Goal: Transaction & Acquisition: Purchase product/service

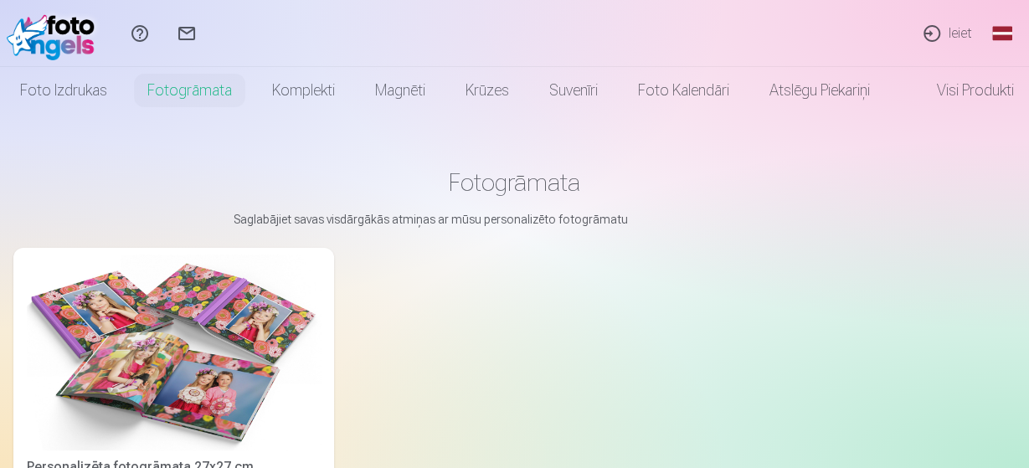
click at [956, 30] on link "Ieiet" at bounding box center [946, 33] width 77 height 67
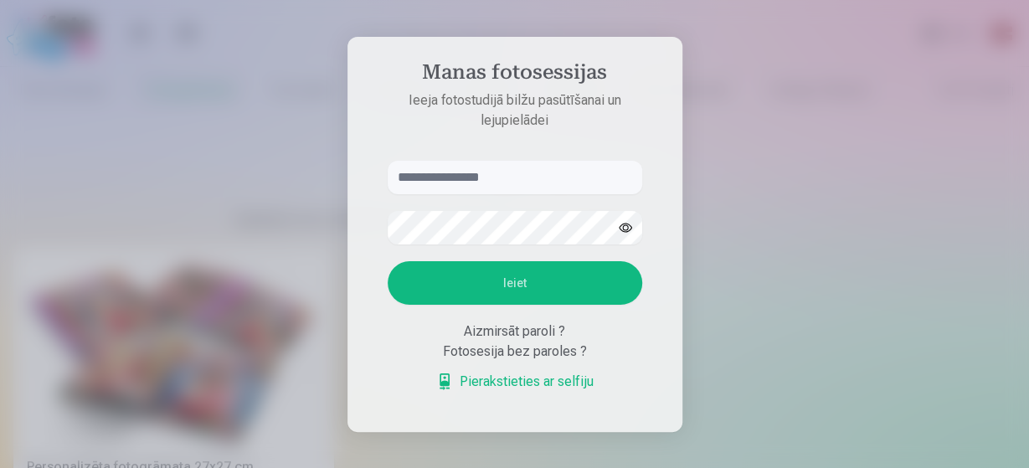
click at [523, 181] on input "text" at bounding box center [515, 177] width 254 height 33
type input "**********"
click at [388, 261] on button "Ieiet" at bounding box center [515, 283] width 254 height 44
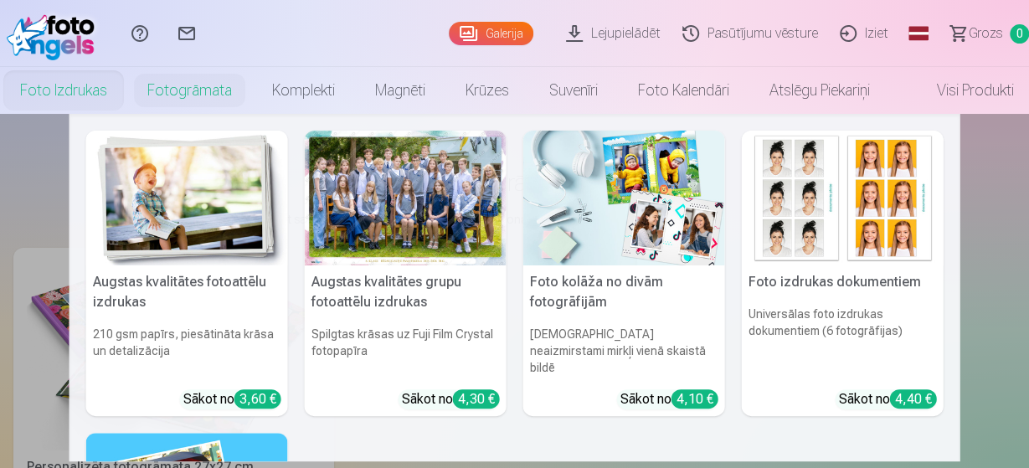
click at [69, 95] on link "Foto izdrukas" at bounding box center [63, 90] width 127 height 47
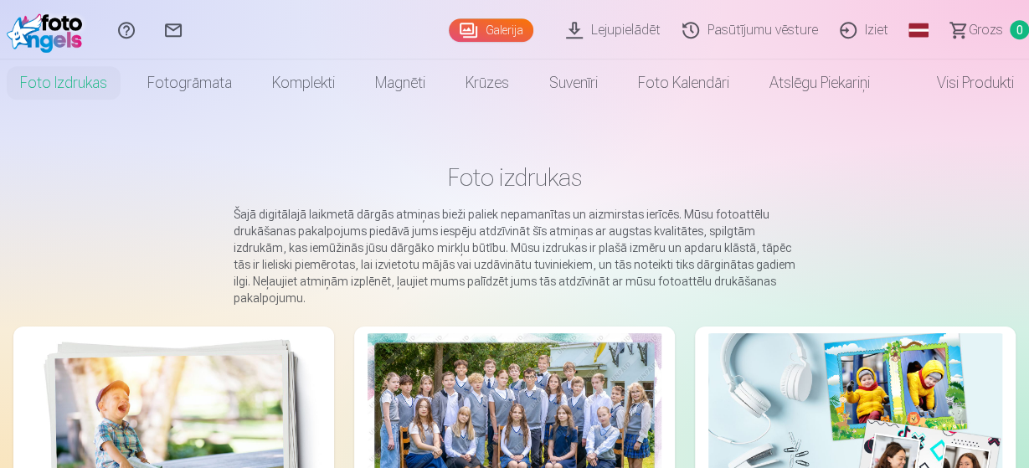
scroll to position [7, 0]
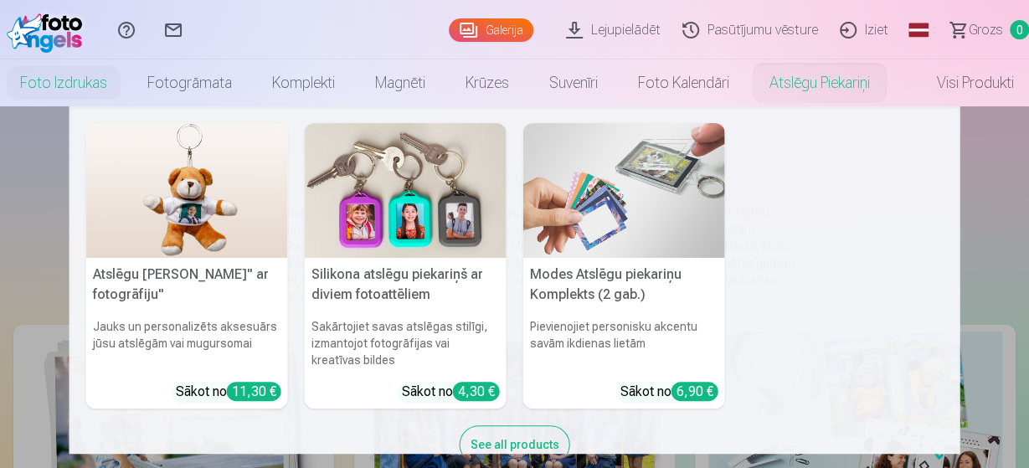
click at [808, 71] on link "Atslēgu piekariņi" at bounding box center [819, 82] width 141 height 47
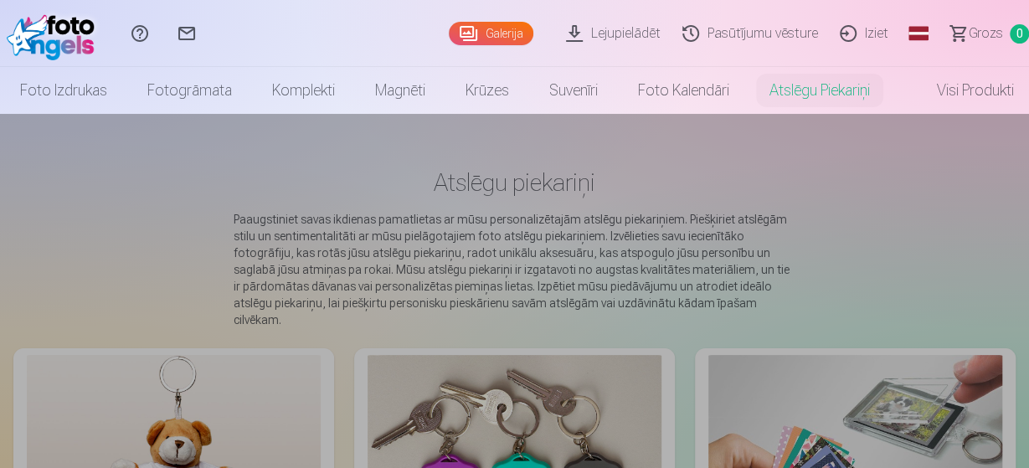
click at [282, 82] on link "Komplekti" at bounding box center [303, 90] width 103 height 47
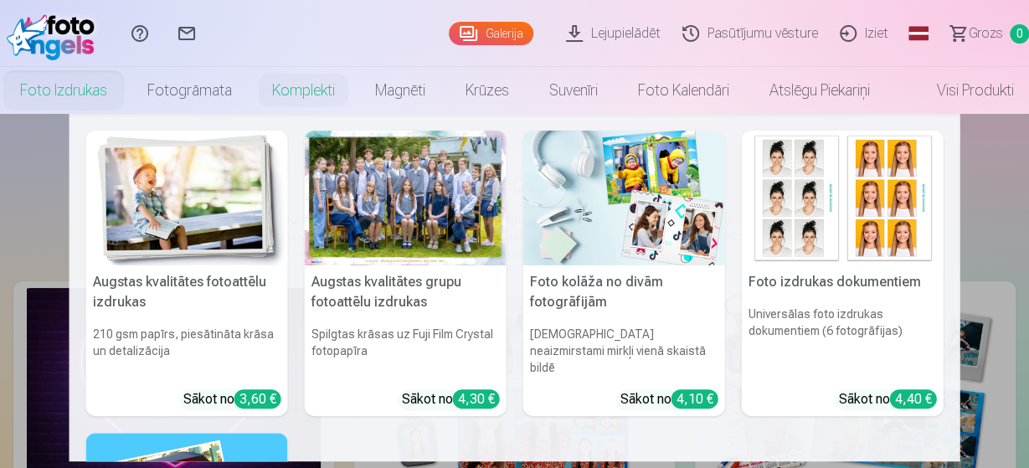
click at [114, 74] on link "Foto izdrukas" at bounding box center [63, 90] width 127 height 47
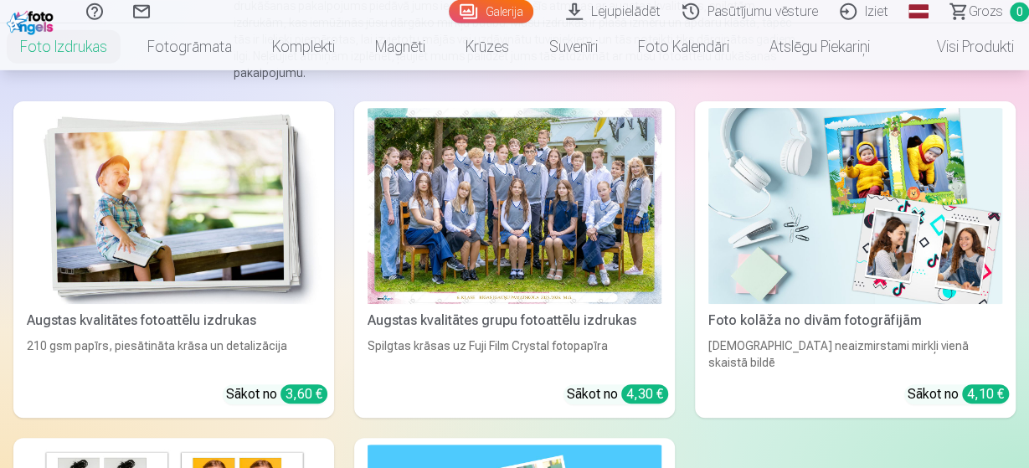
scroll to position [243, 0]
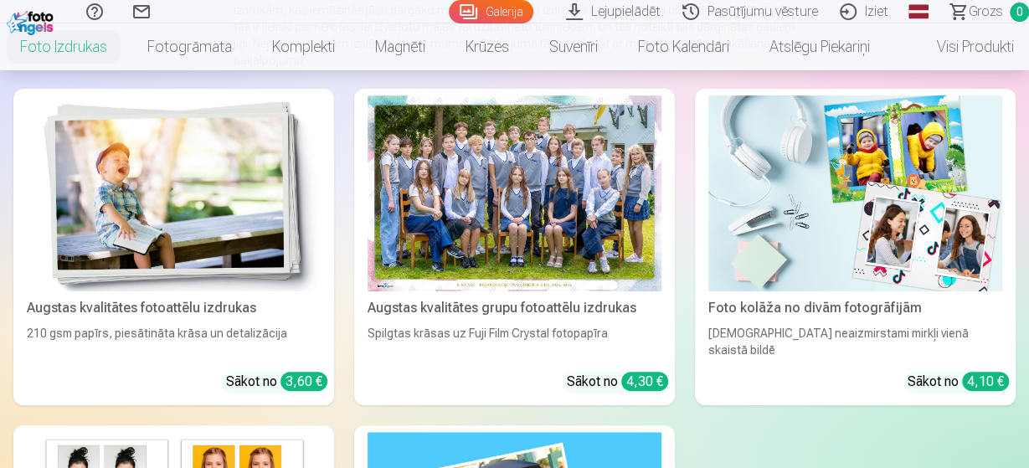
click at [504, 267] on div at bounding box center [514, 193] width 294 height 196
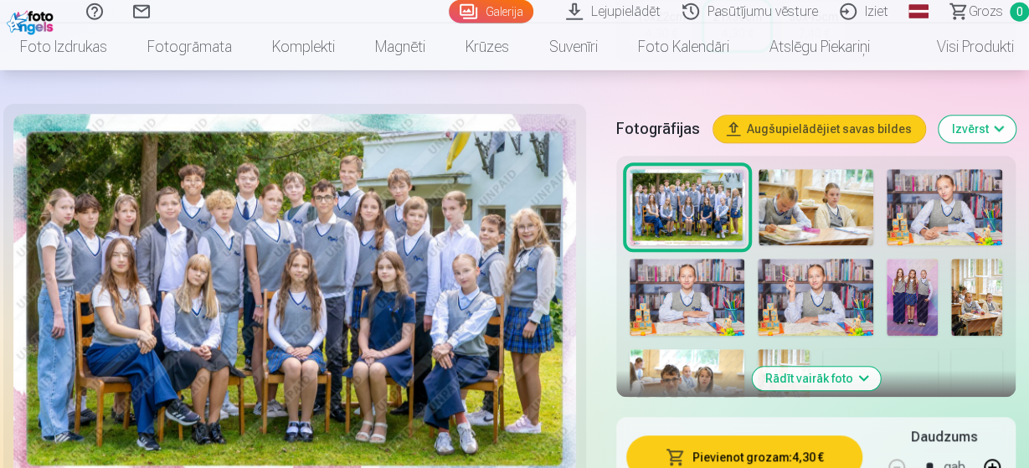
scroll to position [469, 0]
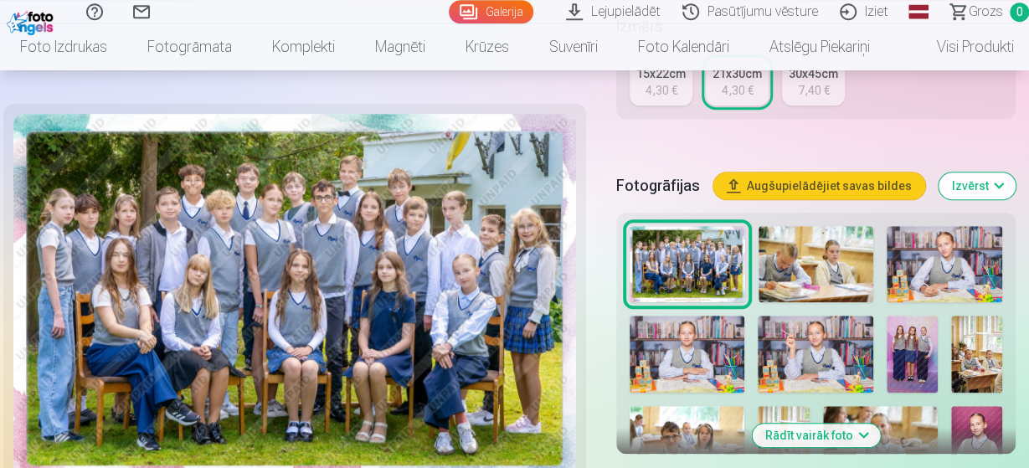
click at [865, 260] on img at bounding box center [816, 264] width 116 height 77
click at [830, 434] on button "Rādīt vairāk foto" at bounding box center [816, 435] width 128 height 23
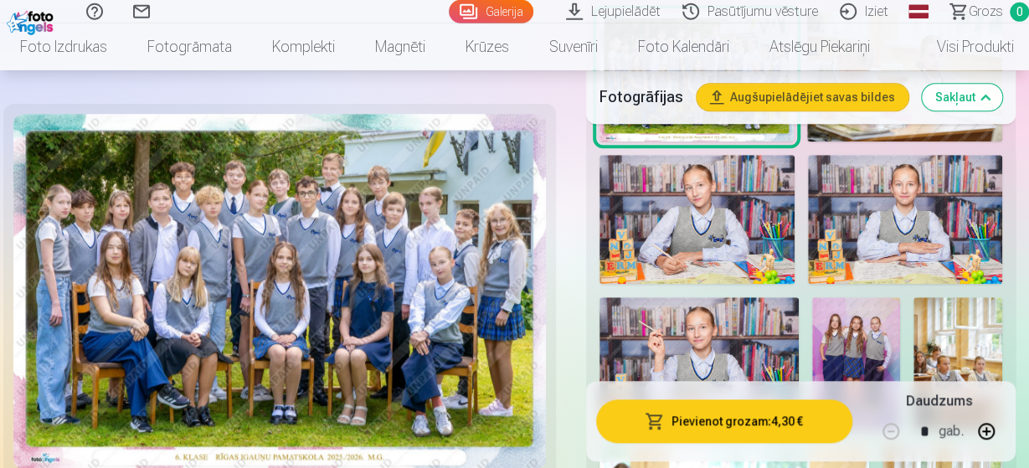
scroll to position [655, 0]
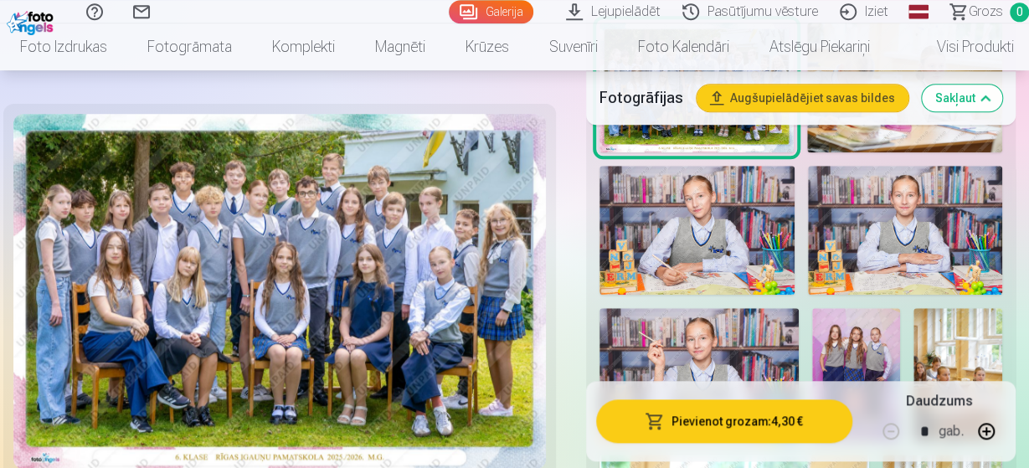
click at [738, 261] on img at bounding box center [696, 231] width 195 height 130
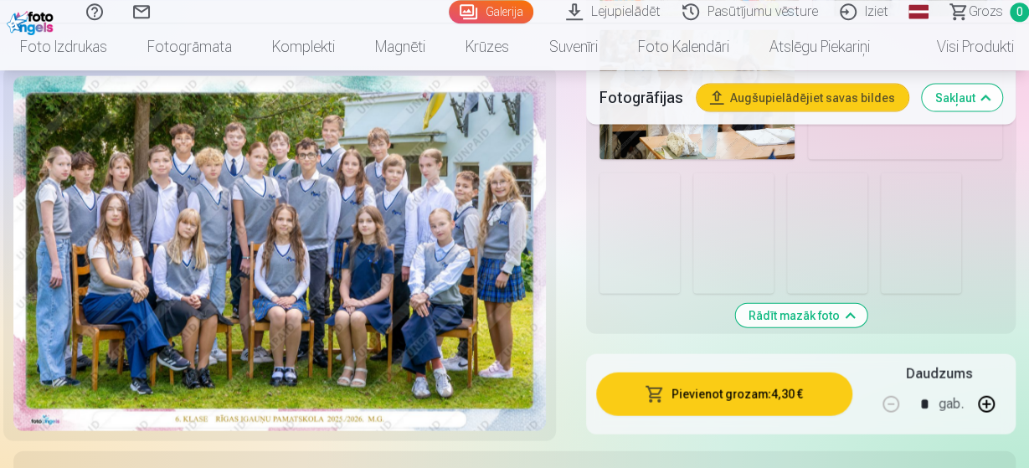
scroll to position [1671, 0]
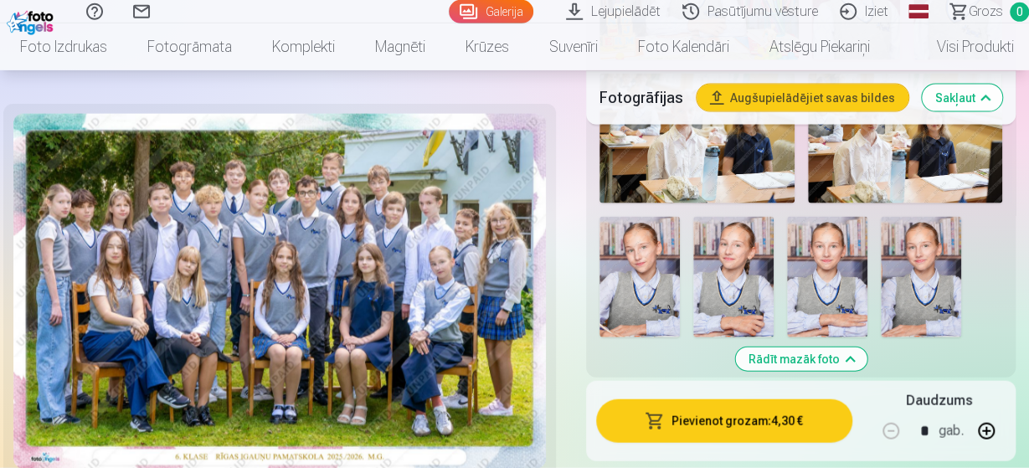
click at [837, 347] on button "Rādīt mazāk foto" at bounding box center [800, 358] width 131 height 23
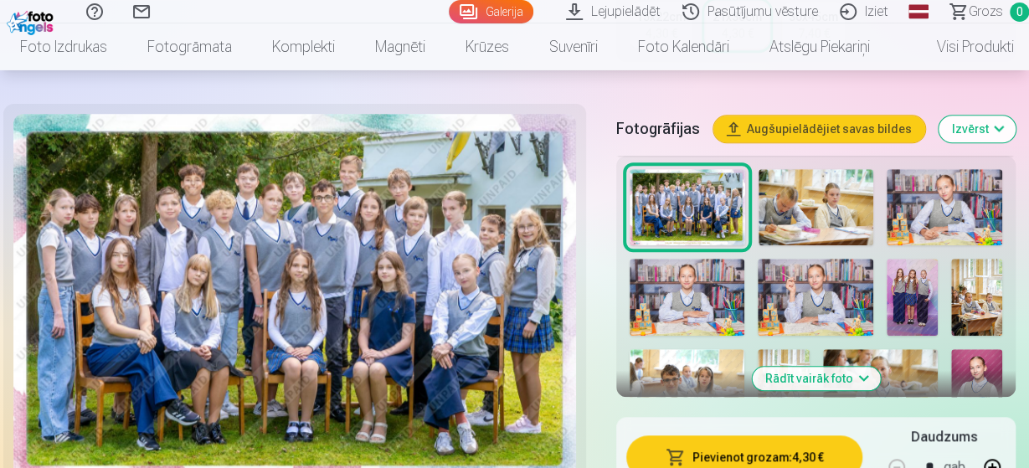
scroll to position [524, 0]
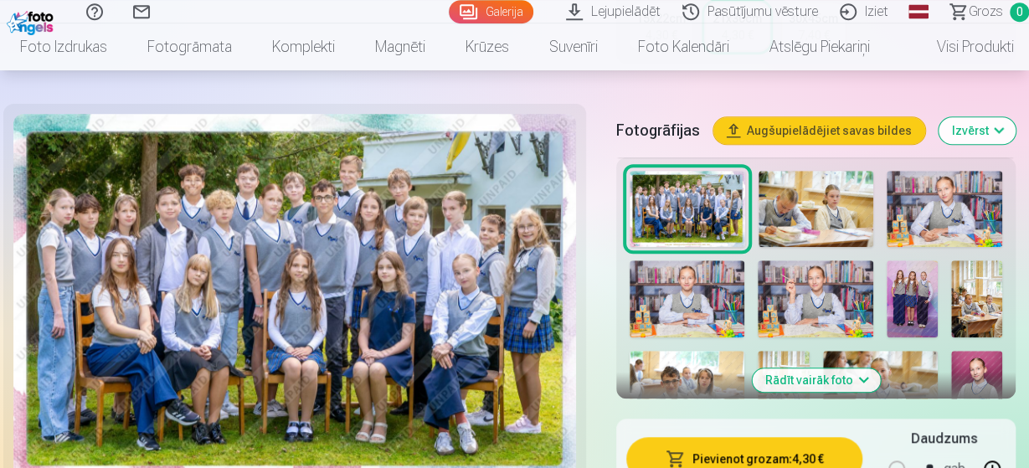
click at [752, 455] on button "Pievienot grozam : 4,30 €" at bounding box center [744, 459] width 236 height 44
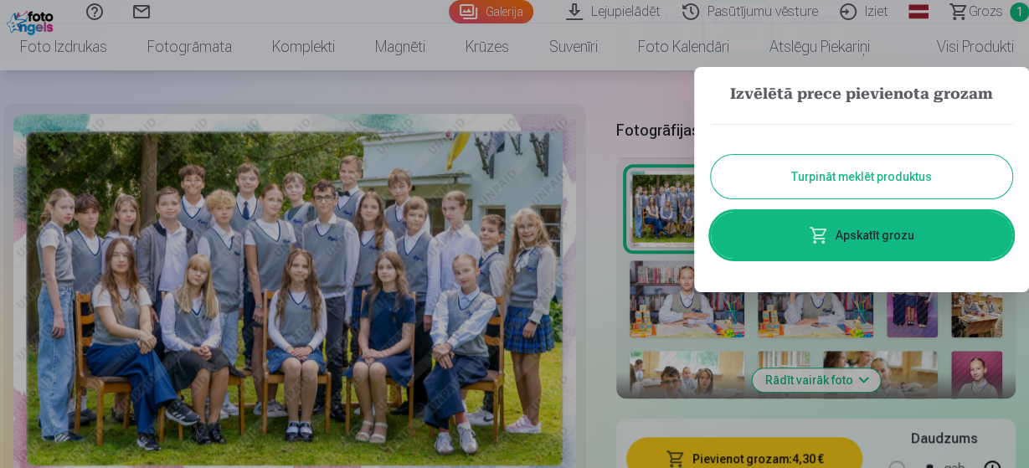
click at [785, 177] on button "Turpināt meklēt produktus" at bounding box center [861, 177] width 301 height 44
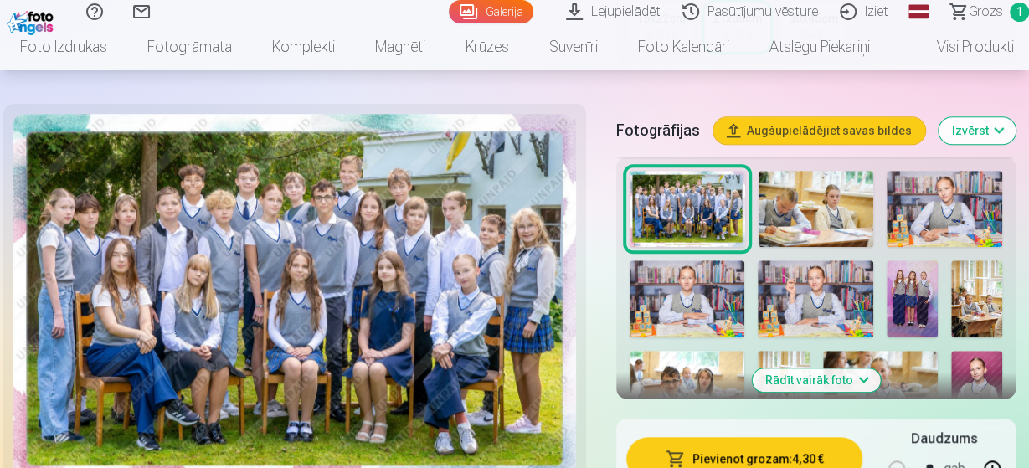
click at [937, 222] on img at bounding box center [944, 209] width 116 height 77
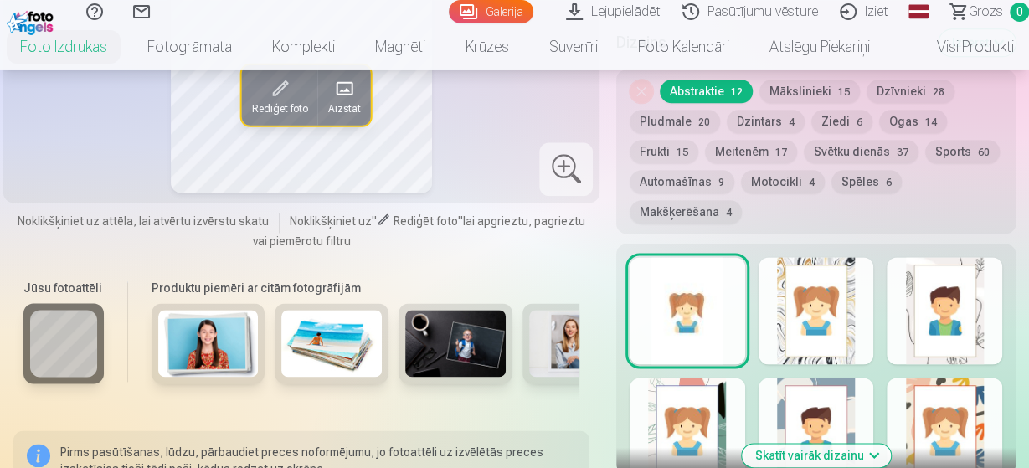
scroll to position [914, 0]
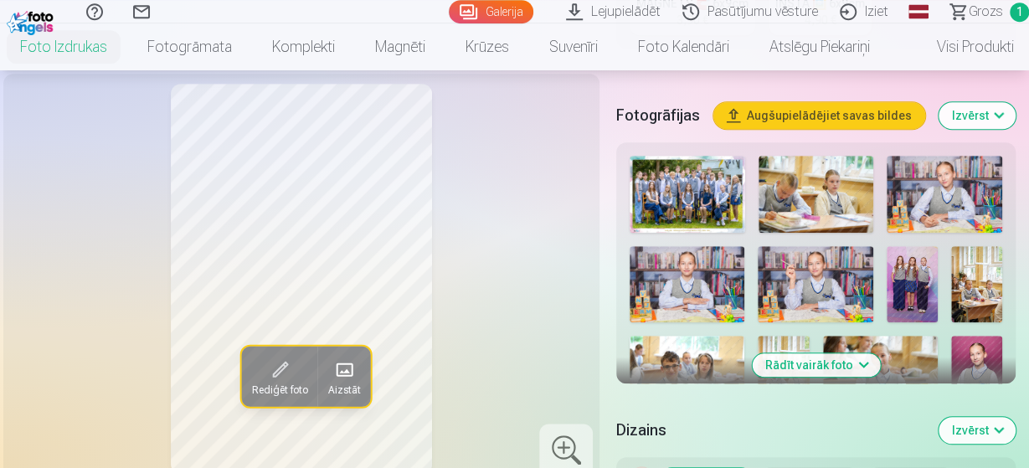
scroll to position [568, 0]
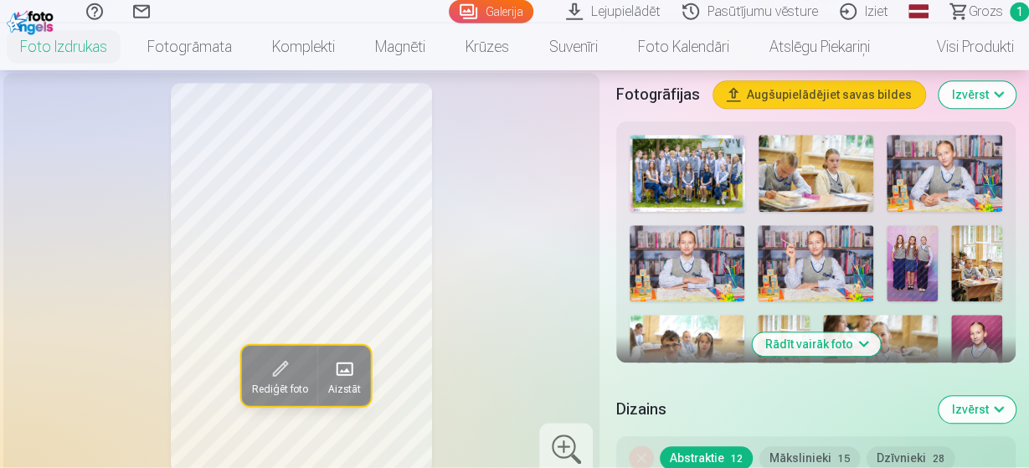
click at [733, 186] on img at bounding box center [687, 174] width 116 height 77
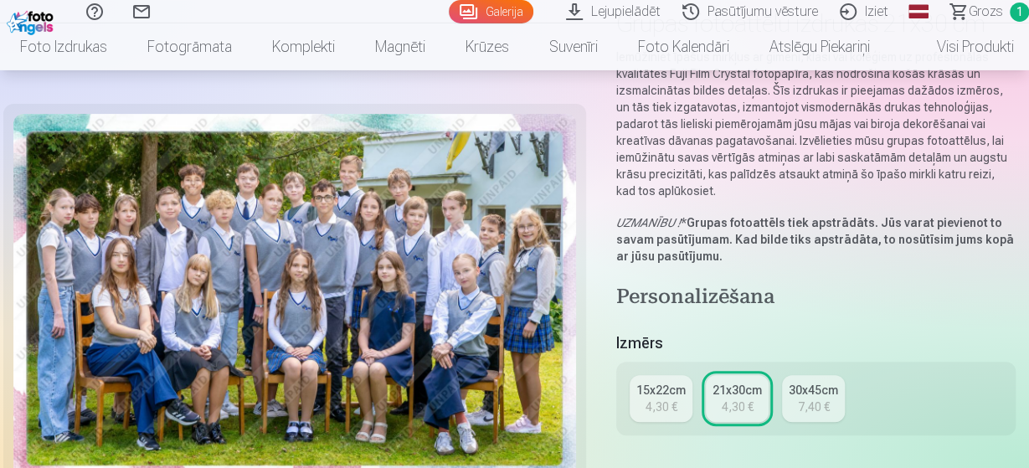
scroll to position [143, 0]
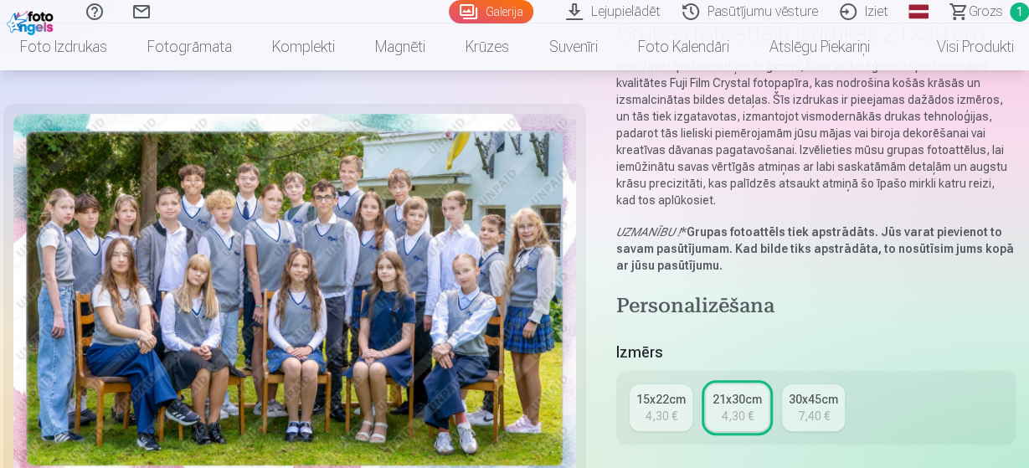
click at [670, 399] on div "15x22cm" at bounding box center [660, 399] width 49 height 17
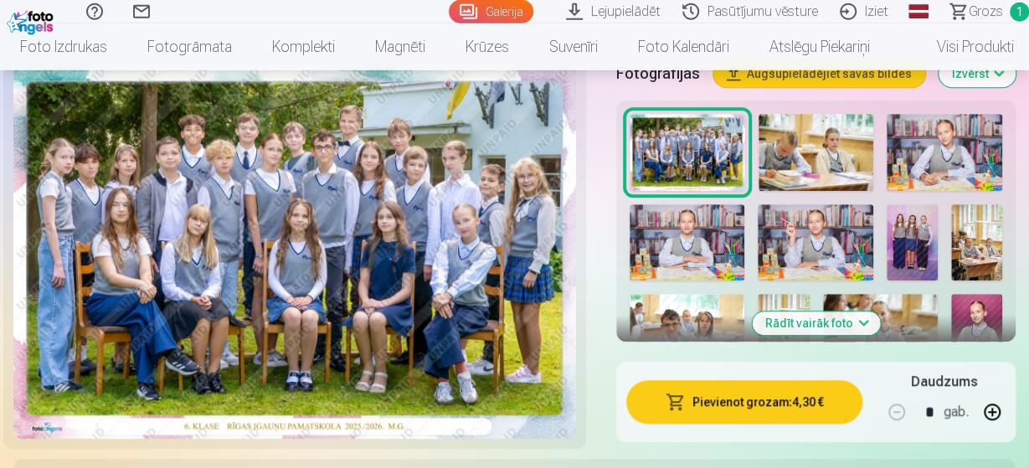
scroll to position [522, 0]
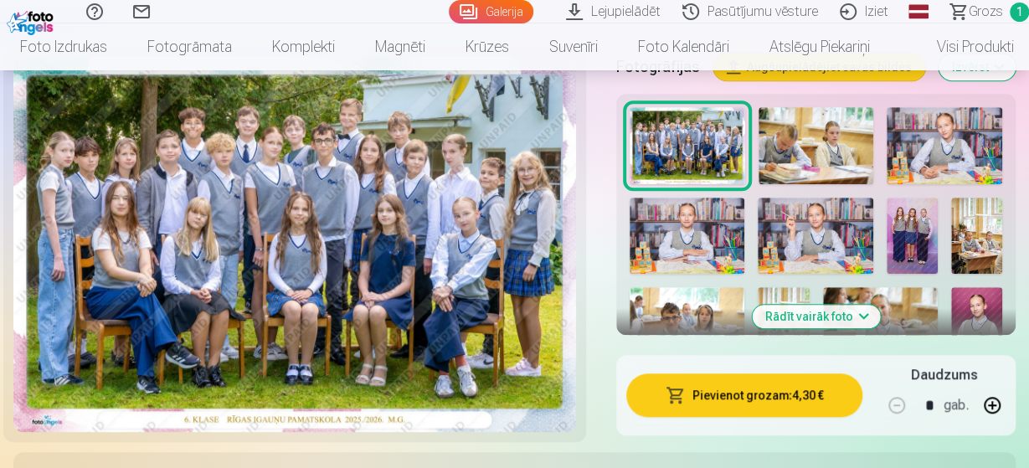
click at [681, 396] on span "button" at bounding box center [675, 395] width 20 height 17
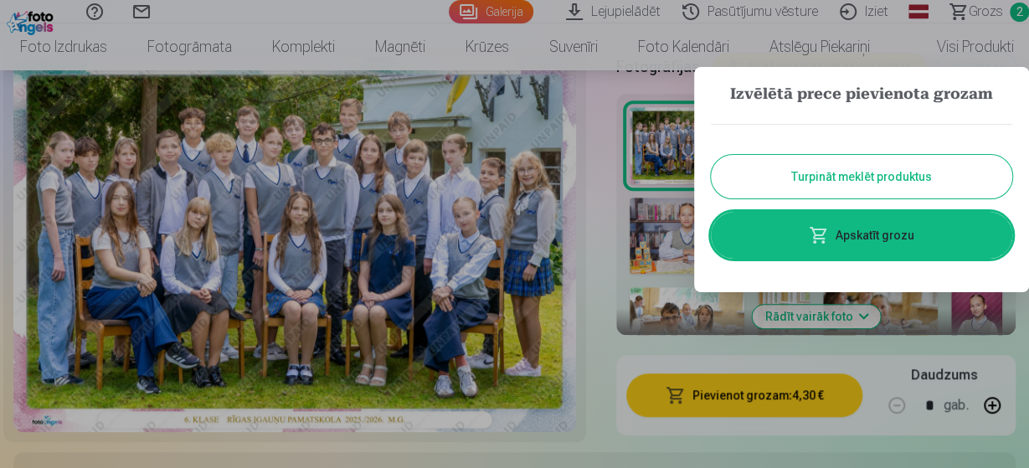
click at [865, 175] on button "Turpināt meklēt produktus" at bounding box center [861, 177] width 301 height 44
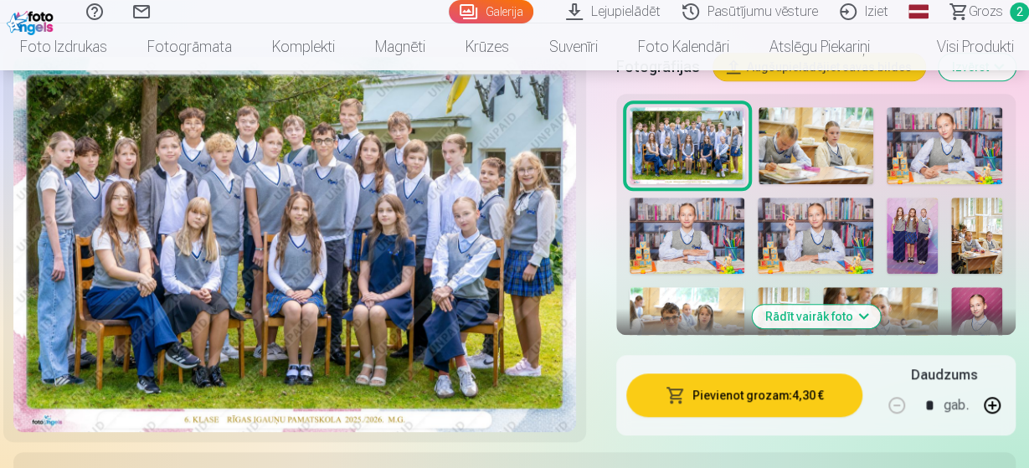
click at [950, 140] on img at bounding box center [944, 145] width 116 height 77
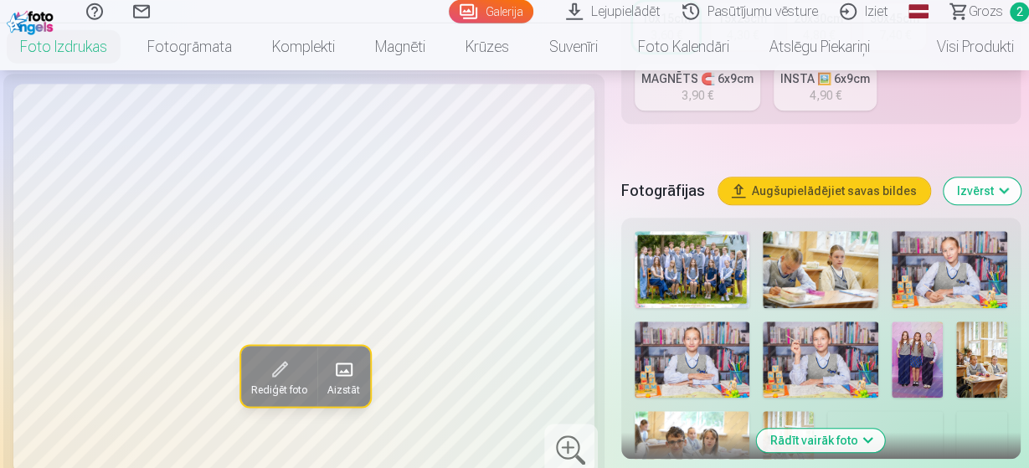
scroll to position [534, 0]
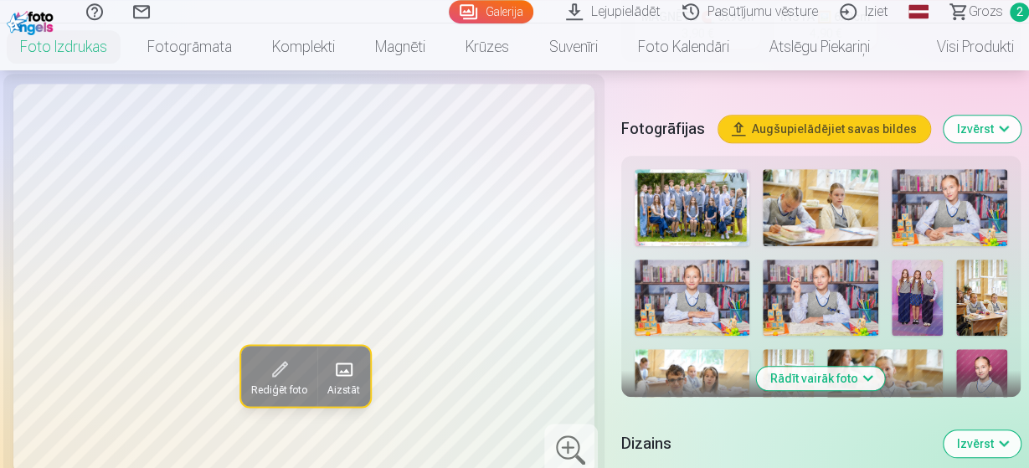
click at [848, 185] on img at bounding box center [821, 207] width 116 height 77
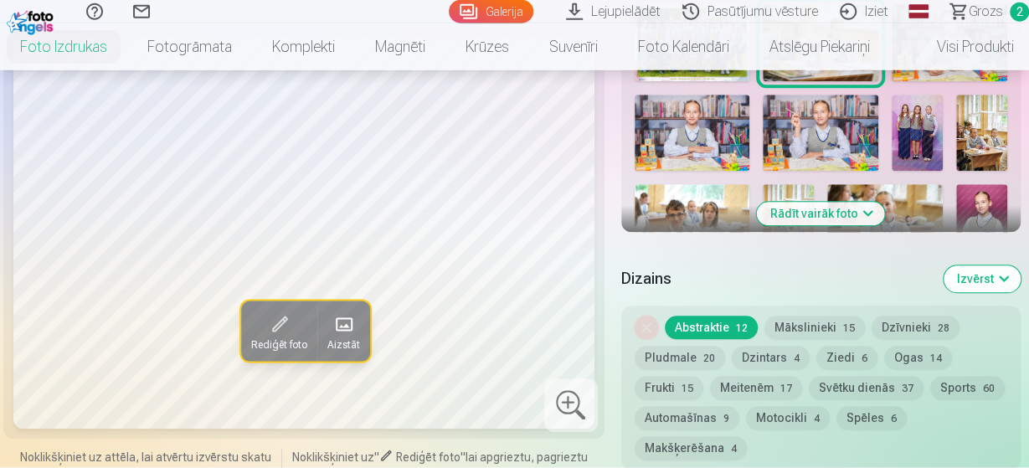
scroll to position [586, 0]
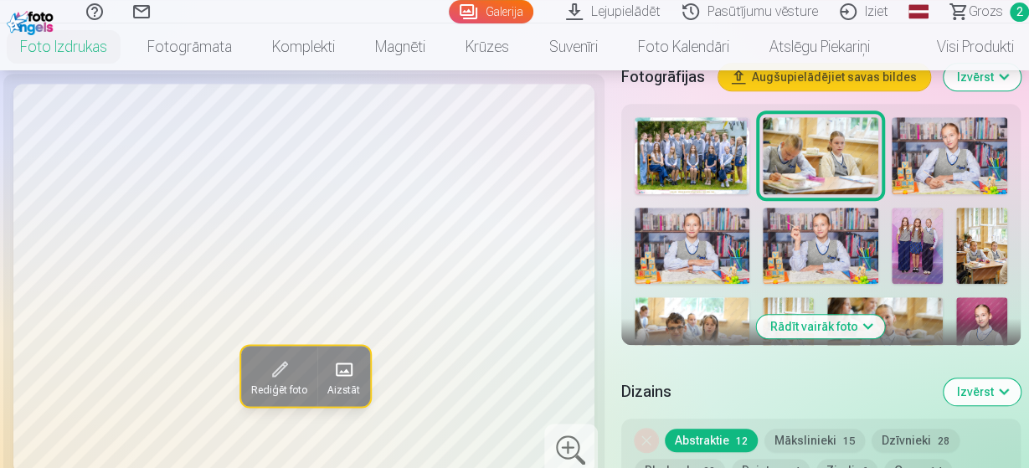
click at [958, 122] on img at bounding box center [949, 155] width 116 height 77
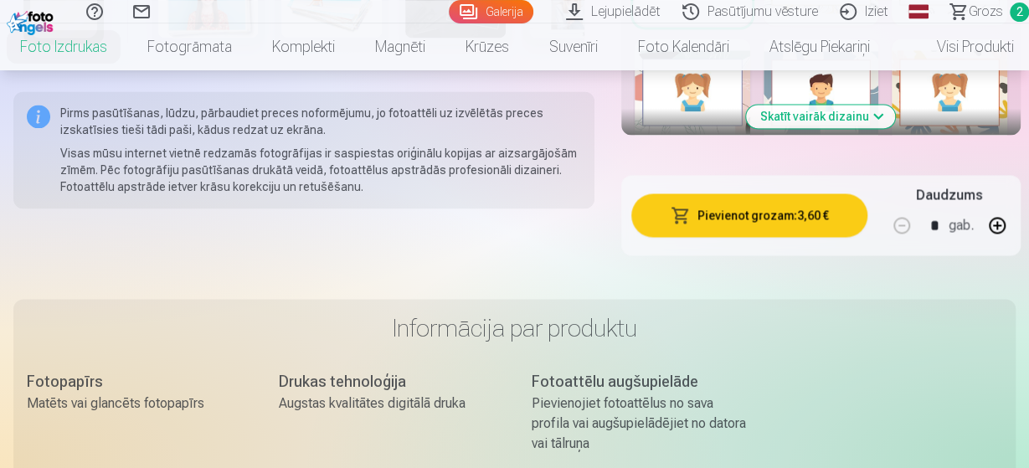
scroll to position [1295, 0]
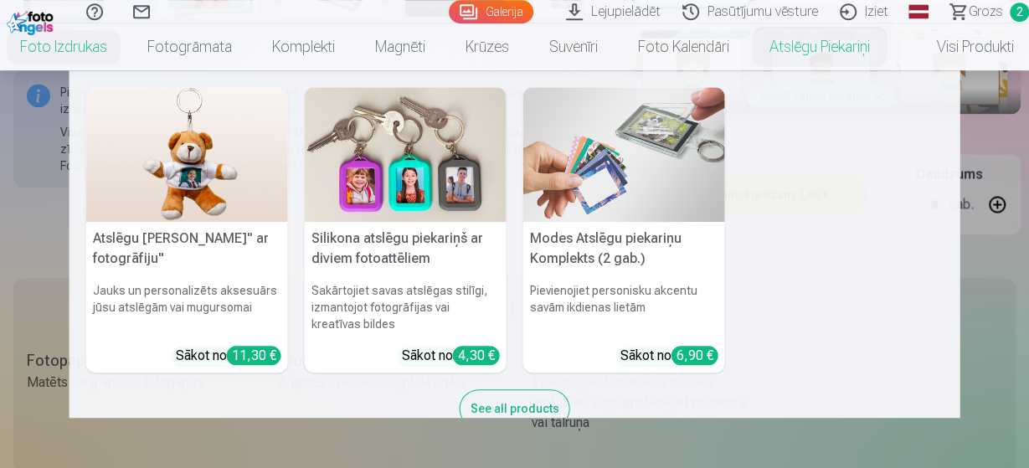
click at [990, 265] on nav "Atslēgu piekariņš Lācītis" ar fotogrāfiju" Jauks un personalizēts aksesuārs jūs…" at bounding box center [514, 243] width 1029 height 347
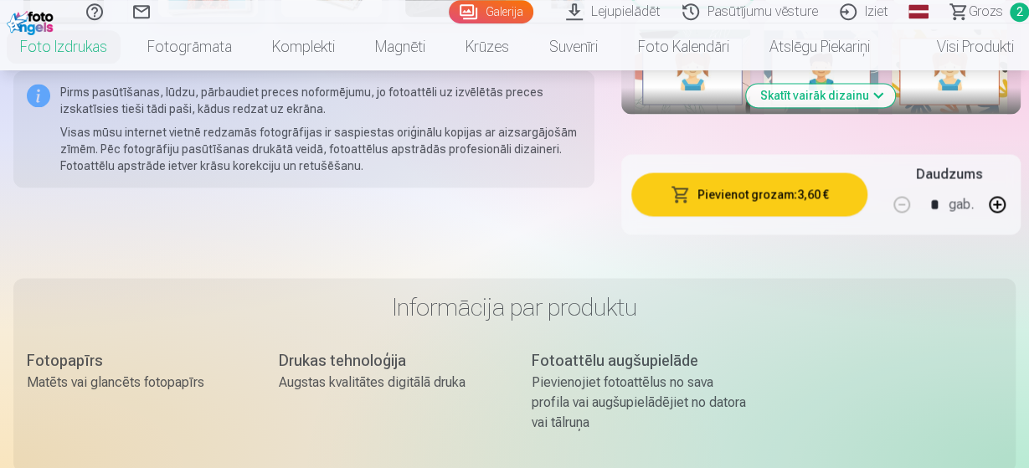
click at [801, 198] on button "Pievienot grozam : 3,60 €" at bounding box center [749, 194] width 236 height 44
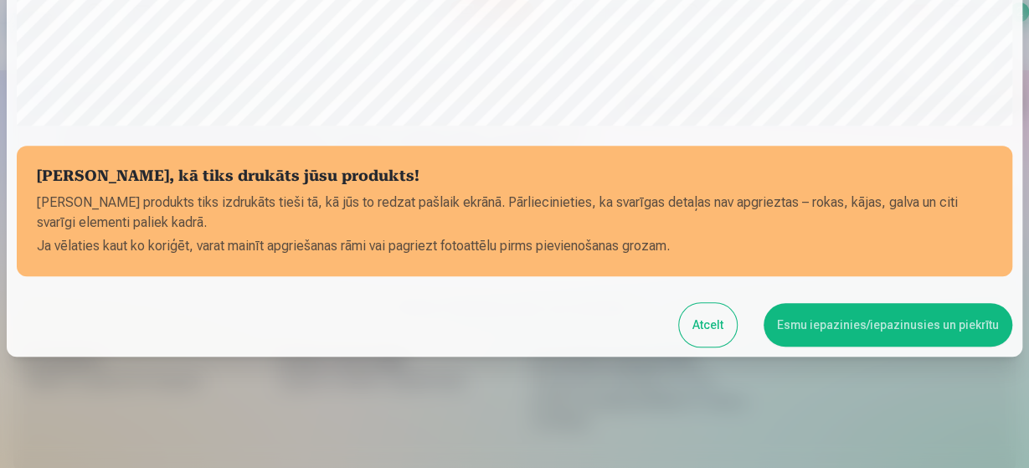
scroll to position [653, 0]
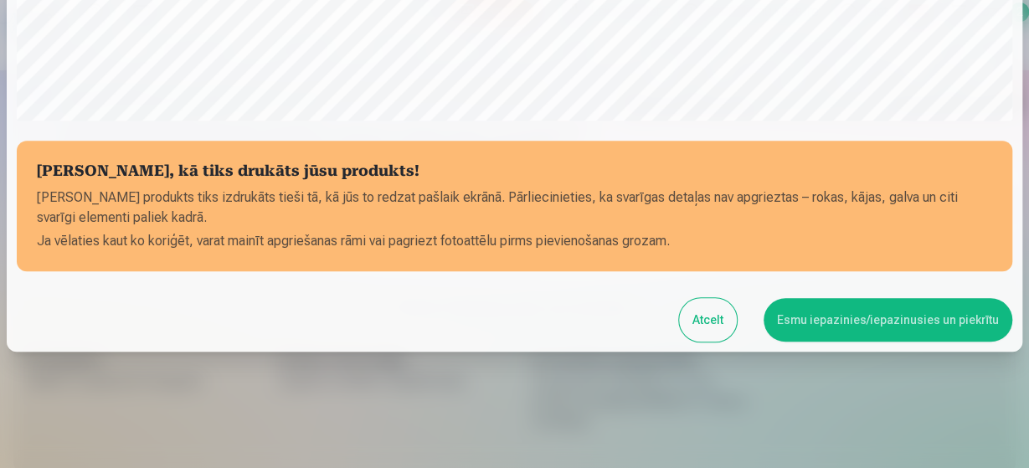
click at [715, 322] on button "Atcelt" at bounding box center [708, 320] width 58 height 44
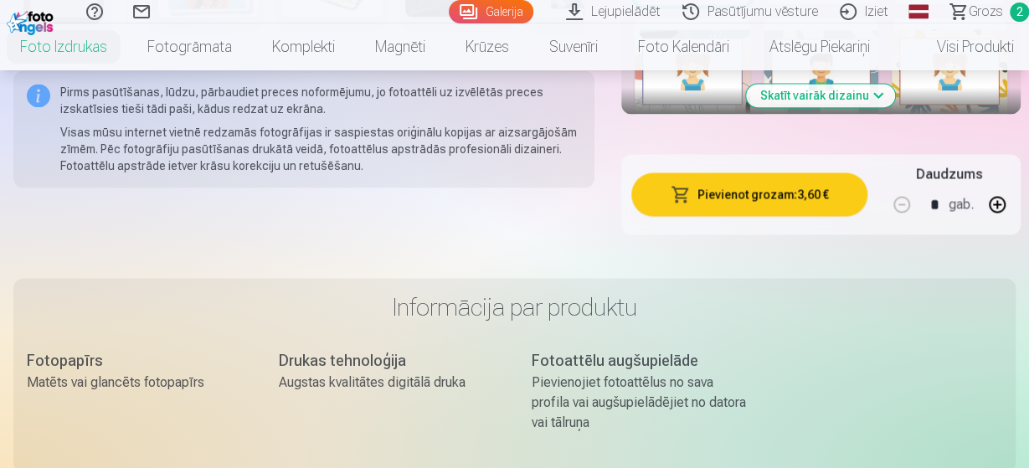
click at [752, 189] on button "Pievienot grozam : 3,60 €" at bounding box center [749, 194] width 236 height 44
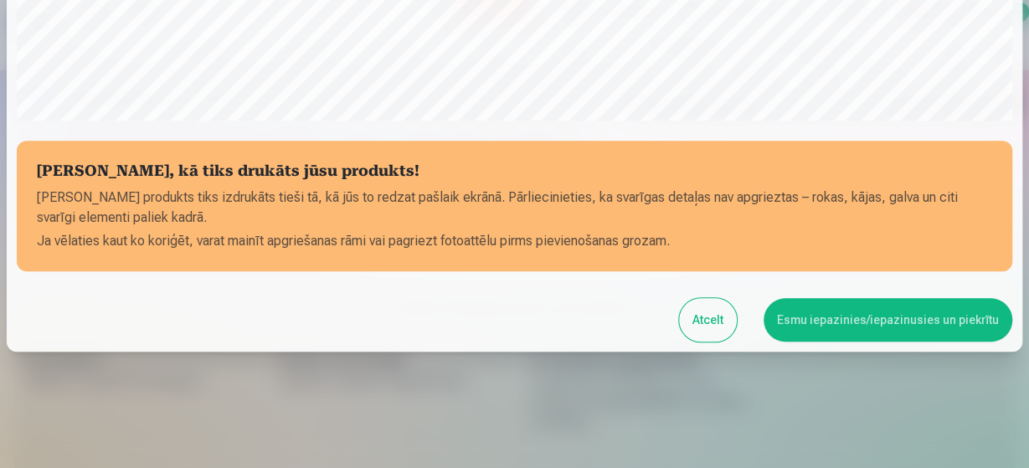
click at [836, 313] on button "Esmu iepazinies/iepazinusies un piekrītu" at bounding box center [887, 320] width 249 height 44
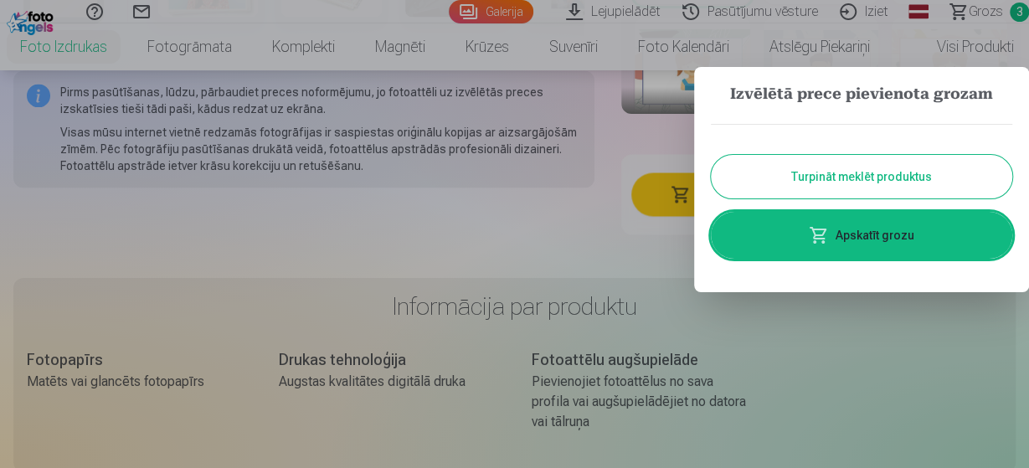
click at [845, 190] on button "Turpināt meklēt produktus" at bounding box center [861, 177] width 301 height 44
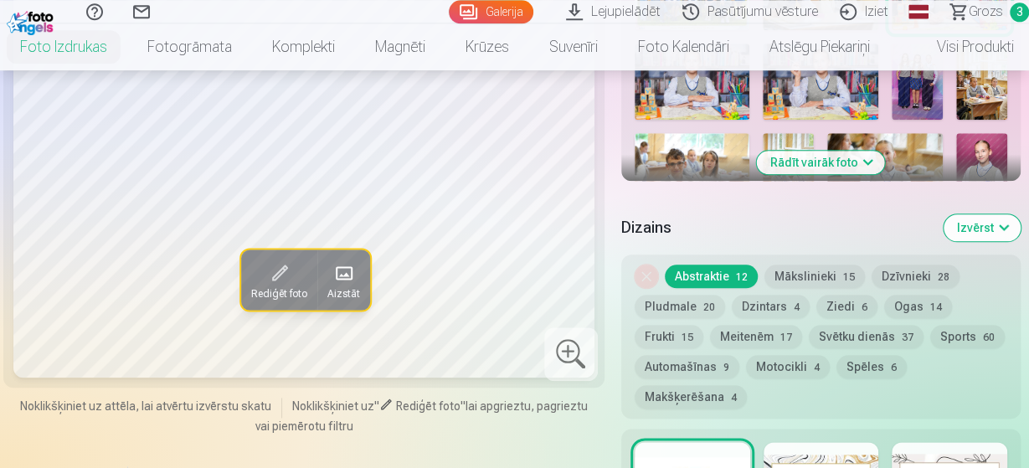
scroll to position [565, 0]
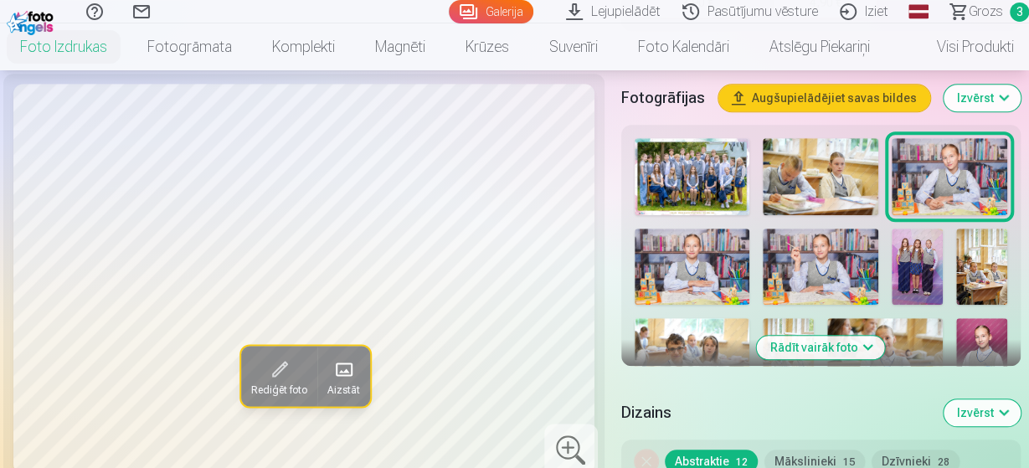
click at [720, 213] on div at bounding box center [821, 406] width 386 height 550
click at [711, 235] on img at bounding box center [691, 267] width 115 height 77
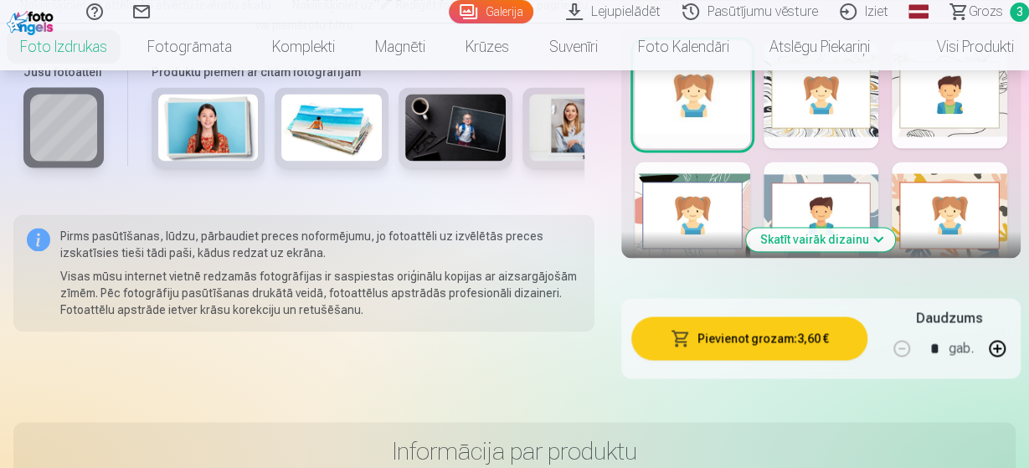
scroll to position [1192, 0]
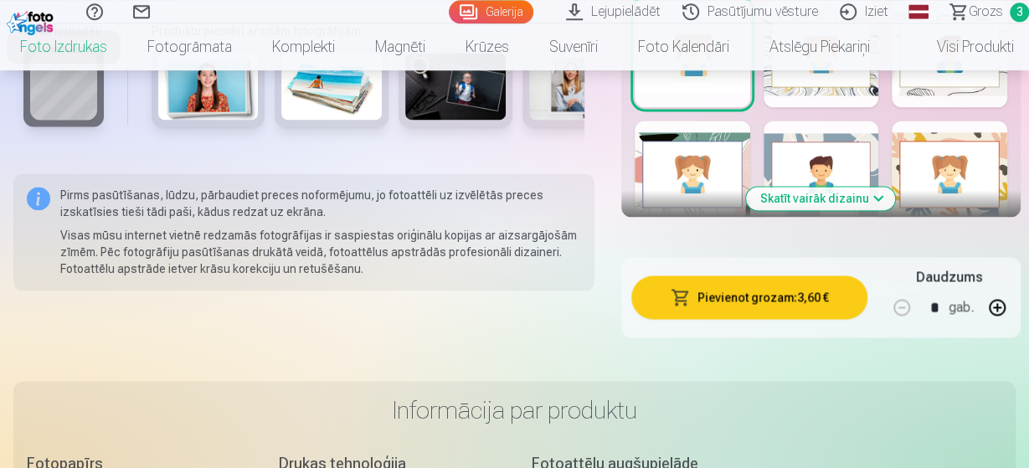
click at [723, 296] on button "Pievienot grozam : 3,60 €" at bounding box center [749, 297] width 236 height 44
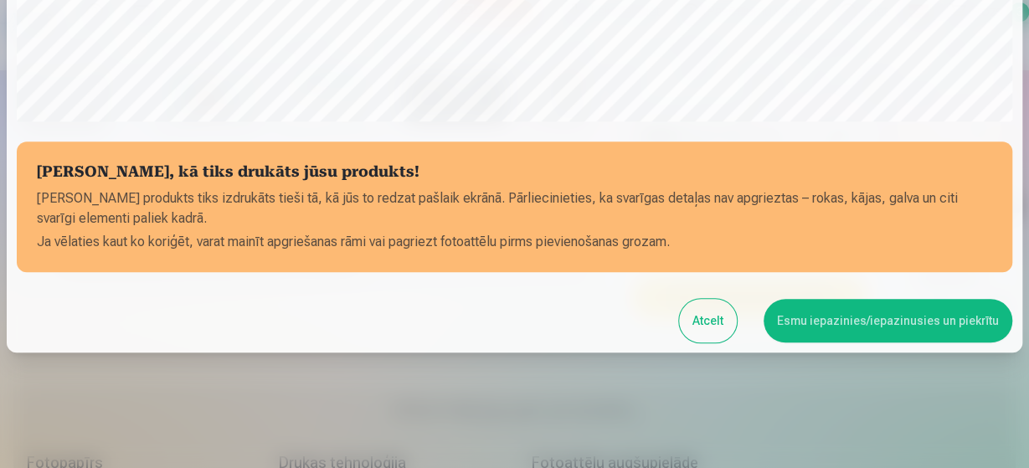
scroll to position [653, 0]
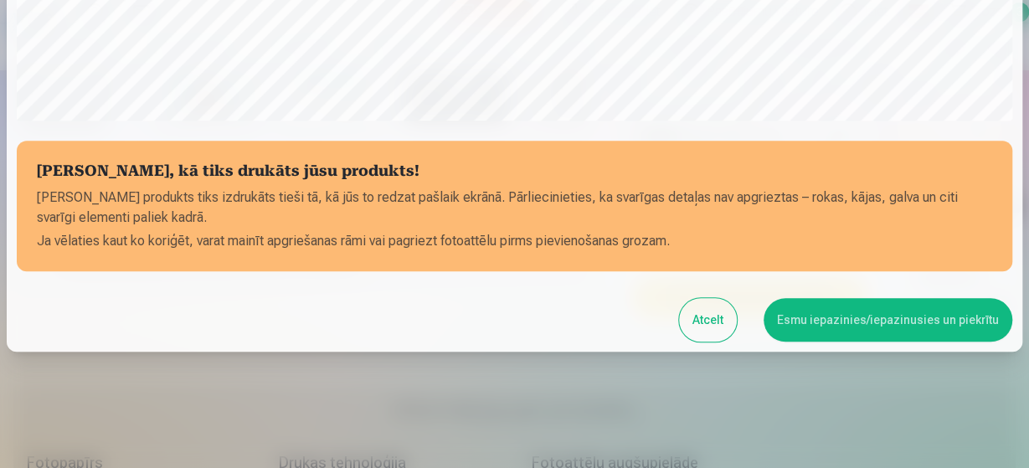
click at [817, 318] on button "Esmu iepazinies/iepazinusies un piekrītu" at bounding box center [887, 320] width 249 height 44
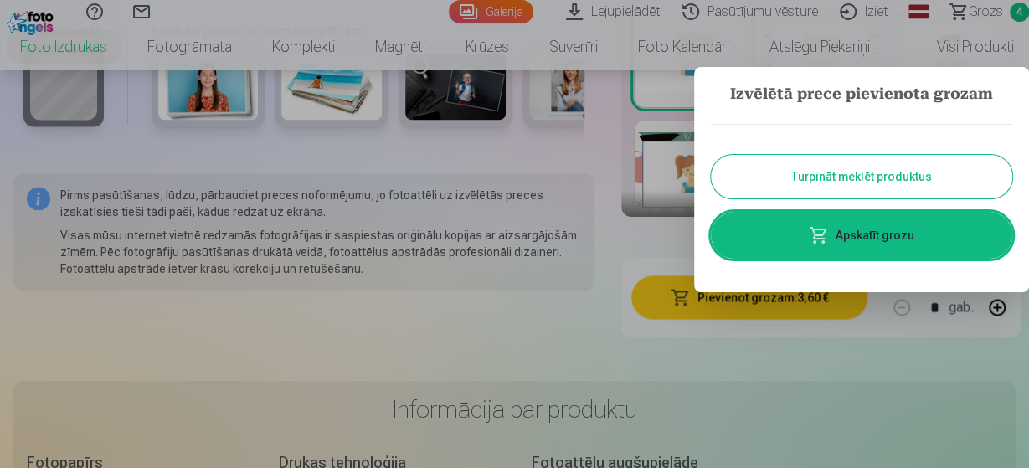
click at [833, 176] on button "Turpināt meklēt produktus" at bounding box center [861, 177] width 301 height 44
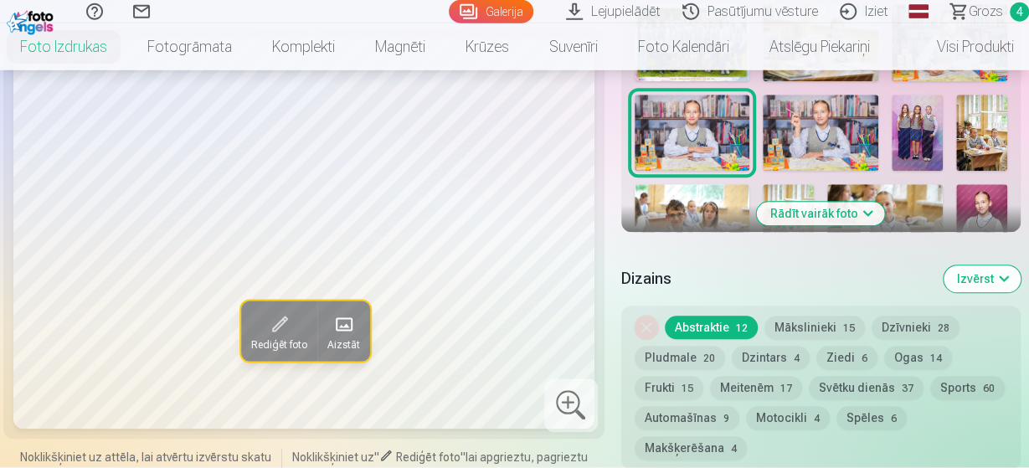
scroll to position [678, 0]
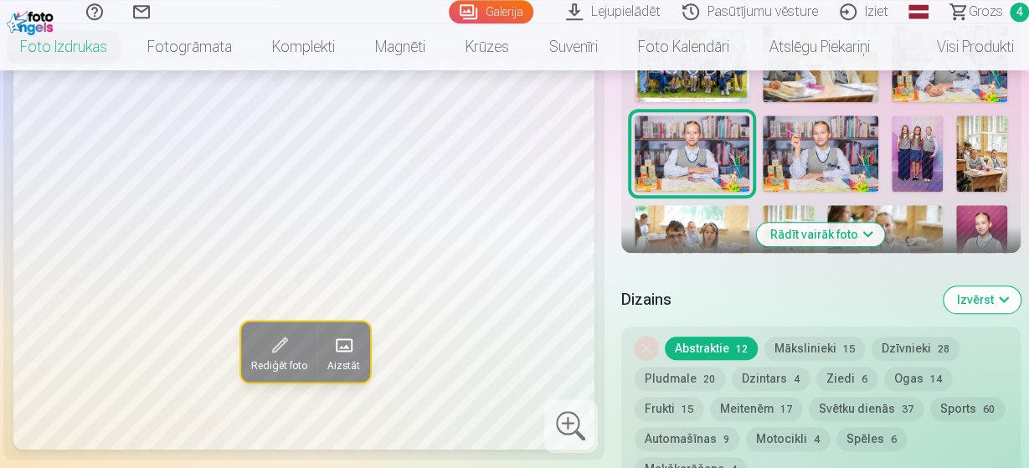
click at [820, 133] on img at bounding box center [820, 154] width 115 height 77
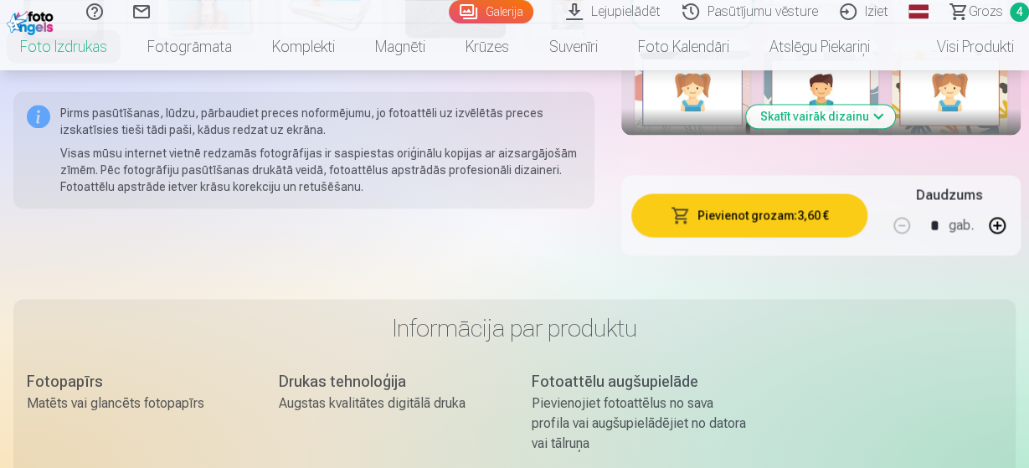
scroll to position [1284, 0]
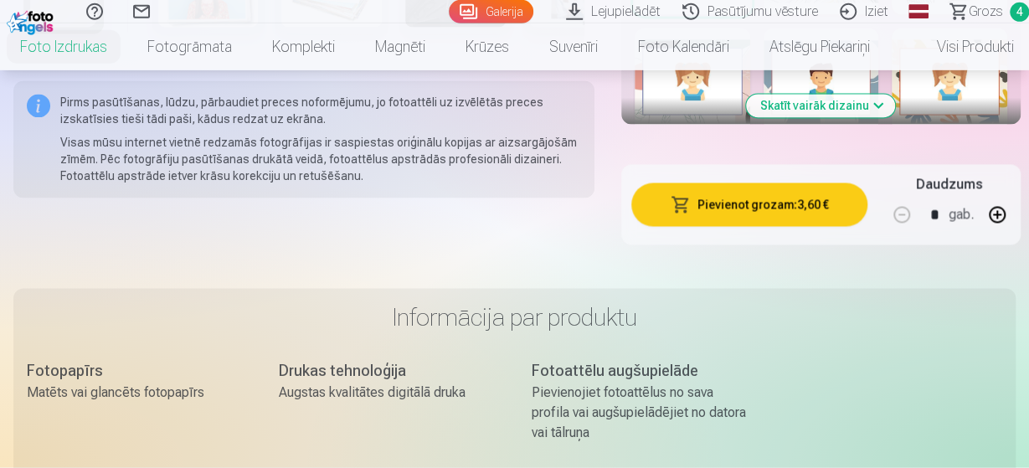
click at [775, 193] on button "Pievienot grozam : 3,60 €" at bounding box center [749, 205] width 236 height 44
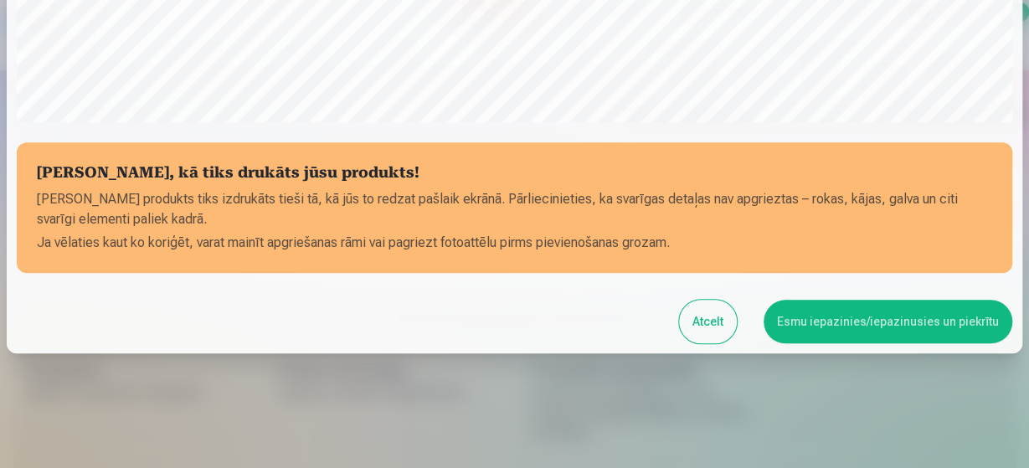
scroll to position [653, 0]
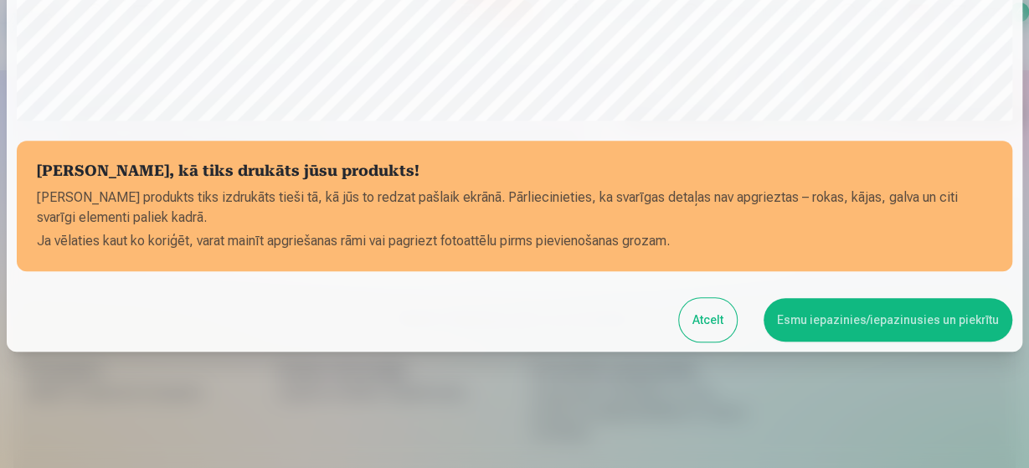
click at [875, 322] on button "Esmu iepazinies/iepazinusies un piekrītu" at bounding box center [887, 320] width 249 height 44
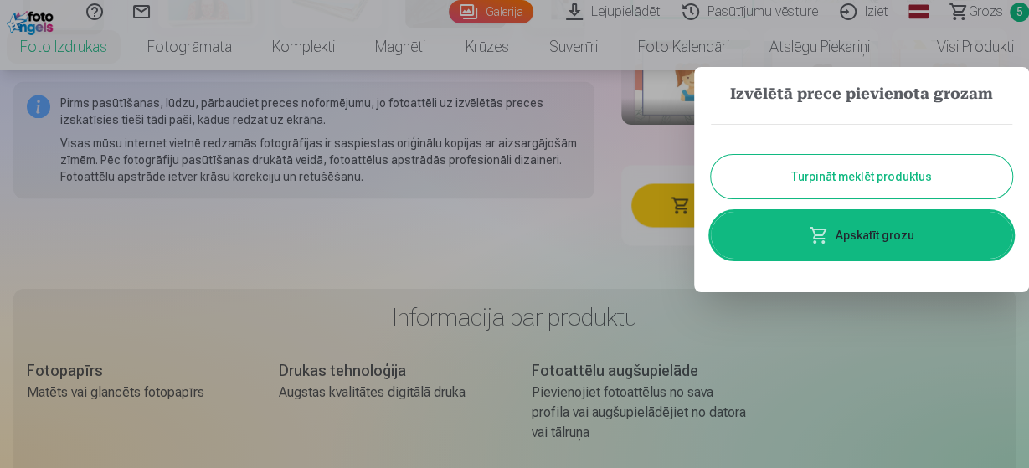
click at [908, 193] on button "Turpināt meklēt produktus" at bounding box center [861, 177] width 301 height 44
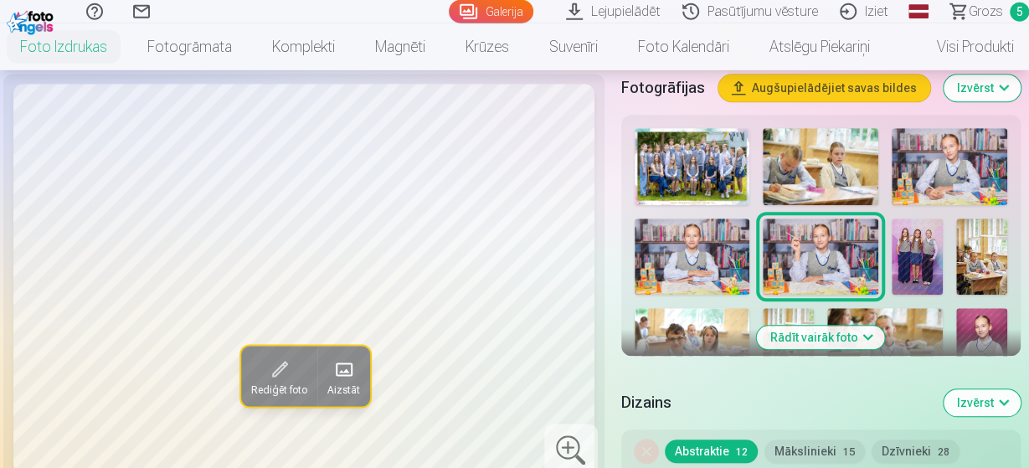
scroll to position [565, 0]
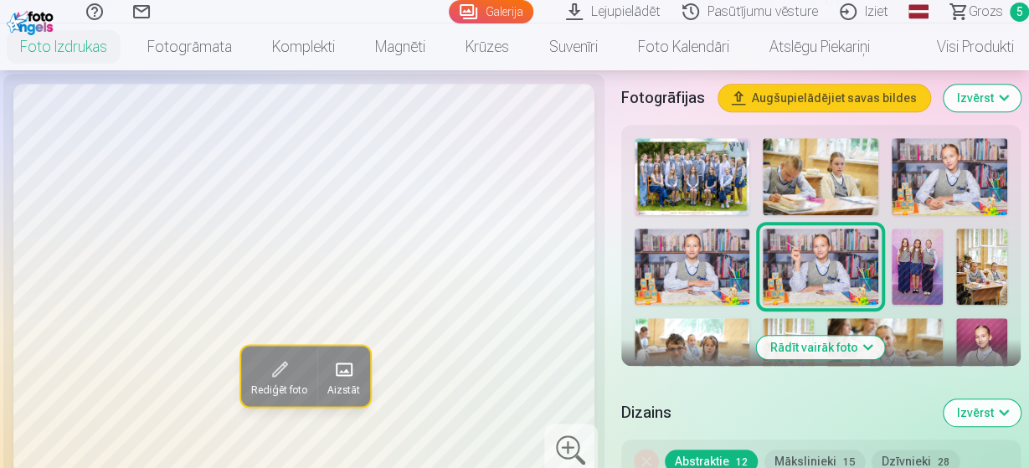
click at [912, 236] on img at bounding box center [916, 267] width 51 height 77
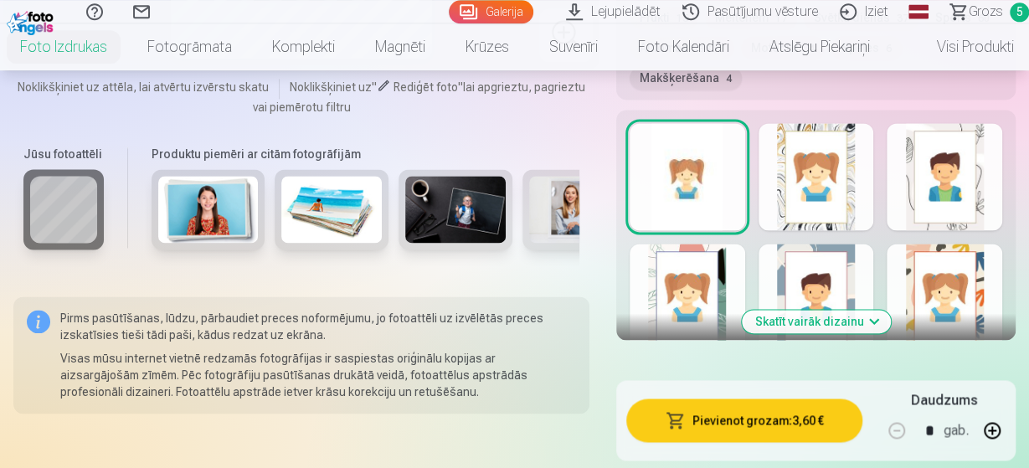
scroll to position [1151, 0]
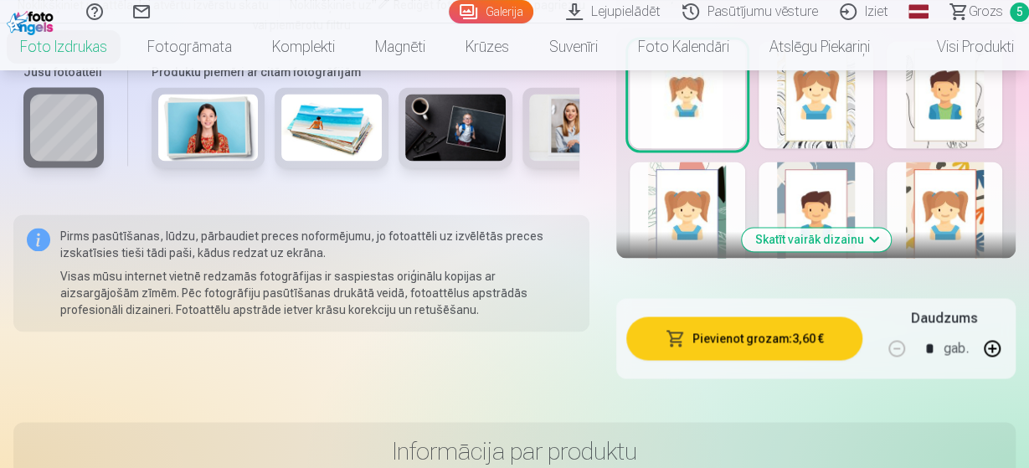
click at [772, 324] on button "Pievienot grozam : 3,60 €" at bounding box center [744, 338] width 236 height 44
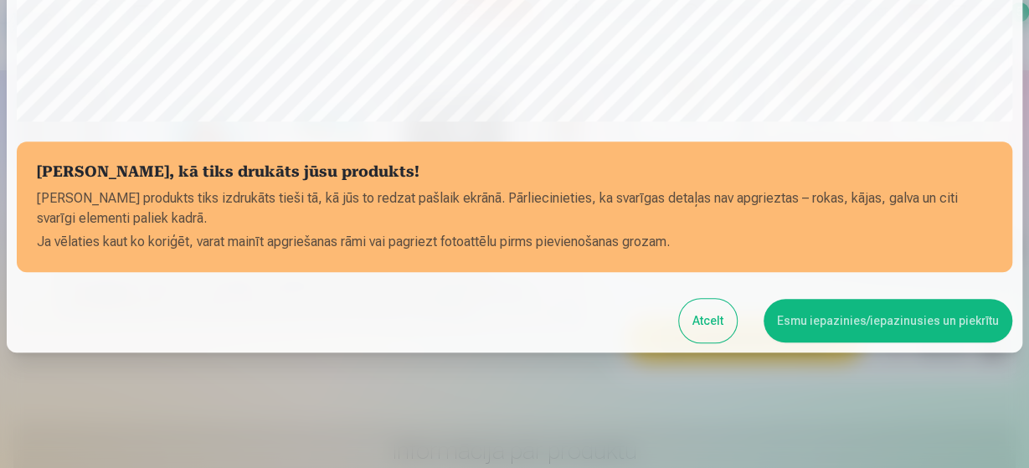
scroll to position [653, 0]
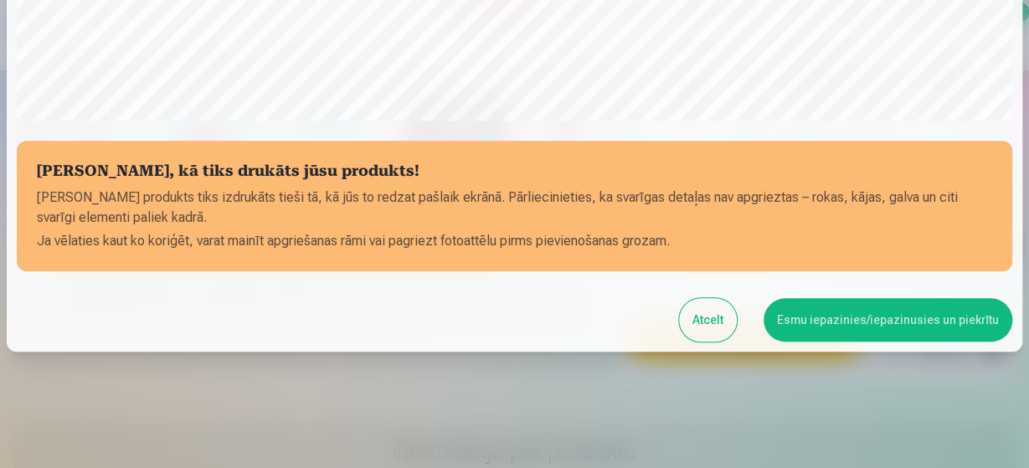
click at [869, 316] on button "Esmu iepazinies/iepazinusies un piekrītu" at bounding box center [887, 320] width 249 height 44
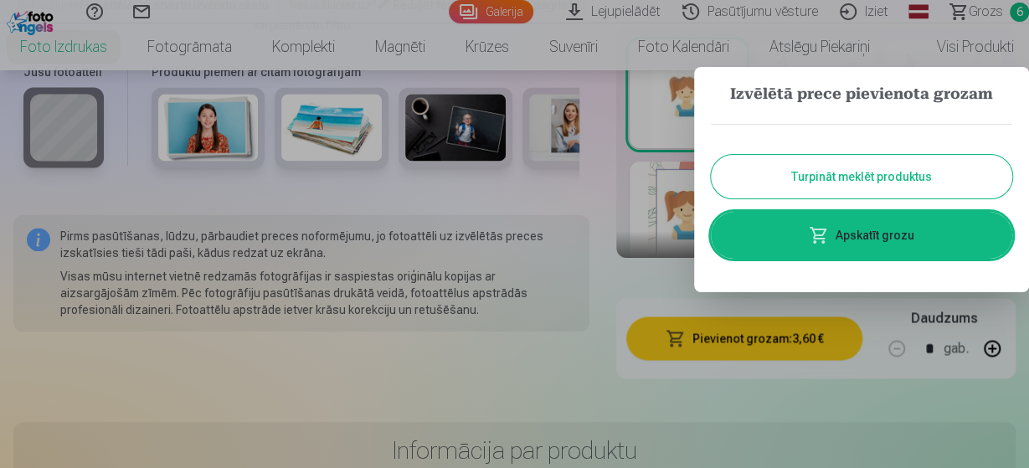
click at [871, 156] on button "Turpināt meklēt produktus" at bounding box center [861, 177] width 301 height 44
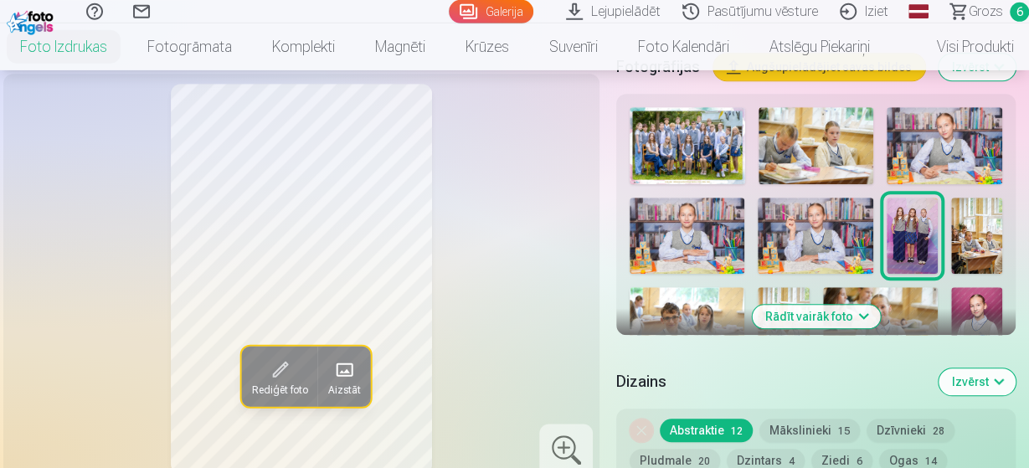
scroll to position [555, 0]
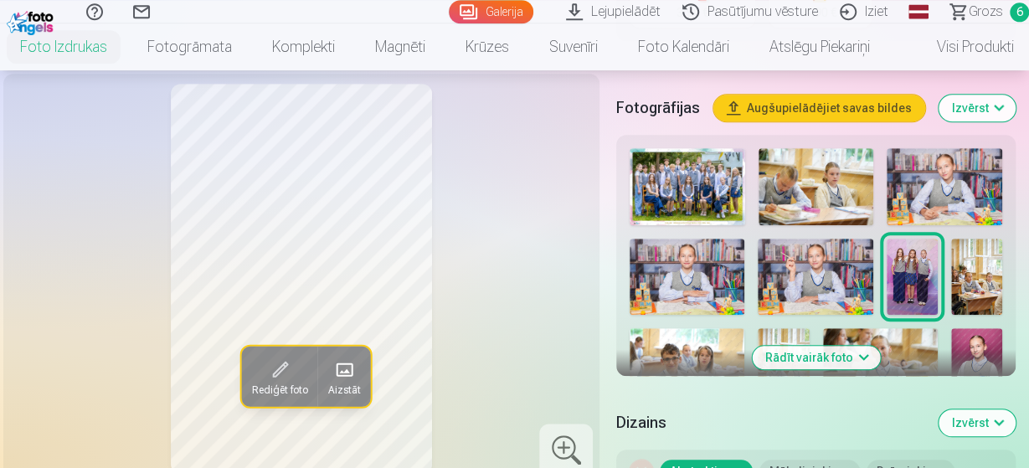
click at [970, 246] on img at bounding box center [976, 277] width 51 height 77
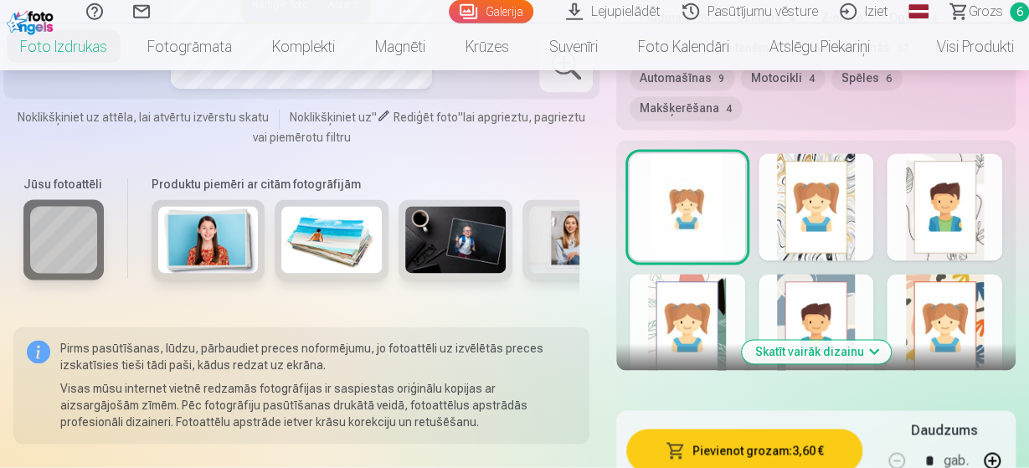
scroll to position [1100, 0]
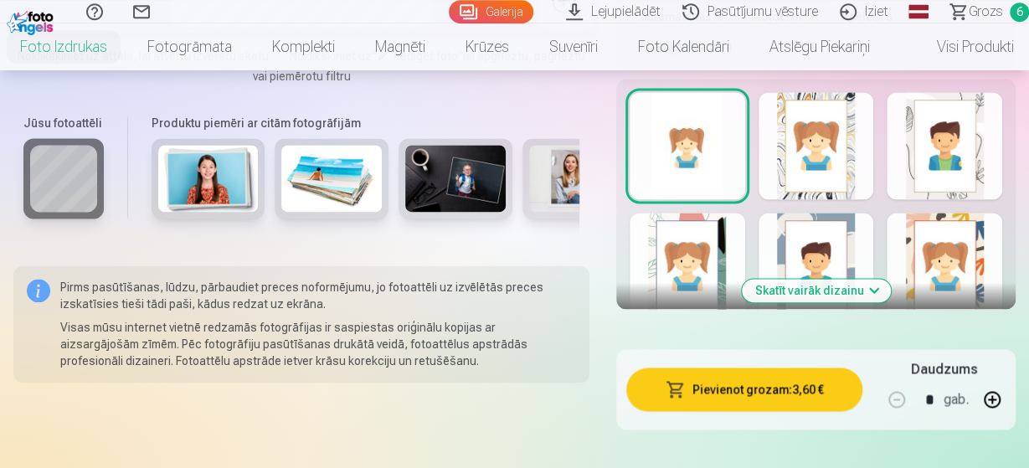
click at [712, 387] on button "Pievienot grozam : 3,60 €" at bounding box center [744, 389] width 236 height 44
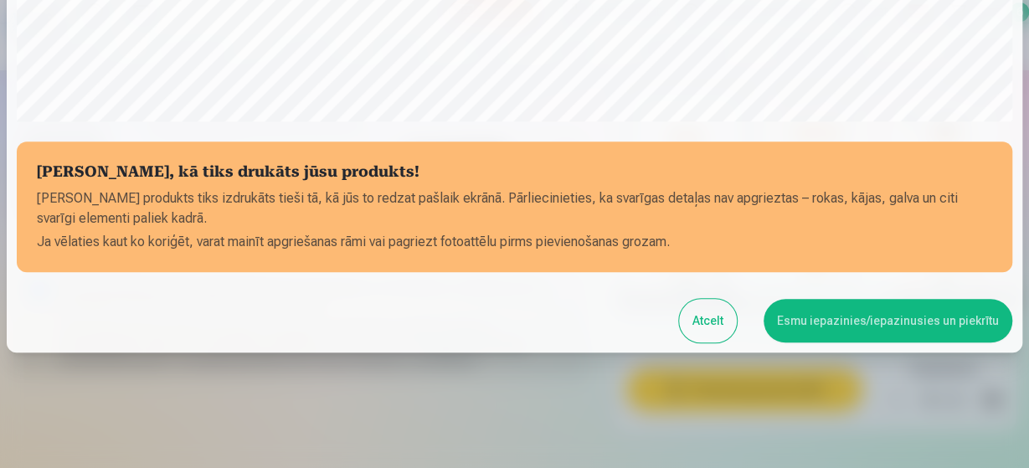
scroll to position [653, 0]
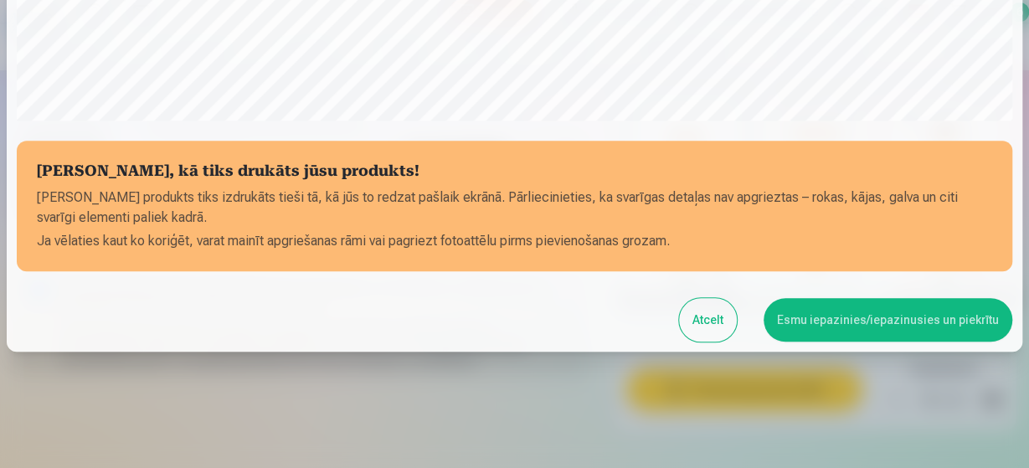
click at [841, 326] on button "Esmu iepazinies/iepazinusies un piekrītu" at bounding box center [887, 320] width 249 height 44
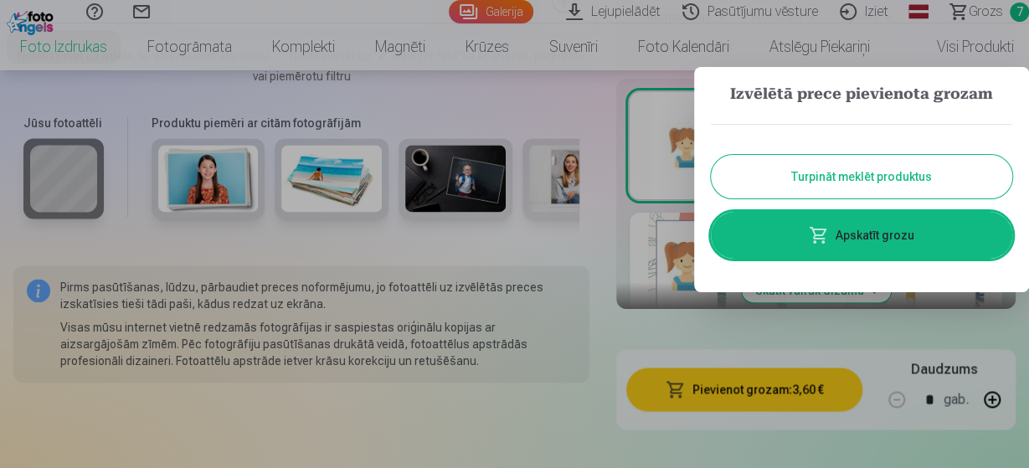
click at [919, 186] on button "Turpināt meklēt produktus" at bounding box center [861, 177] width 301 height 44
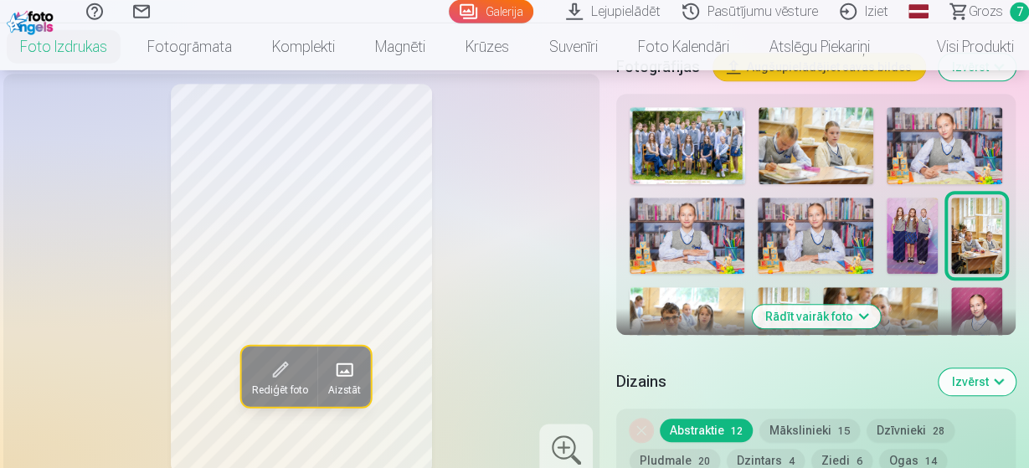
scroll to position [658, 0]
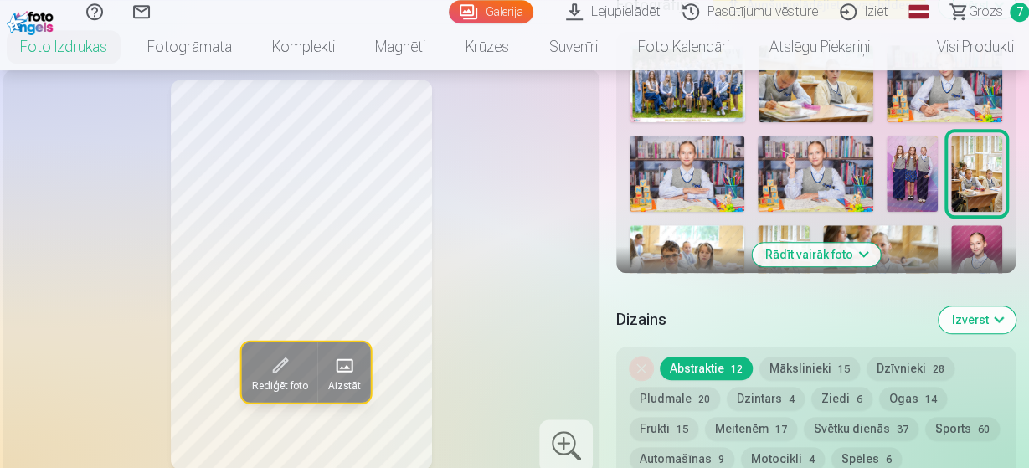
click at [830, 244] on button "Rādīt vairāk foto" at bounding box center [816, 254] width 128 height 23
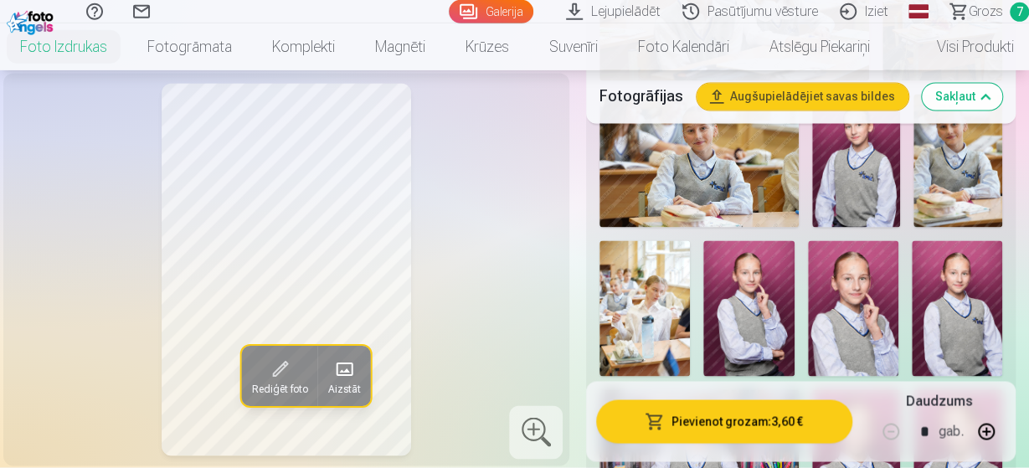
scroll to position [1123, 0]
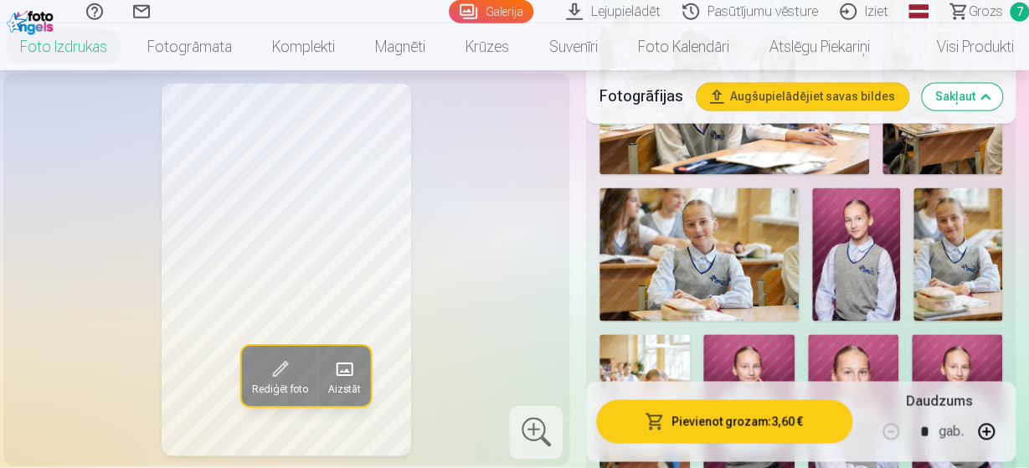
click at [737, 216] on img at bounding box center [698, 254] width 199 height 132
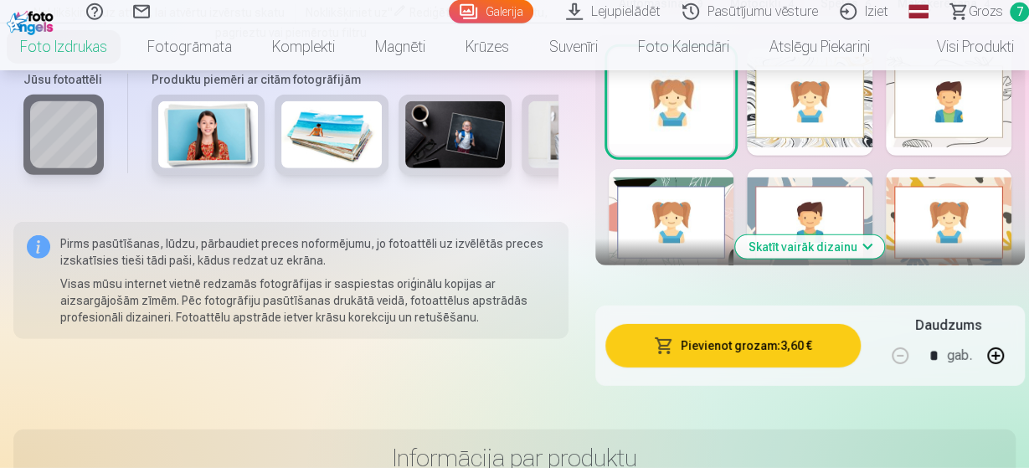
scroll to position [2298, 0]
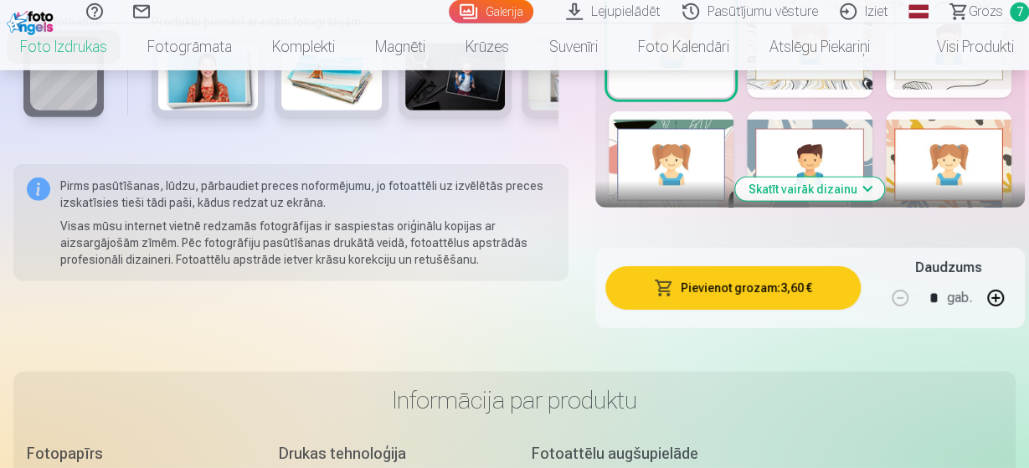
click at [746, 266] on button "Pievienot grozam : 3,60 €" at bounding box center [733, 288] width 256 height 44
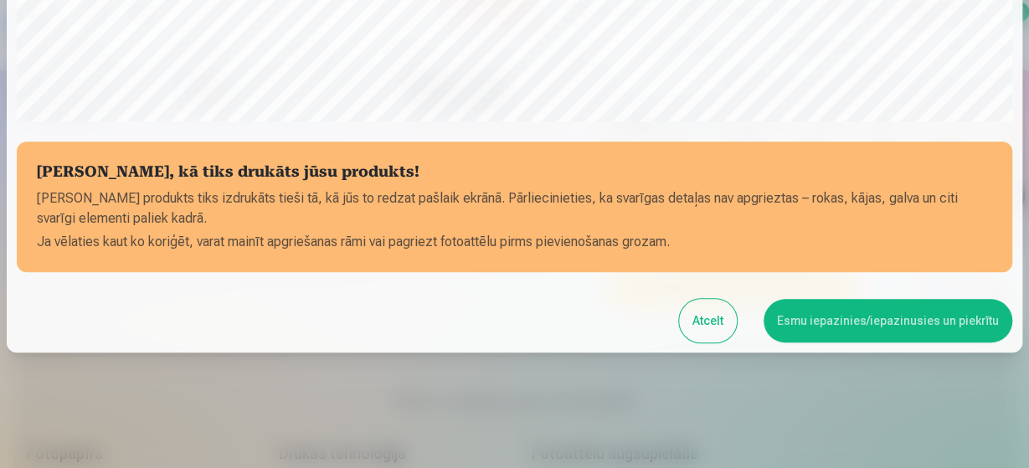
scroll to position [653, 0]
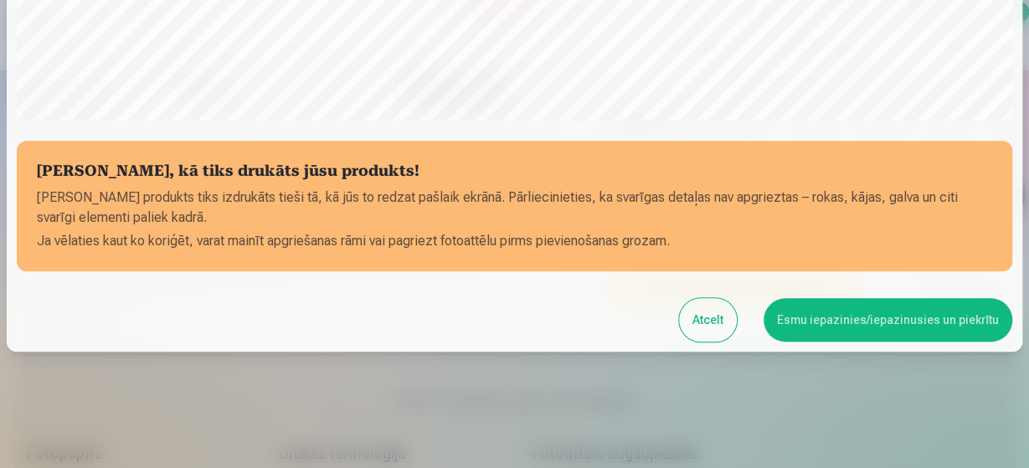
click at [830, 323] on button "Esmu iepazinies/iepazinusies un piekrītu" at bounding box center [887, 320] width 249 height 44
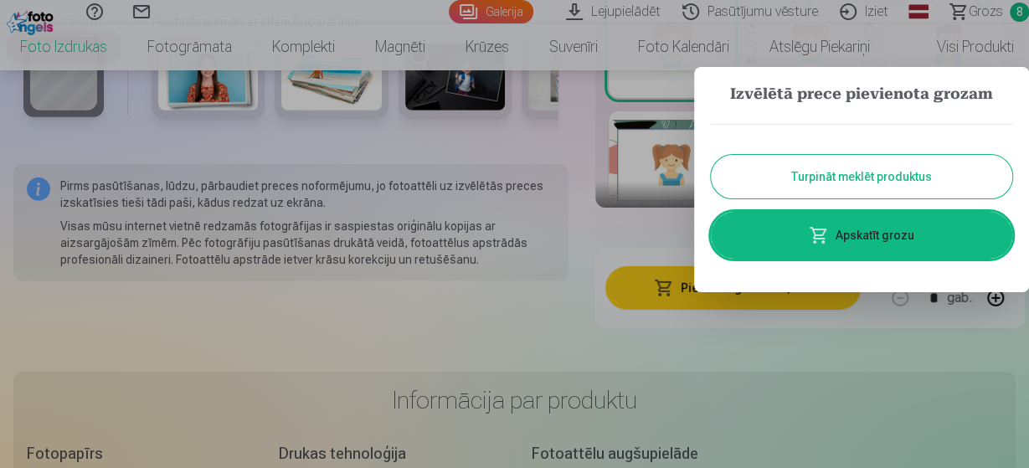
click at [881, 200] on div "Turpināt meklēt produktus Apskatīt grozu" at bounding box center [861, 191] width 301 height 168
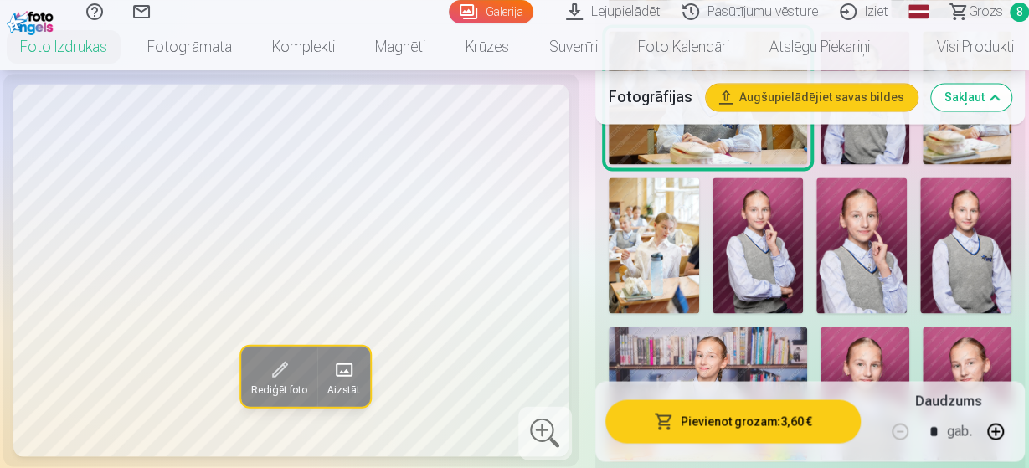
scroll to position [1247, 0]
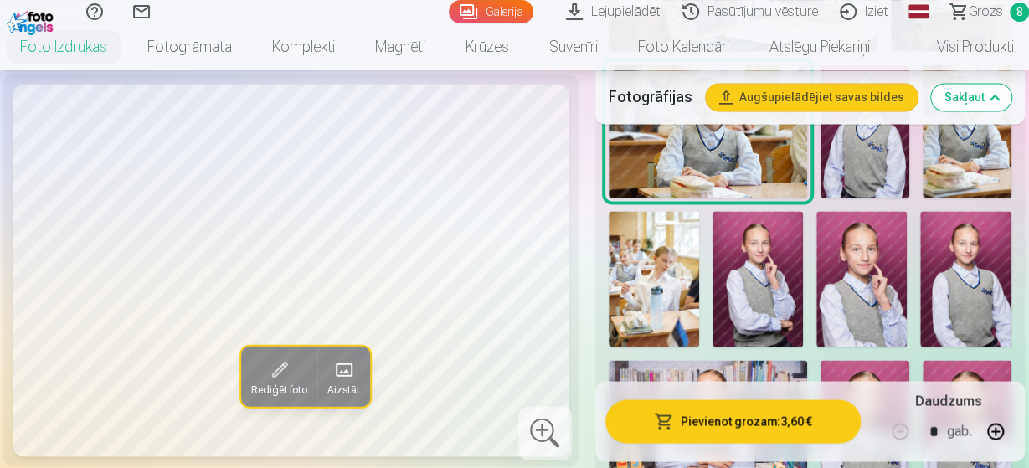
click at [850, 155] on img at bounding box center [864, 130] width 89 height 132
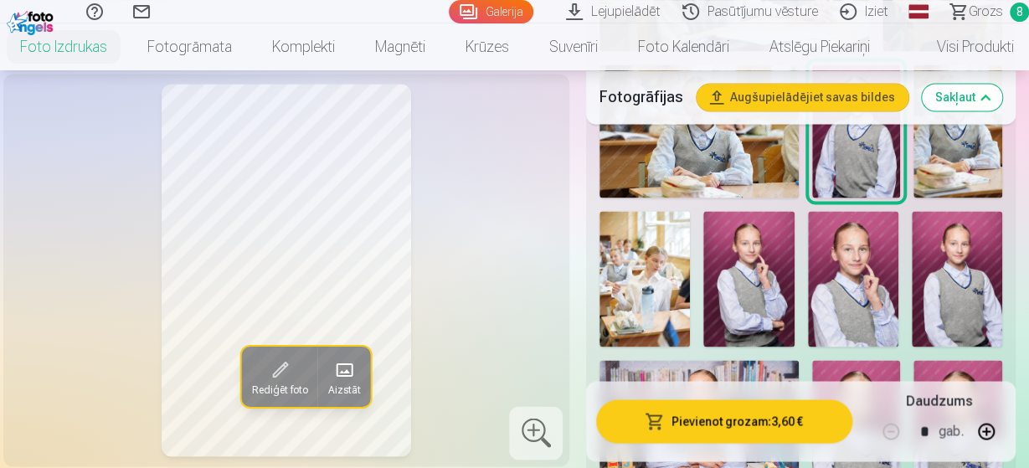
click at [984, 148] on img at bounding box center [957, 130] width 89 height 133
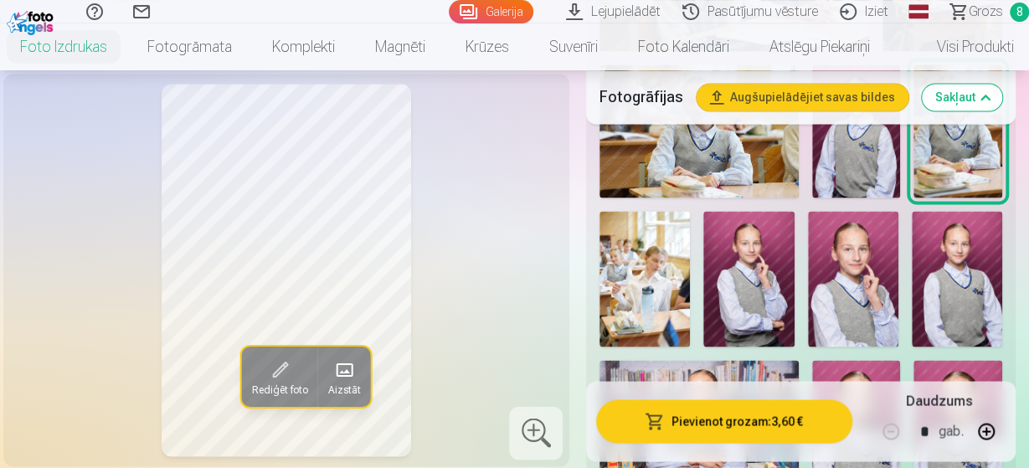
click at [871, 163] on img at bounding box center [856, 130] width 89 height 132
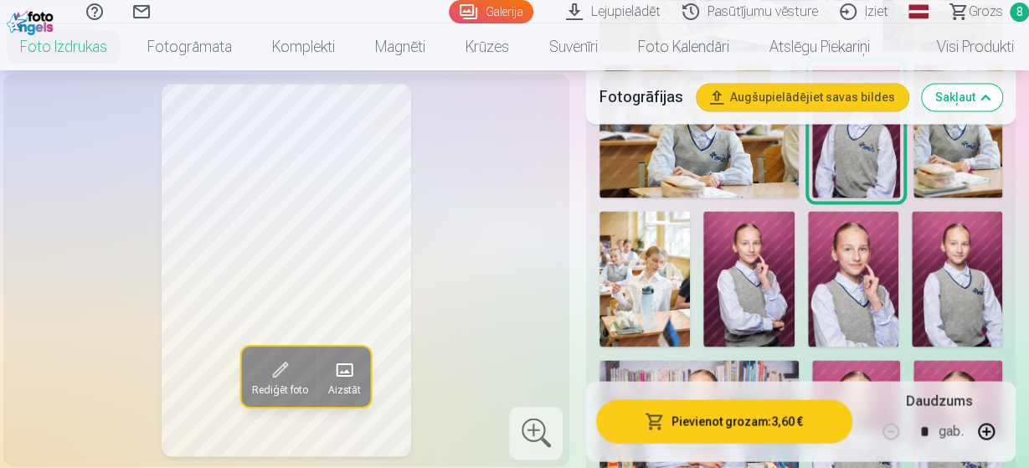
click at [783, 160] on img at bounding box center [698, 130] width 199 height 132
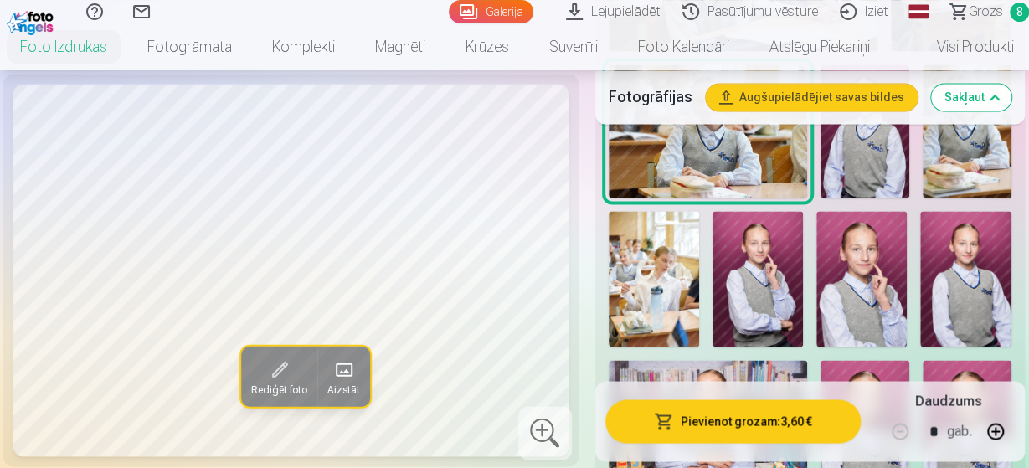
click at [957, 138] on img at bounding box center [966, 130] width 89 height 133
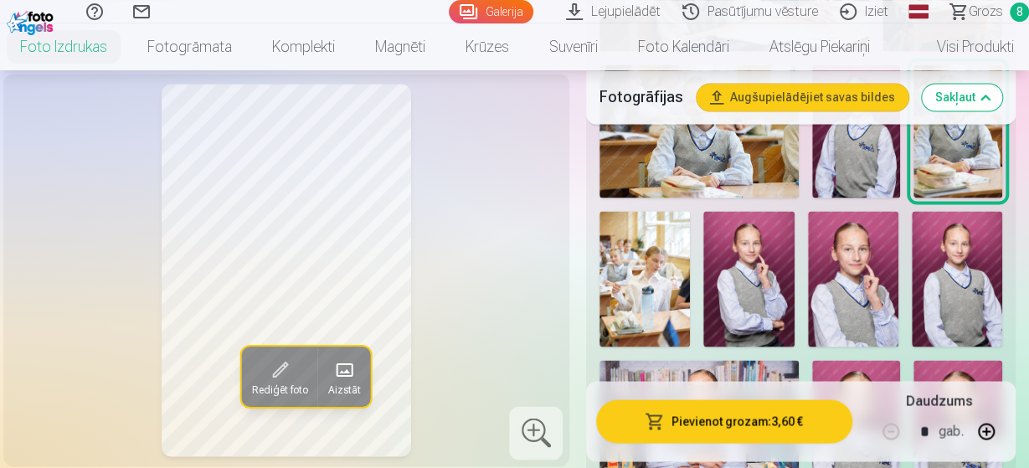
click at [668, 259] on img at bounding box center [644, 279] width 90 height 136
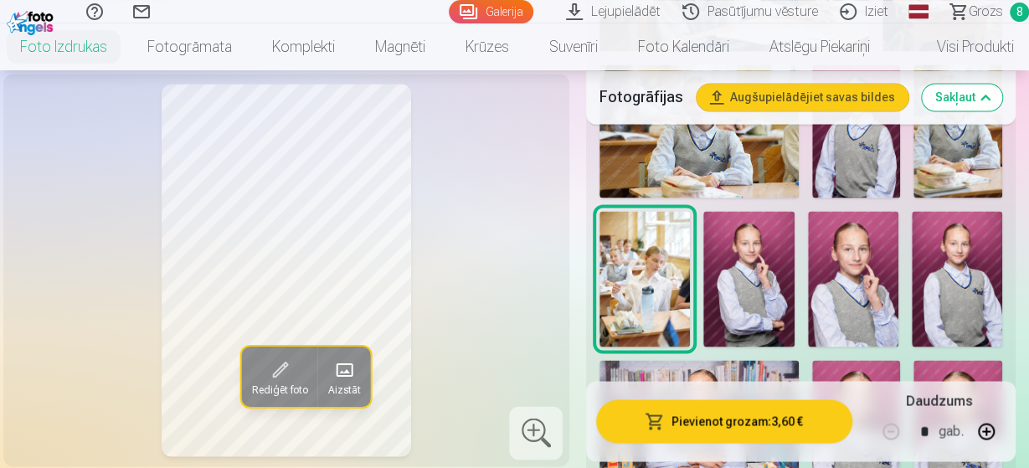
click at [737, 257] on img at bounding box center [748, 279] width 90 height 136
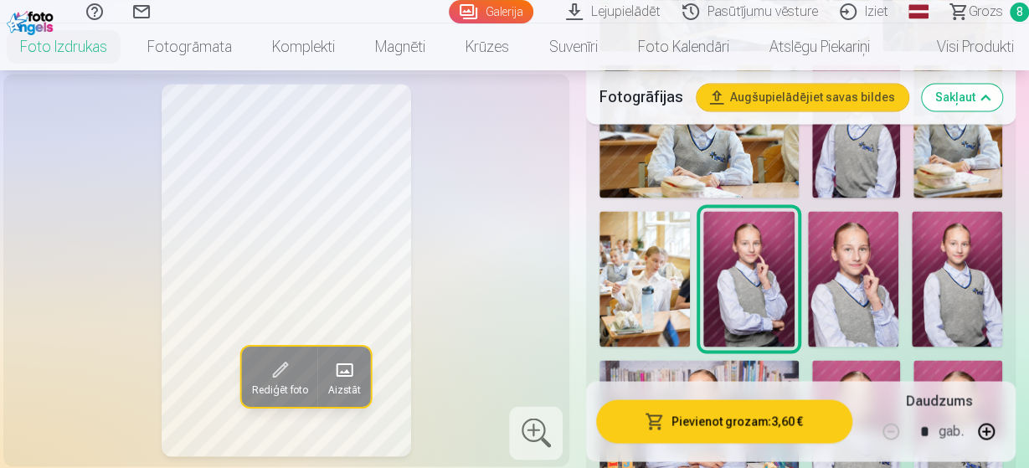
click at [840, 259] on img at bounding box center [853, 279] width 90 height 136
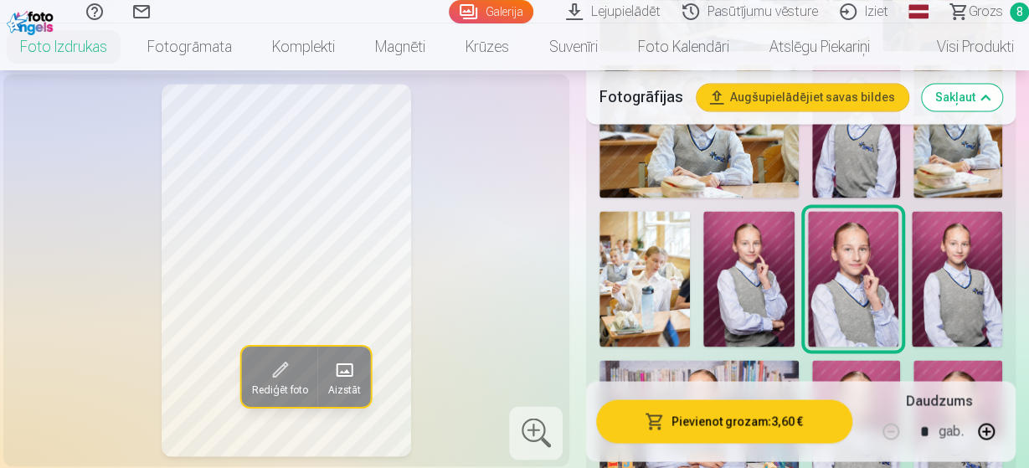
click at [963, 249] on img at bounding box center [957, 279] width 90 height 136
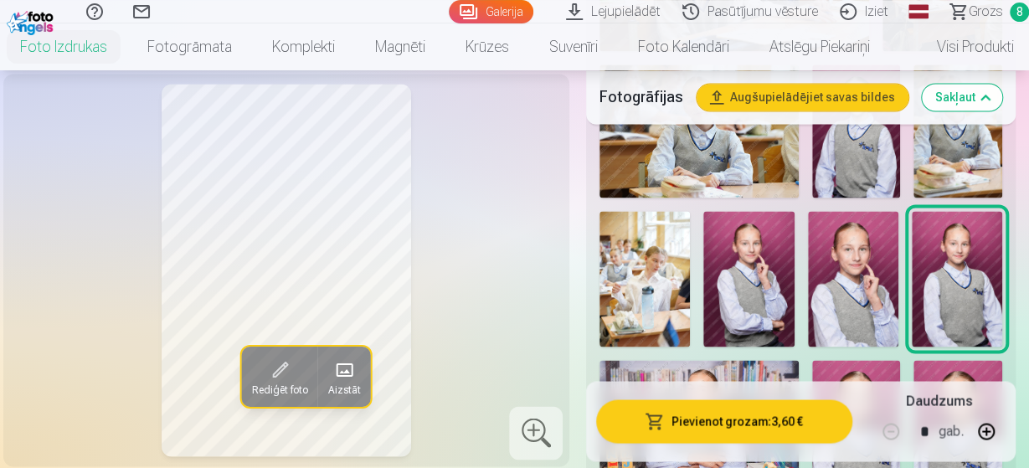
click at [662, 360] on img at bounding box center [698, 426] width 199 height 132
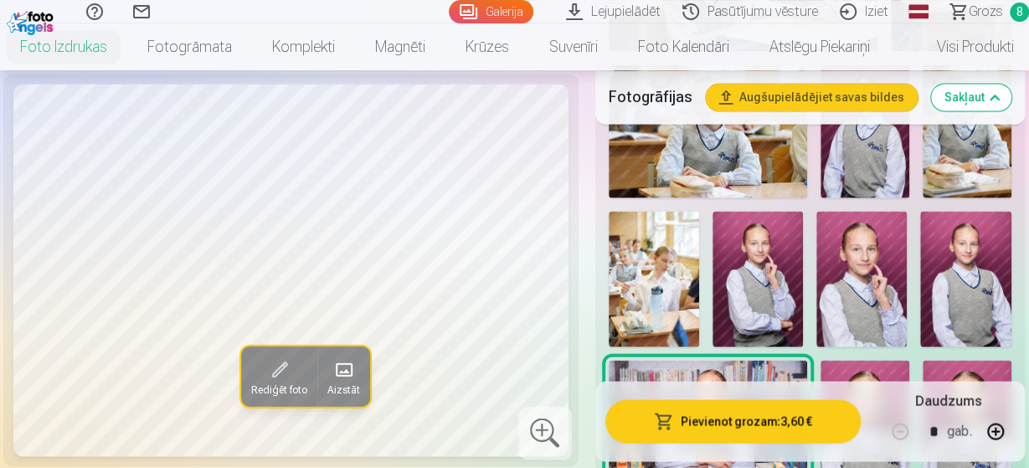
click at [845, 360] on img at bounding box center [864, 426] width 89 height 133
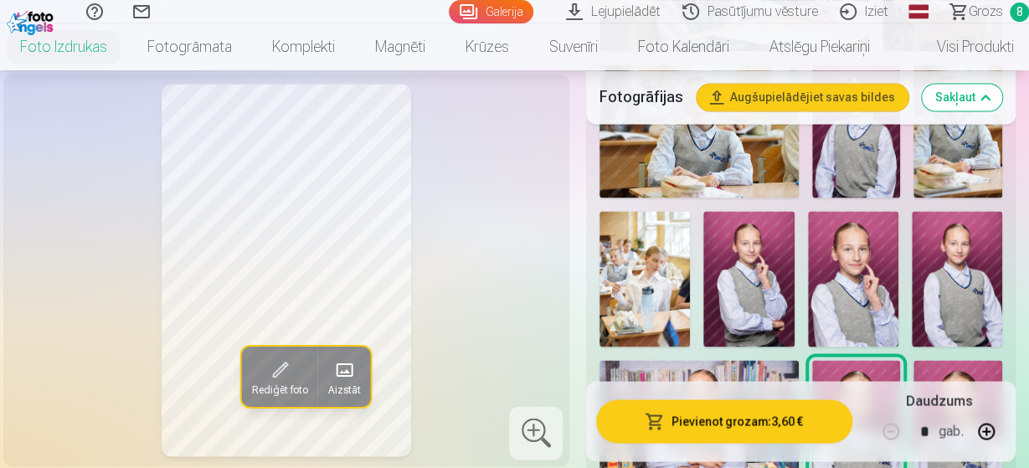
click at [947, 360] on img at bounding box center [957, 426] width 89 height 133
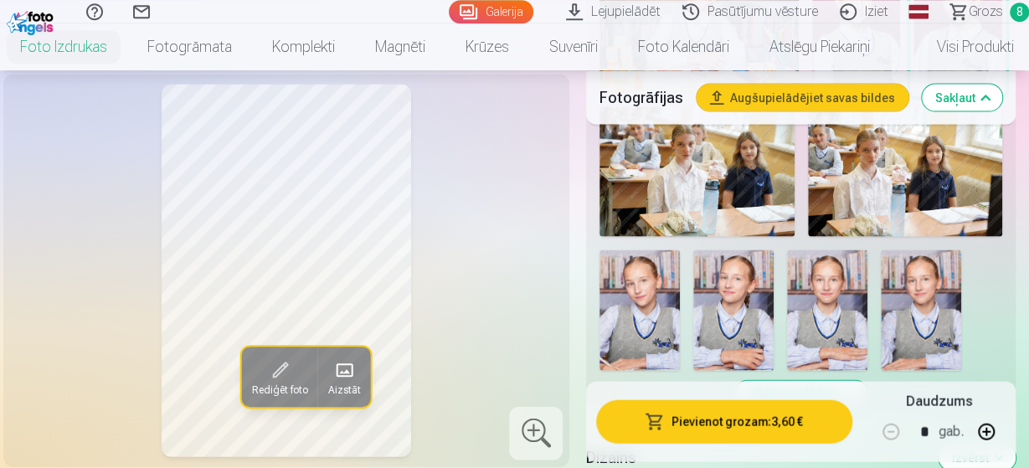
scroll to position [1682, 0]
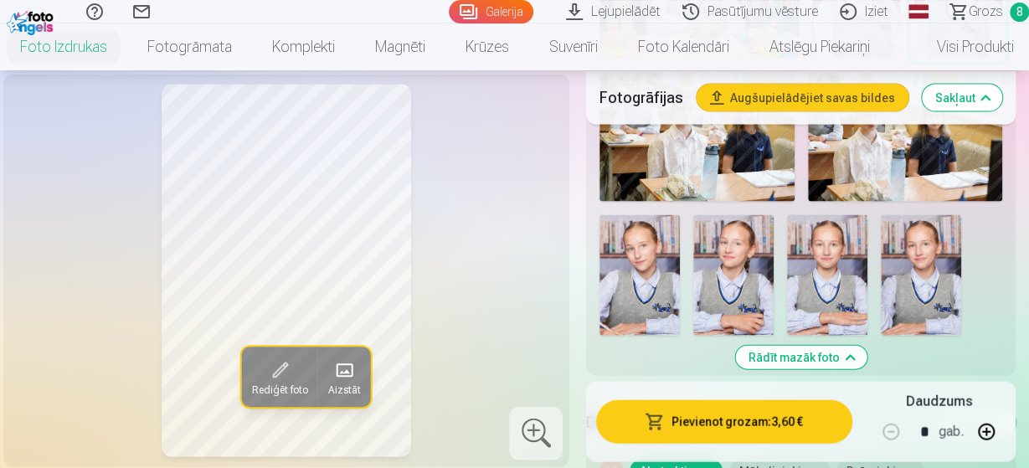
click at [640, 239] on img at bounding box center [639, 274] width 80 height 121
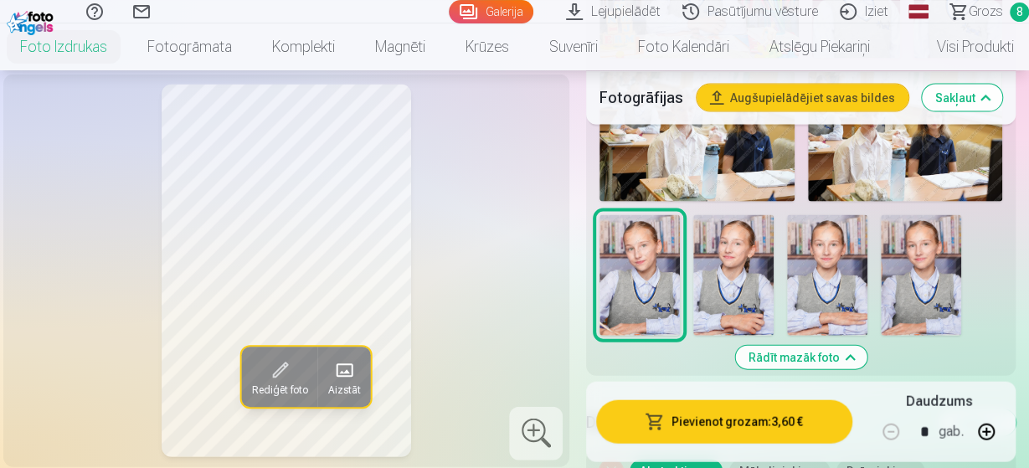
click at [747, 233] on img at bounding box center [733, 274] width 80 height 121
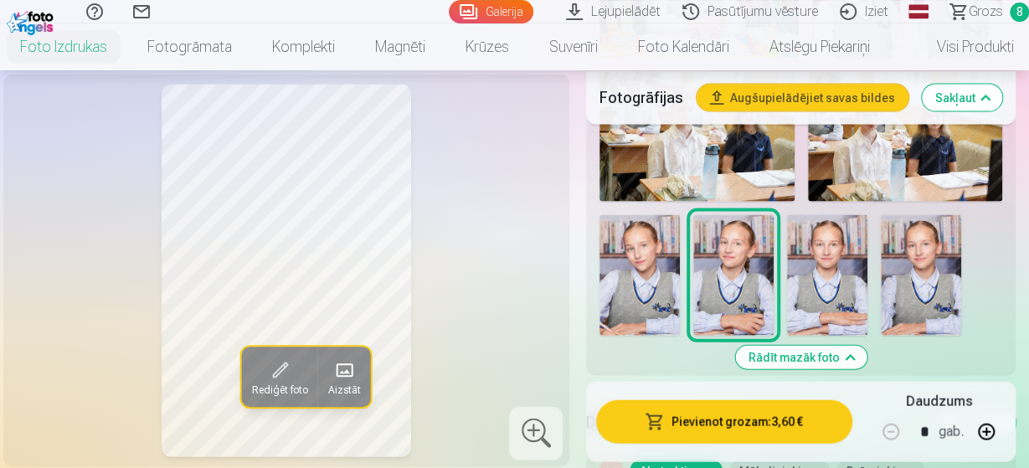
click at [813, 223] on img at bounding box center [827, 274] width 80 height 121
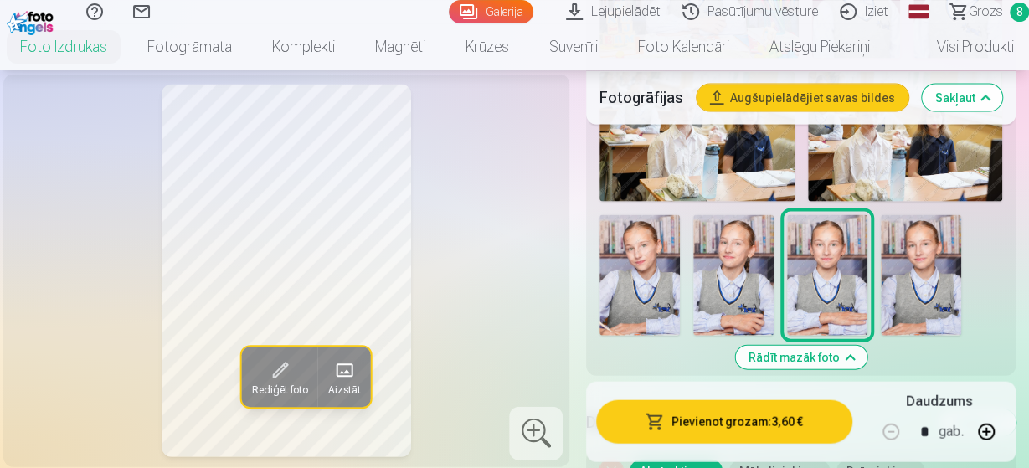
click at [915, 222] on img at bounding box center [921, 274] width 80 height 121
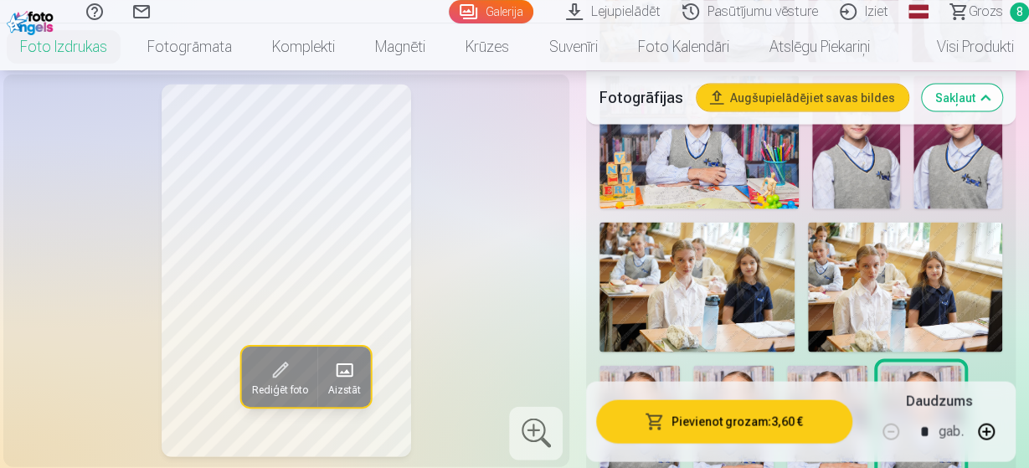
scroll to position [1421, 0]
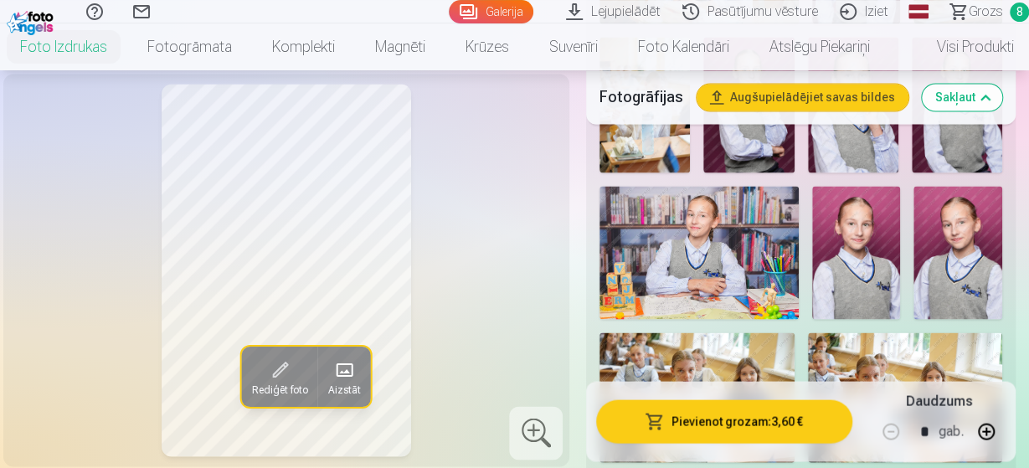
click at [932, 225] on img at bounding box center [957, 252] width 89 height 133
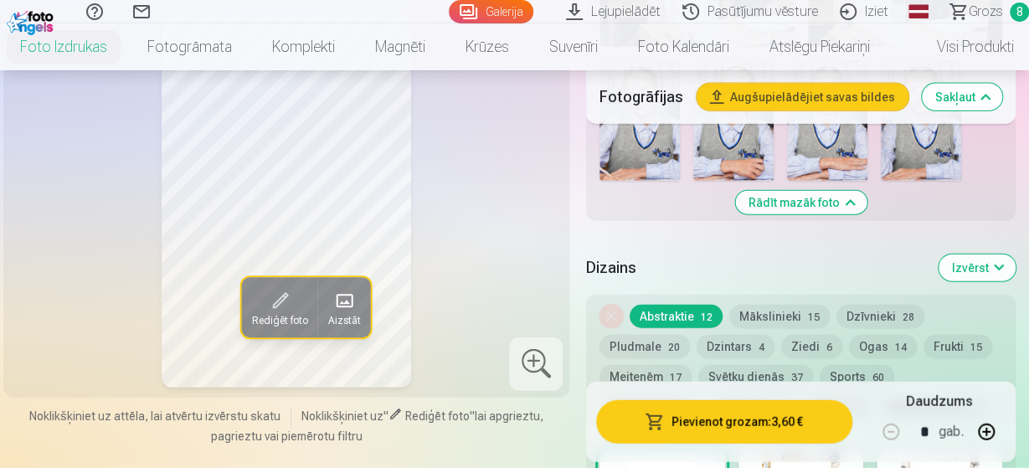
scroll to position [1857, 0]
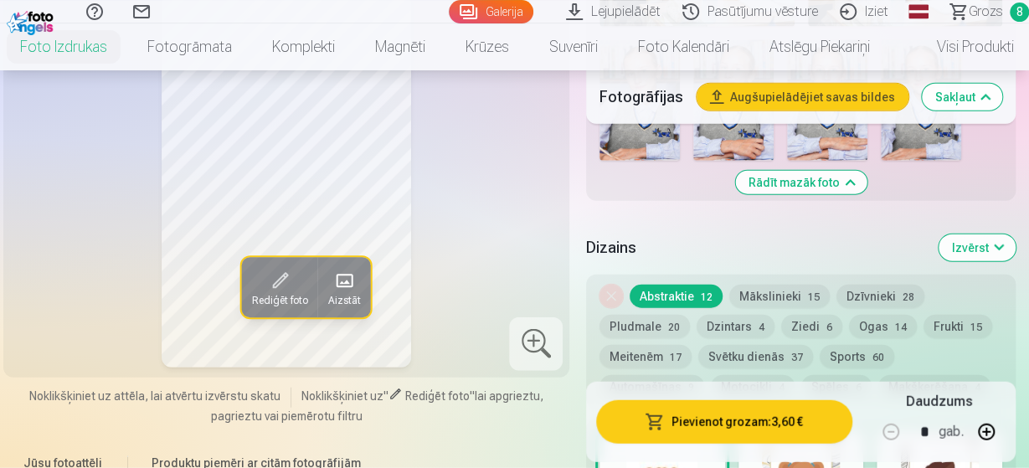
click at [803, 285] on button "Mākslinieki 15" at bounding box center [779, 296] width 100 height 23
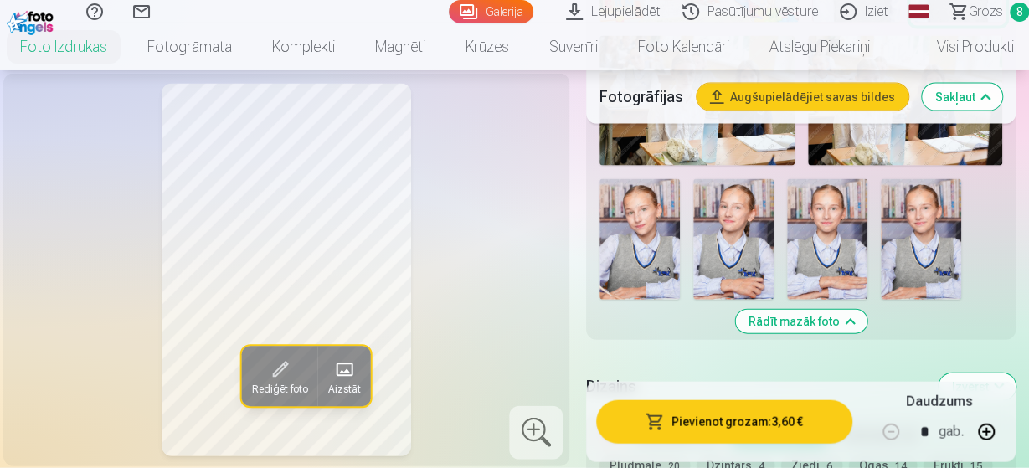
scroll to position [1682, 0]
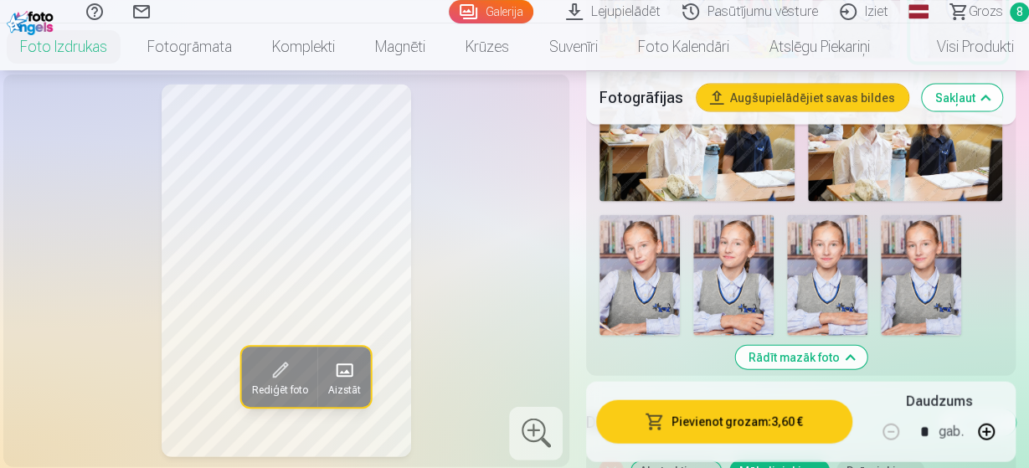
click at [284, 364] on span at bounding box center [279, 369] width 27 height 27
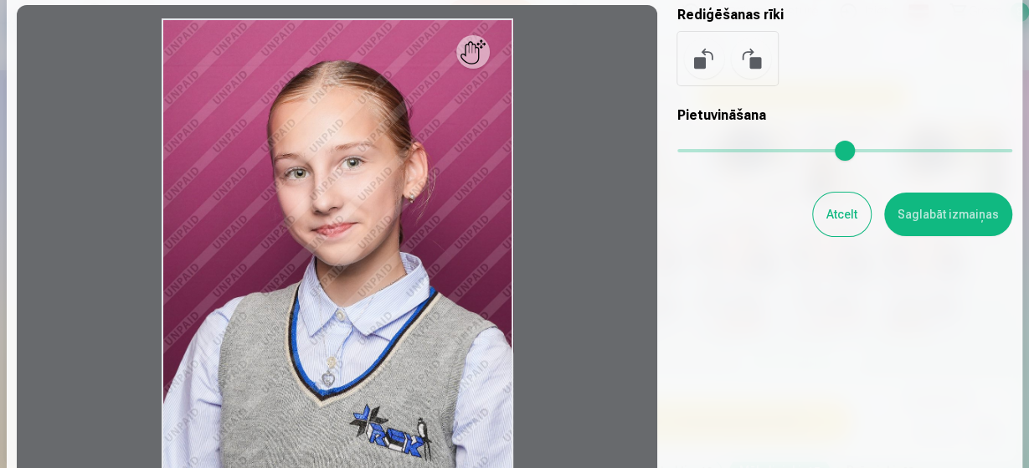
scroll to position [0, 0]
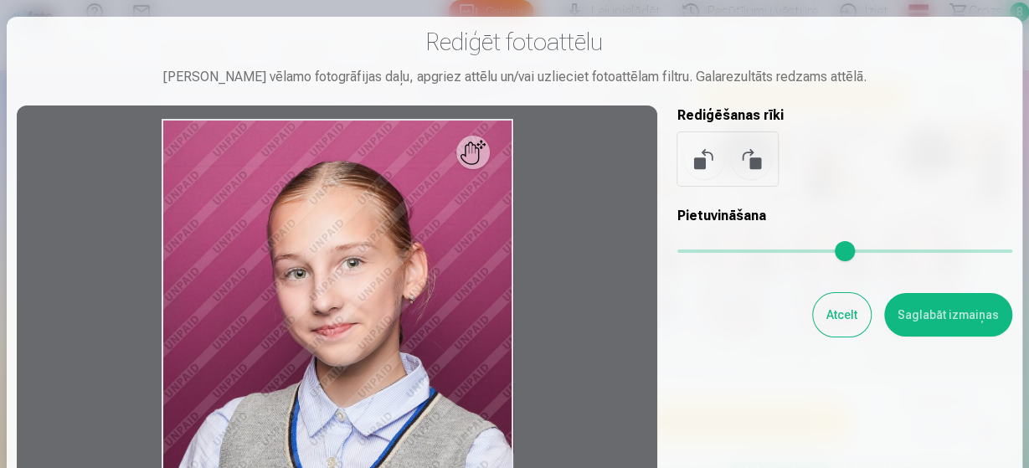
click at [479, 162] on div at bounding box center [337, 380] width 640 height 551
drag, startPoint x: 479, startPoint y: 162, endPoint x: 478, endPoint y: 205, distance: 42.7
click at [478, 205] on div at bounding box center [337, 380] width 640 height 551
click at [475, 185] on div at bounding box center [337, 380] width 640 height 551
click at [470, 167] on div at bounding box center [337, 380] width 640 height 551
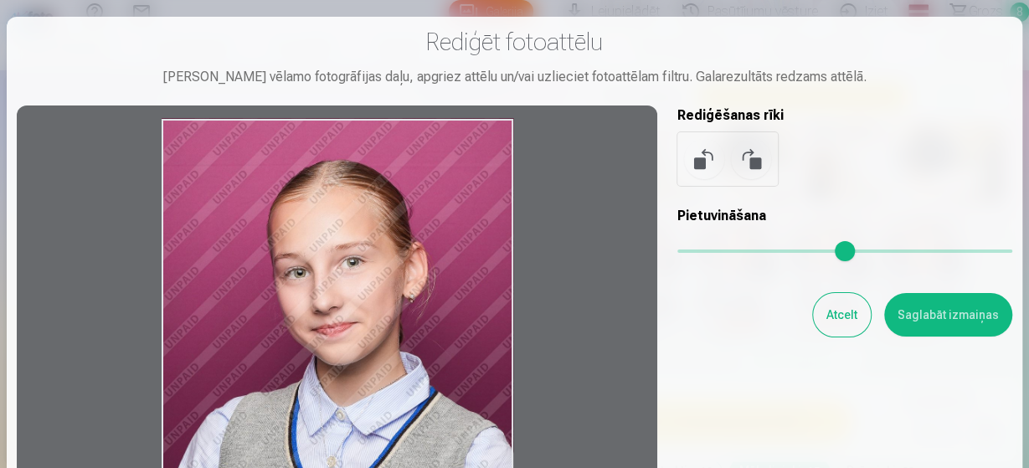
click at [465, 177] on div at bounding box center [337, 380] width 640 height 551
click at [466, 173] on div at bounding box center [337, 380] width 640 height 551
drag, startPoint x: 466, startPoint y: 173, endPoint x: 475, endPoint y: 183, distance: 13.6
click at [475, 183] on div at bounding box center [337, 380] width 640 height 551
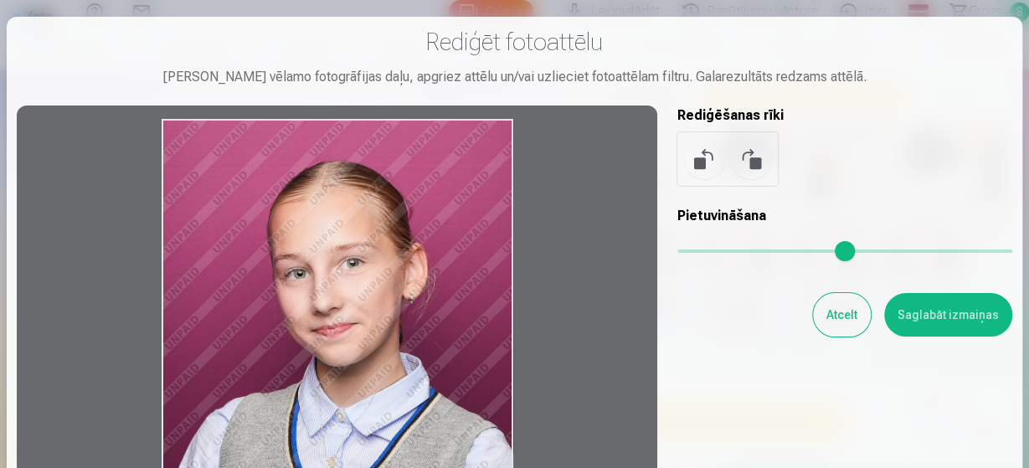
click at [455, 145] on div at bounding box center [337, 380] width 640 height 551
click at [491, 175] on div at bounding box center [337, 380] width 640 height 551
click at [747, 157] on button at bounding box center [751, 159] width 40 height 40
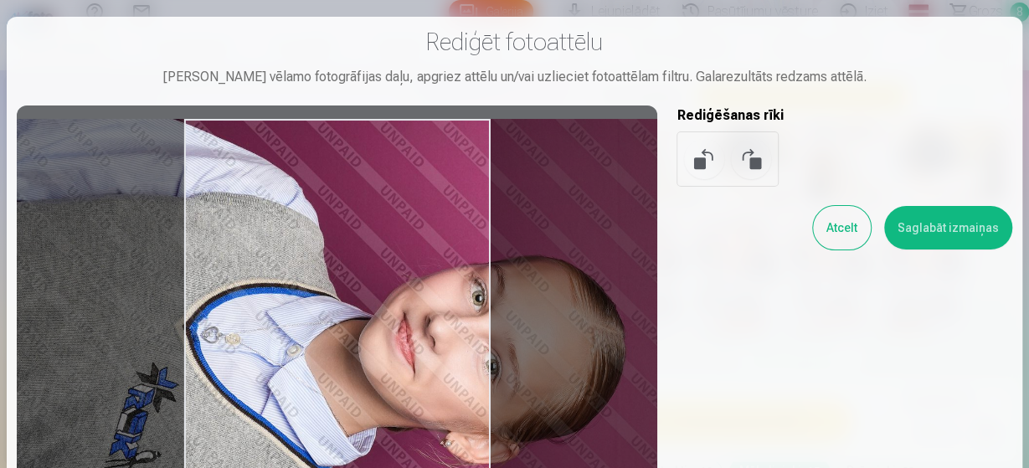
click at [871, 232] on button "Atcelt" at bounding box center [842, 228] width 58 height 44
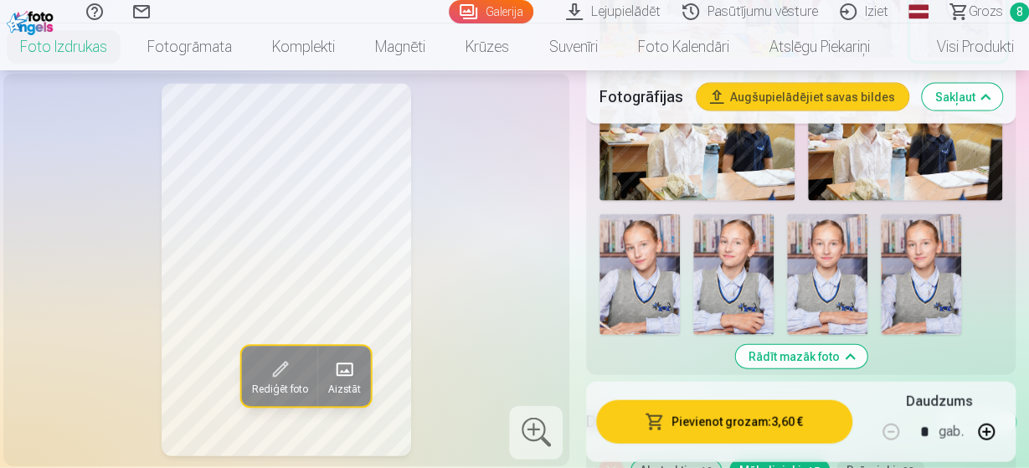
click at [763, 239] on img at bounding box center [733, 274] width 80 height 121
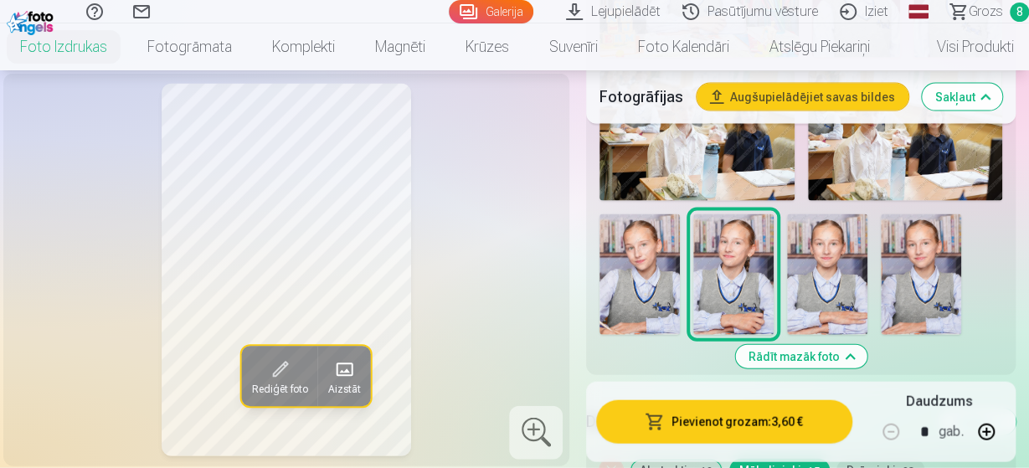
click at [824, 235] on img at bounding box center [827, 274] width 80 height 121
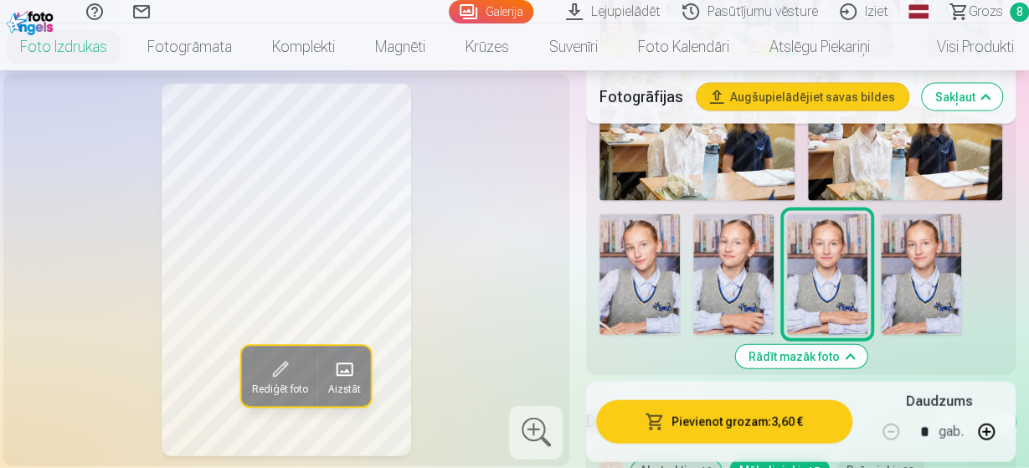
click at [913, 247] on img at bounding box center [921, 274] width 80 height 121
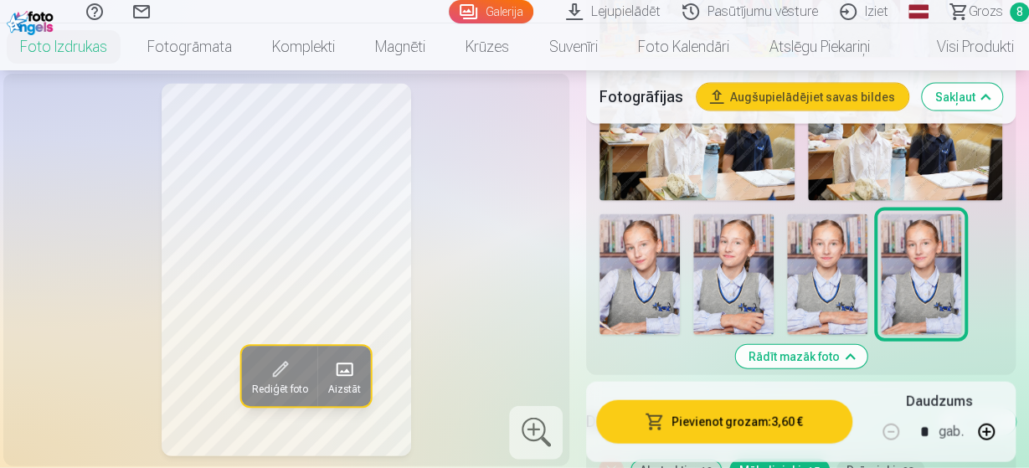
click at [665, 234] on img at bounding box center [639, 274] width 80 height 121
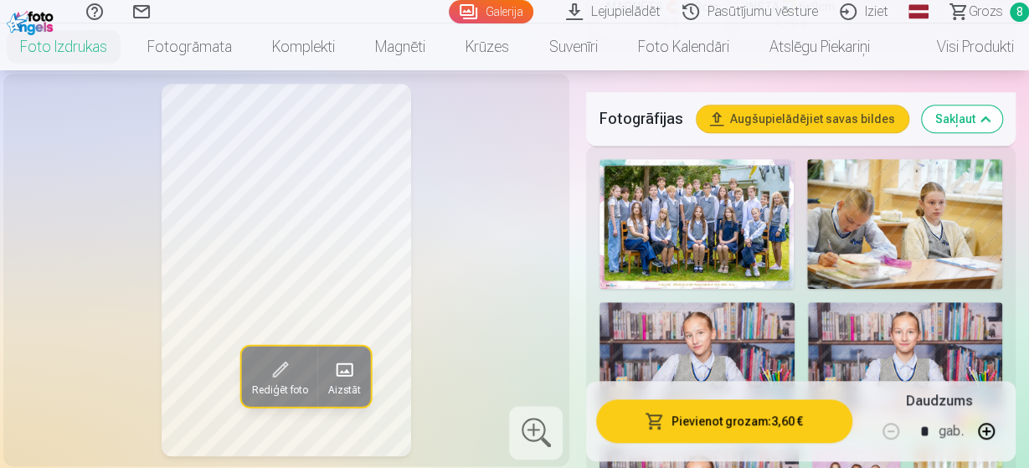
scroll to position [522, 0]
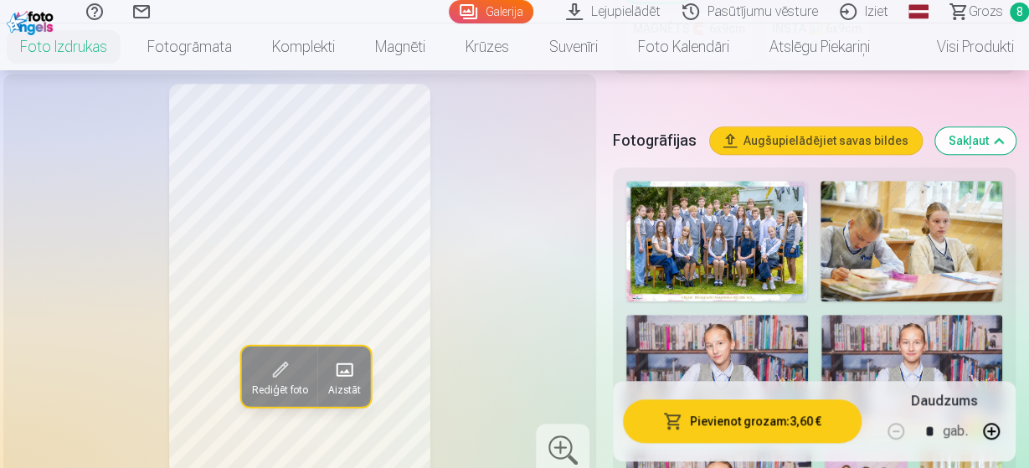
click at [756, 301] on img at bounding box center [716, 241] width 181 height 121
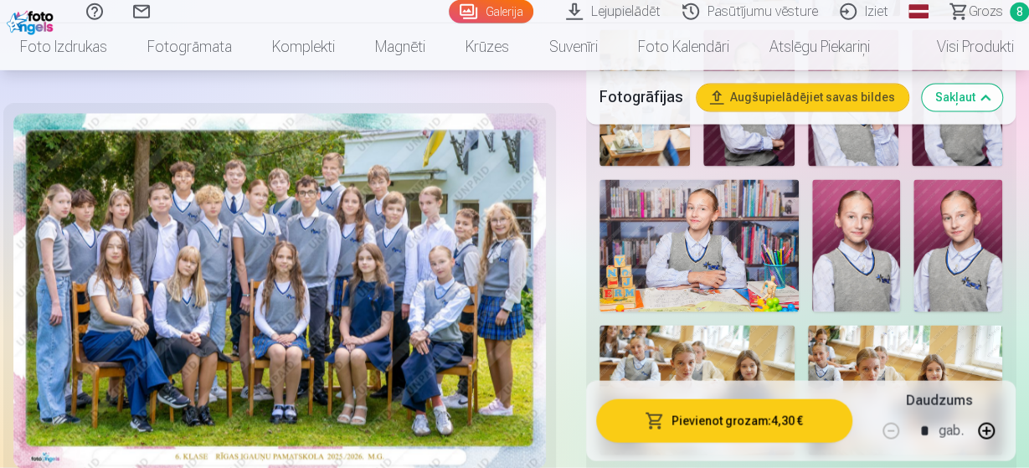
scroll to position [1393, 0]
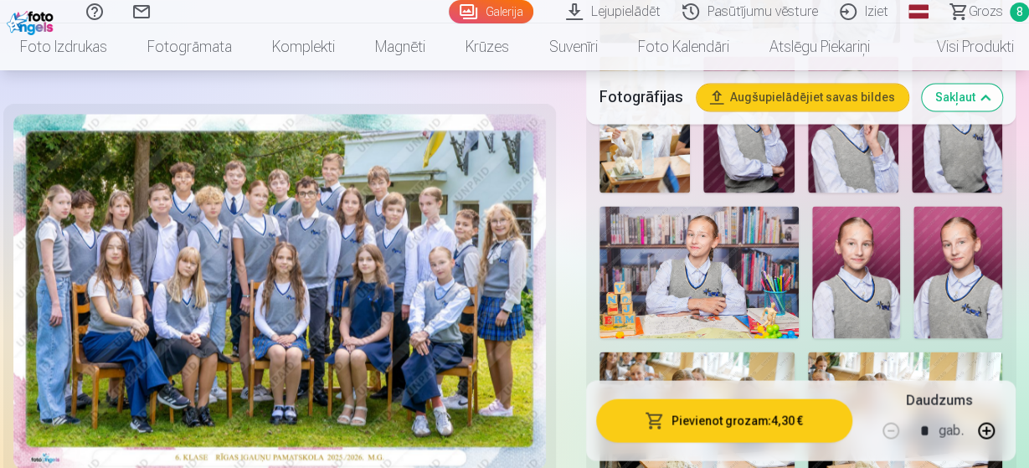
click at [743, 242] on img at bounding box center [698, 272] width 199 height 132
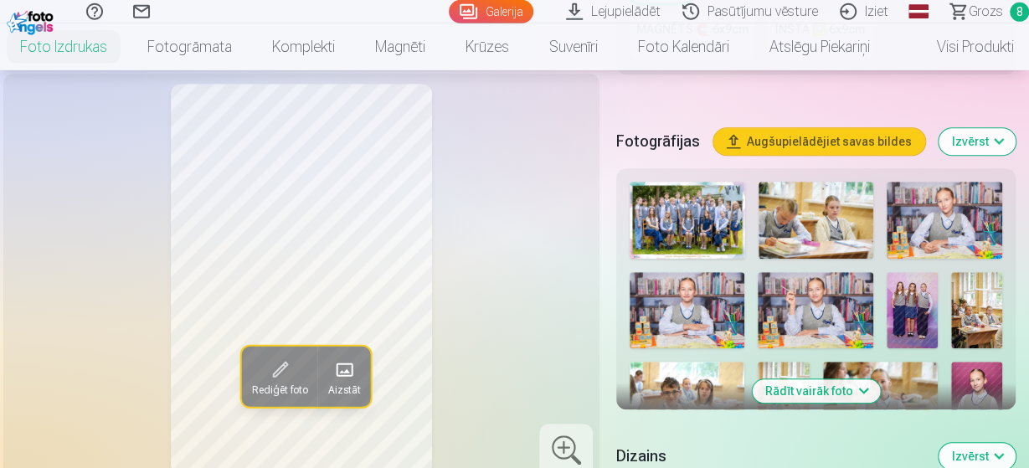
scroll to position [522, 0]
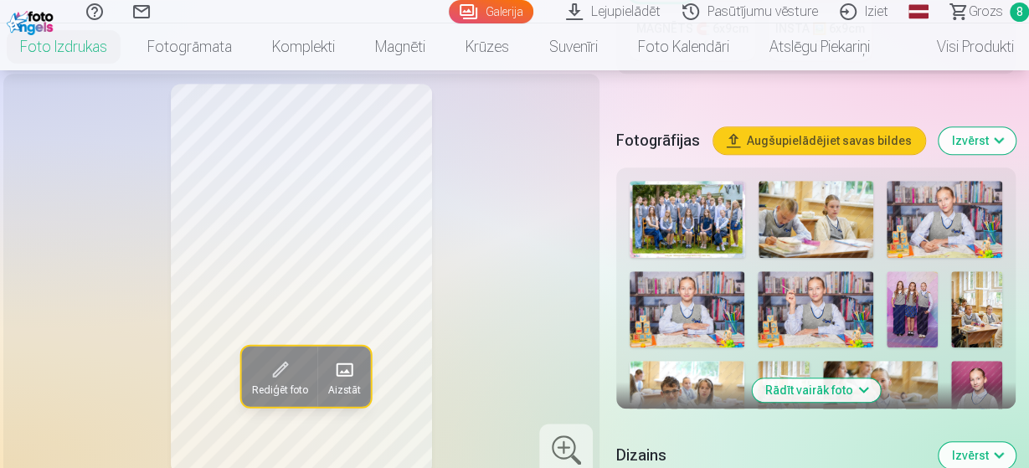
click at [840, 230] on img at bounding box center [816, 219] width 116 height 77
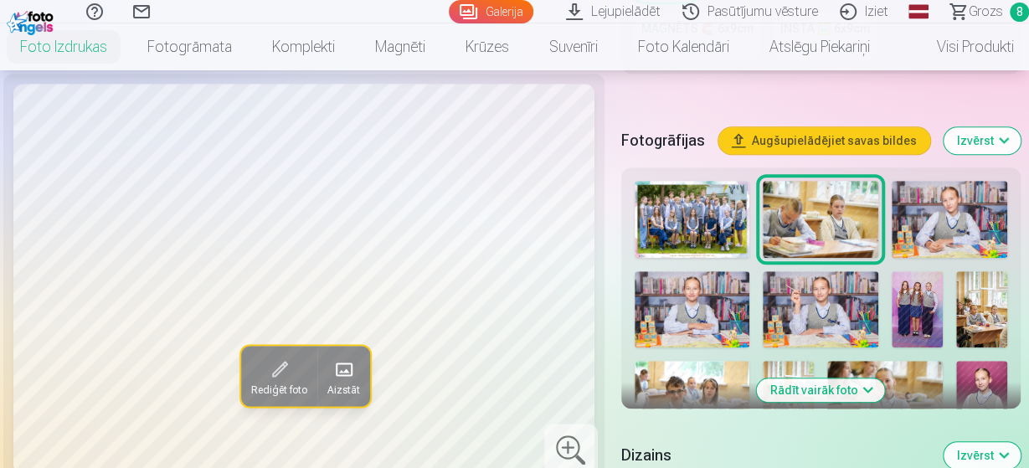
click at [958, 234] on img at bounding box center [949, 219] width 116 height 77
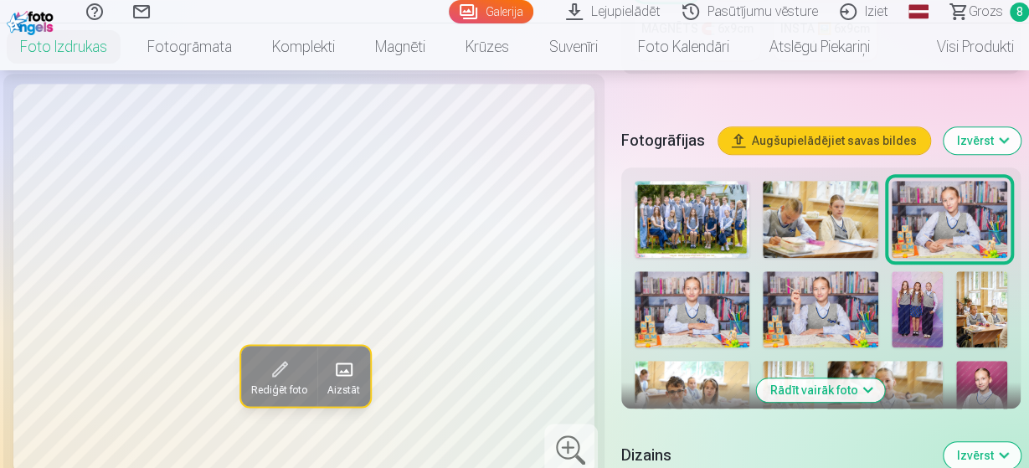
click at [711, 312] on img at bounding box center [691, 309] width 115 height 77
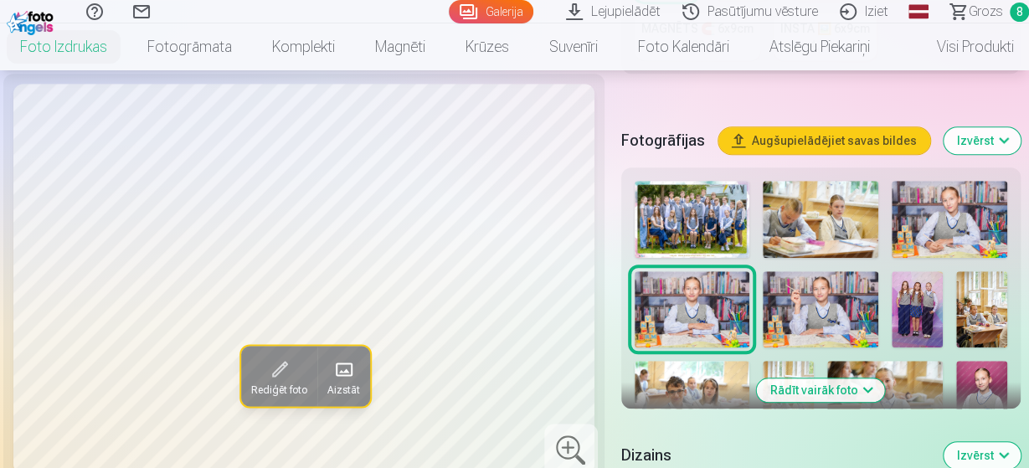
click at [806, 316] on img at bounding box center [820, 309] width 115 height 77
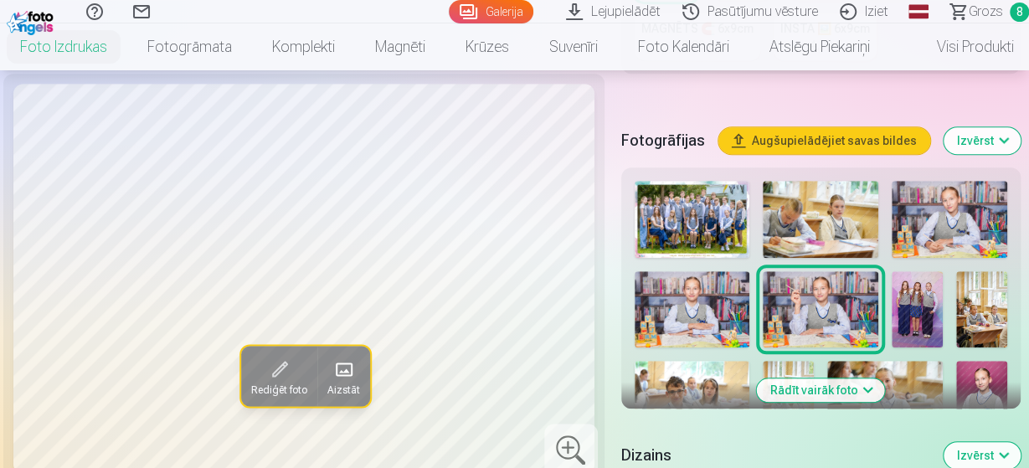
click at [917, 312] on img at bounding box center [916, 309] width 51 height 77
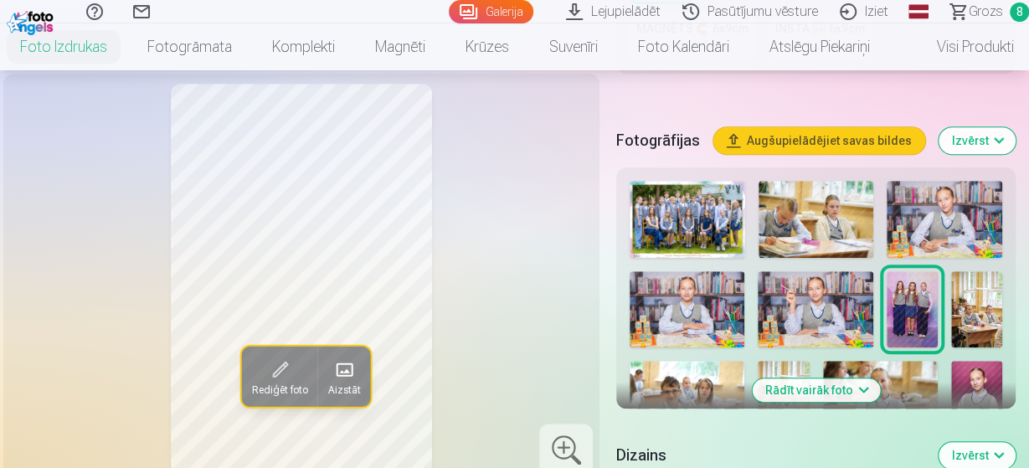
click at [985, 308] on img at bounding box center [976, 309] width 51 height 77
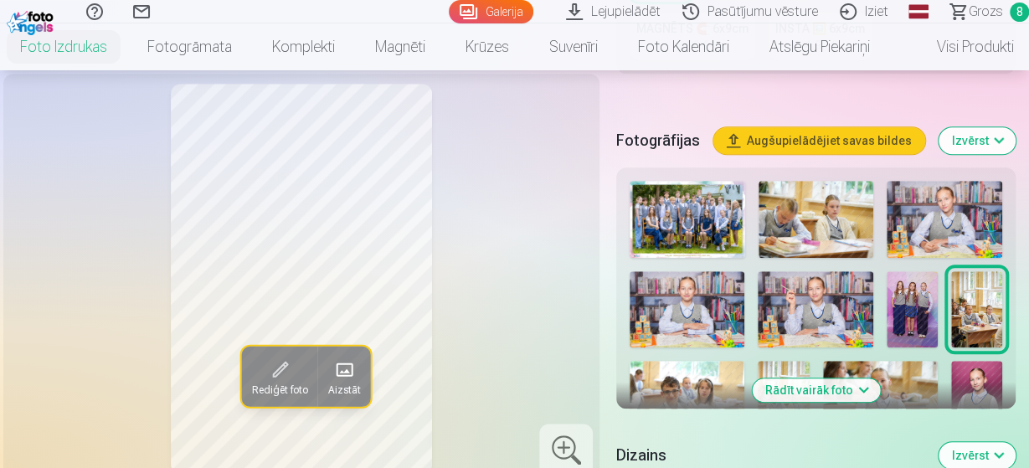
click at [681, 368] on img at bounding box center [686, 399] width 115 height 77
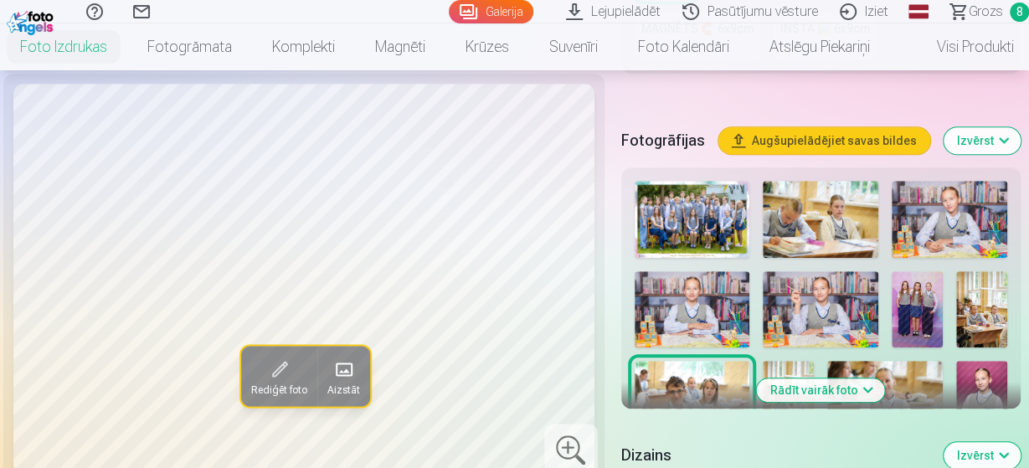
click at [812, 362] on img at bounding box center [788, 399] width 51 height 77
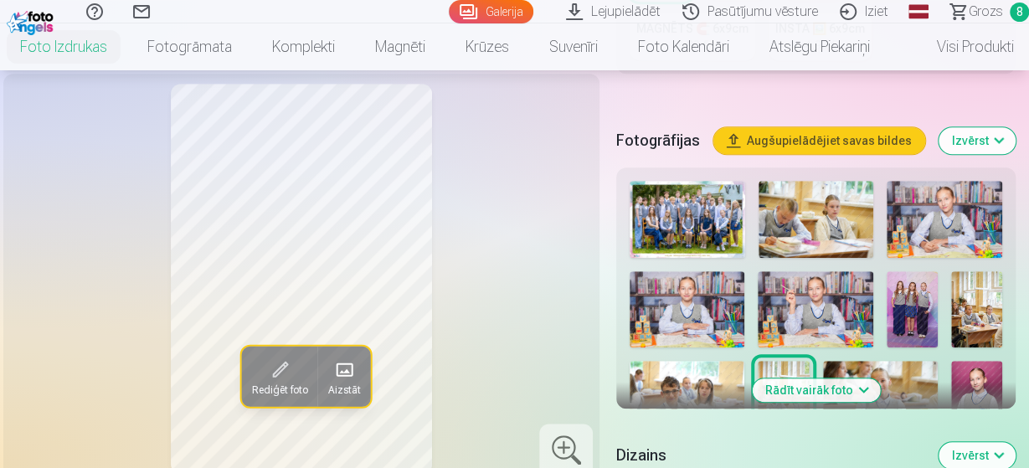
click at [922, 379] on img at bounding box center [880, 399] width 115 height 77
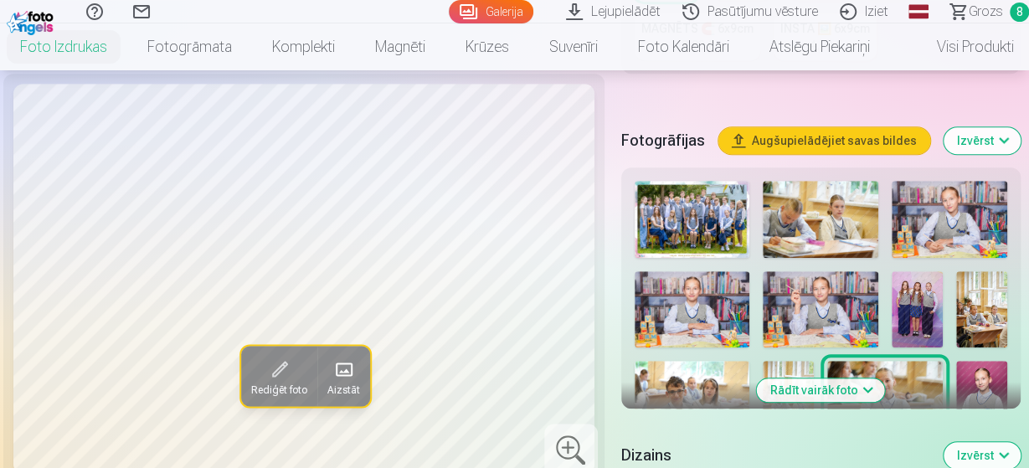
click at [964, 386] on img at bounding box center [981, 399] width 51 height 77
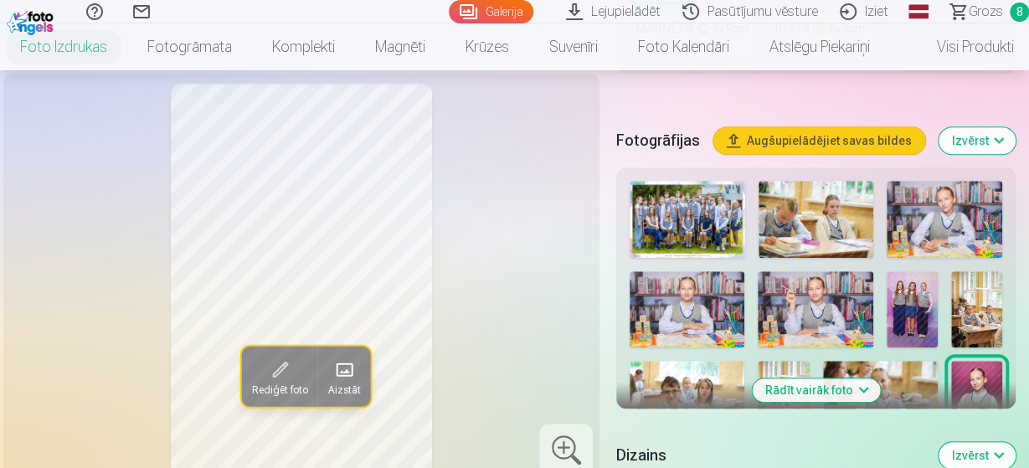
click at [984, 383] on img at bounding box center [976, 399] width 51 height 77
click at [925, 379] on img at bounding box center [880, 399] width 115 height 77
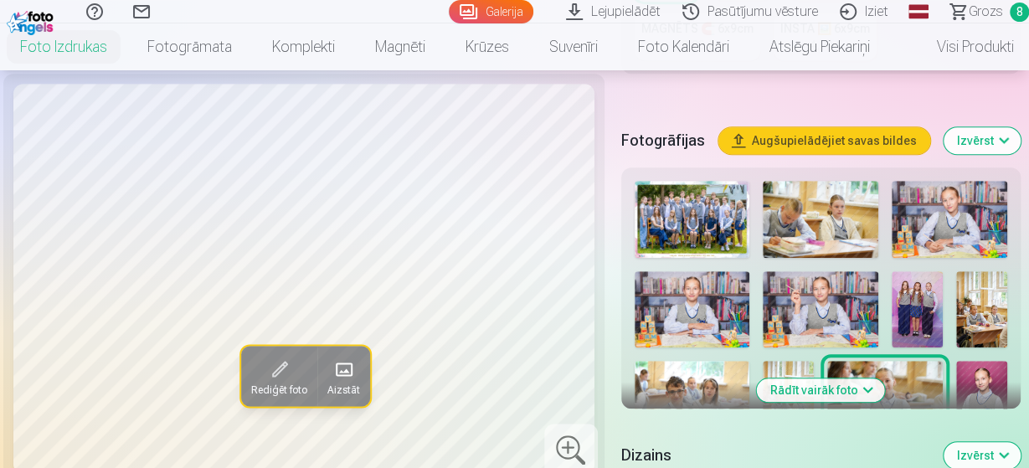
click at [817, 321] on img at bounding box center [820, 309] width 115 height 77
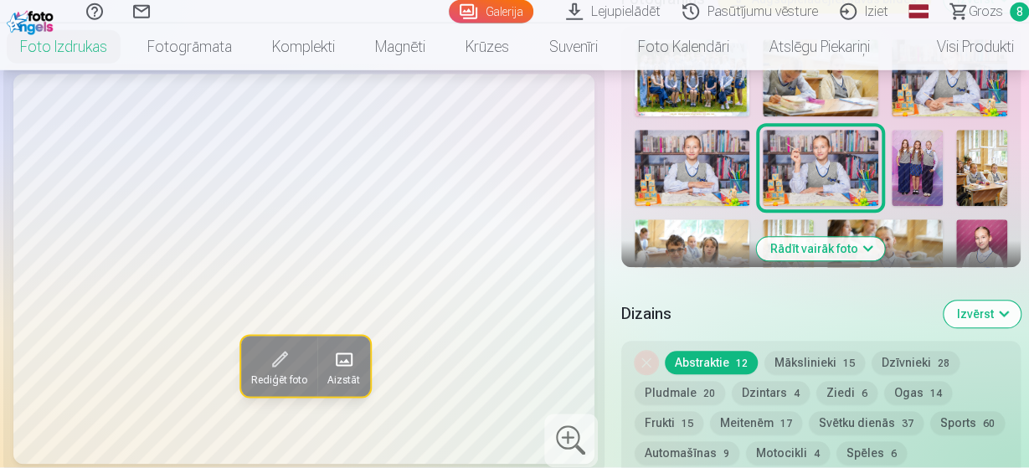
scroll to position [696, 0]
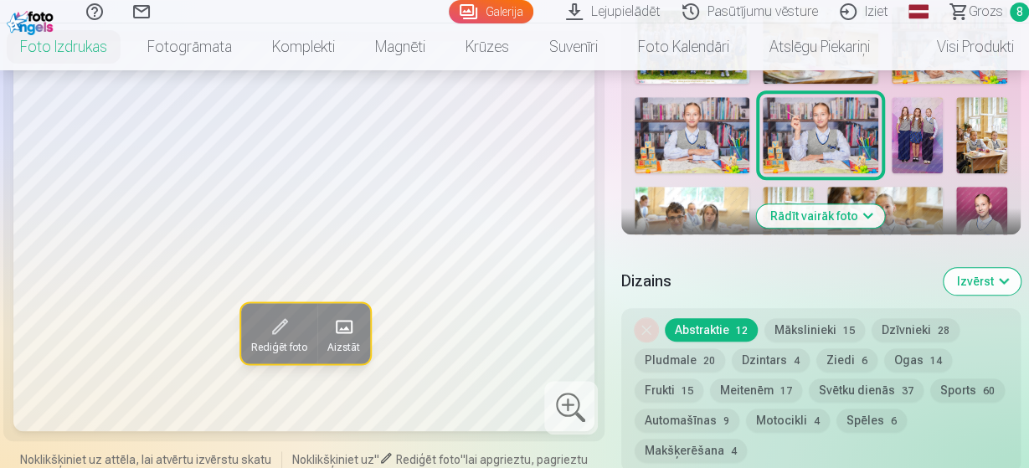
click at [864, 208] on button "Rādīt vairāk foto" at bounding box center [821, 215] width 128 height 23
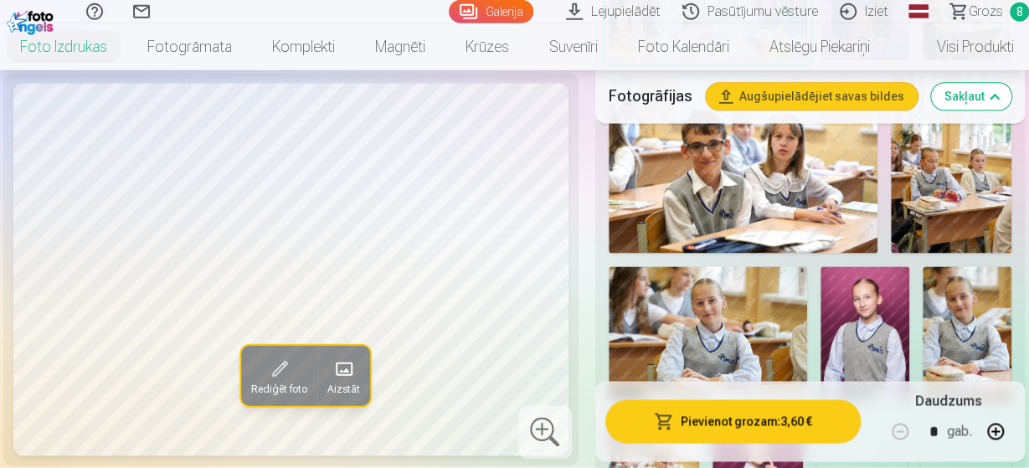
scroll to position [1045, 0]
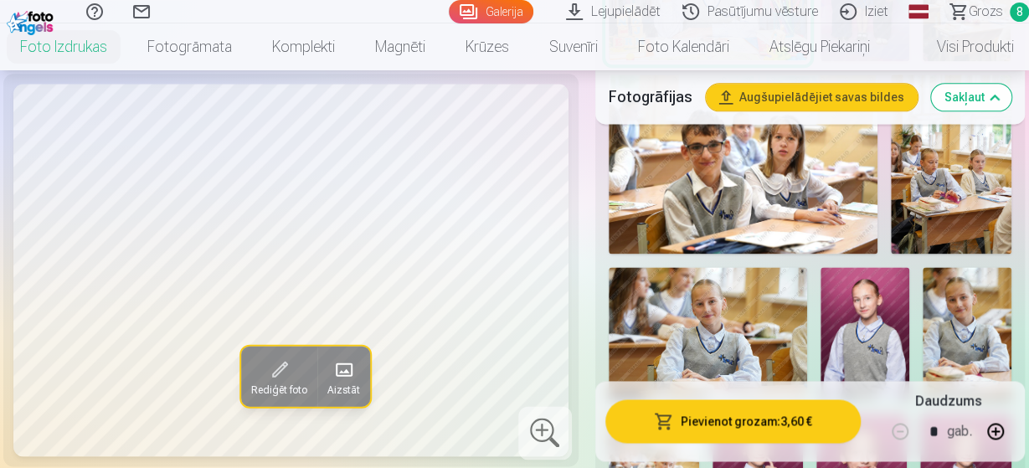
click at [865, 267] on img at bounding box center [864, 333] width 89 height 132
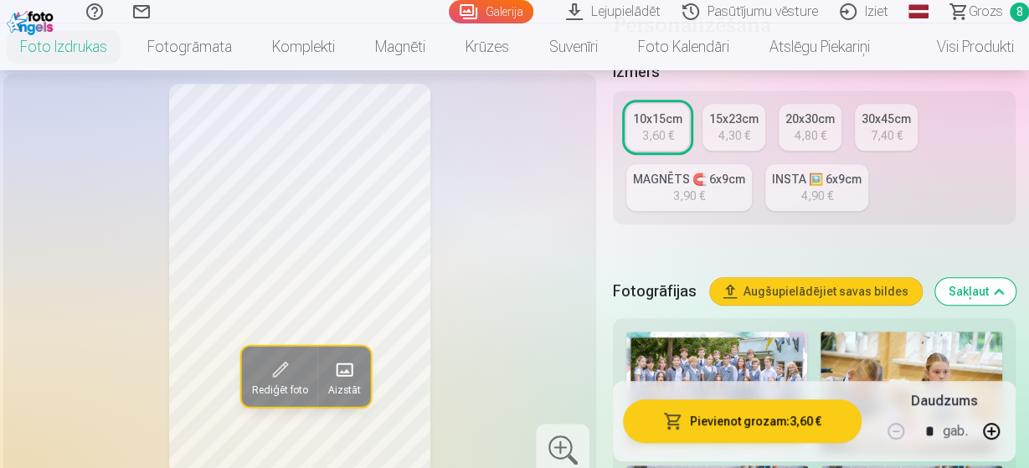
scroll to position [348, 0]
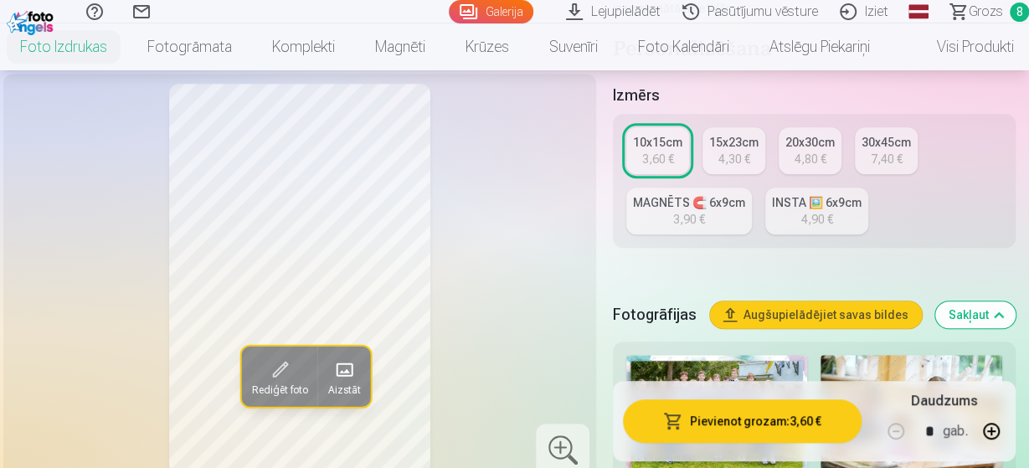
click at [758, 427] on button "Pievienot grozam : 3,60 €" at bounding box center [742, 421] width 239 height 44
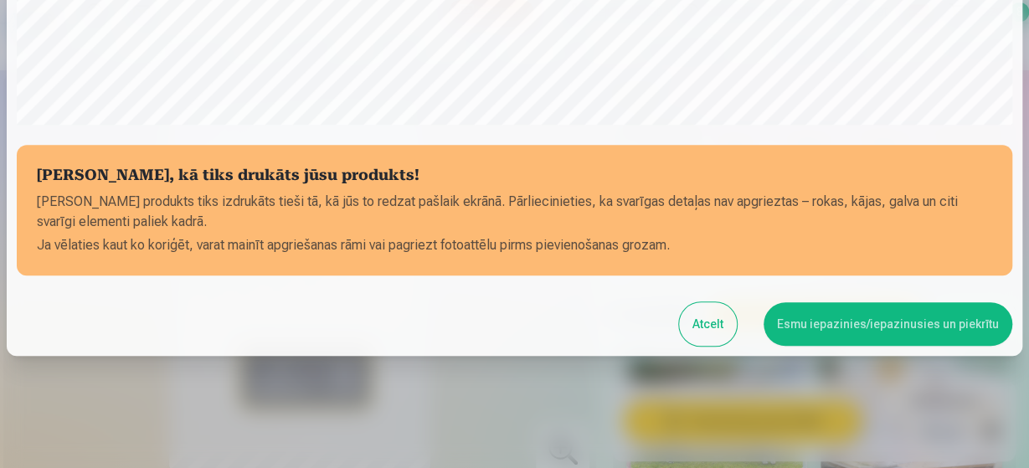
scroll to position [653, 0]
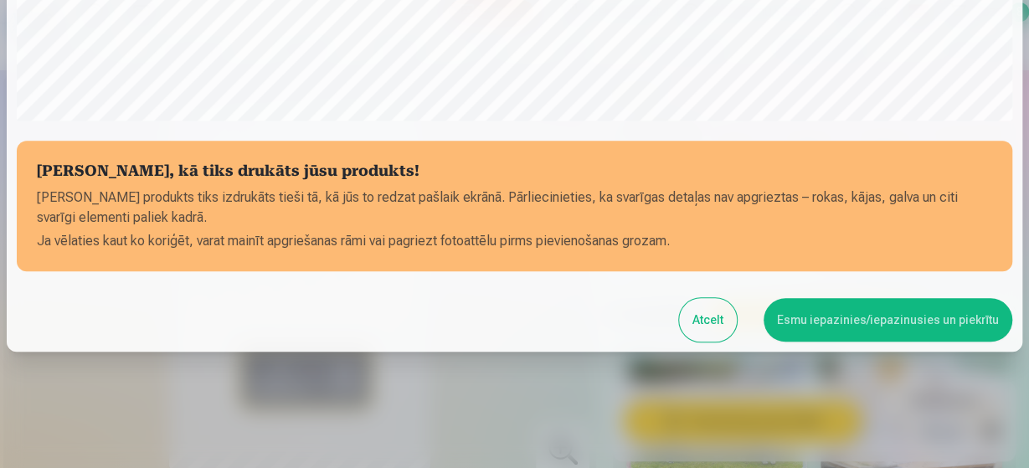
click at [865, 321] on button "Esmu iepazinies/iepazinusies un piekrītu" at bounding box center [887, 320] width 249 height 44
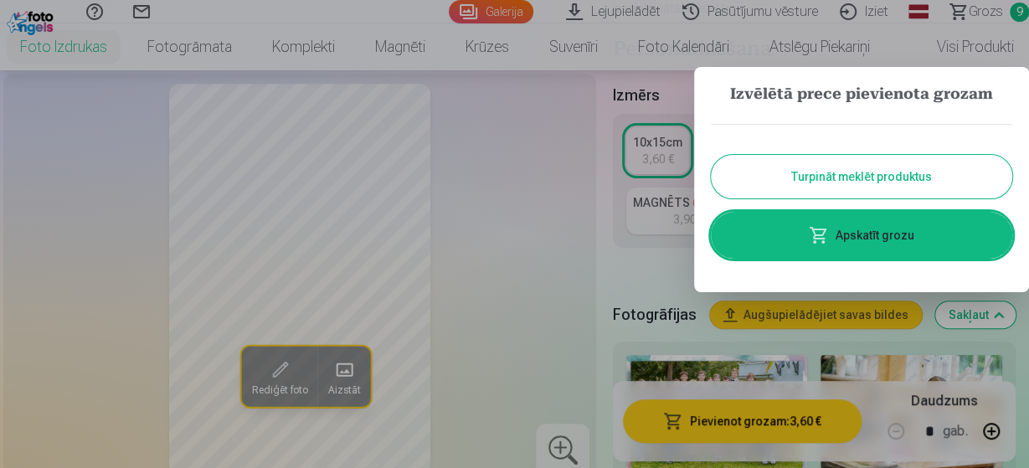
click at [828, 174] on button "Turpināt meklēt produktus" at bounding box center [861, 177] width 301 height 44
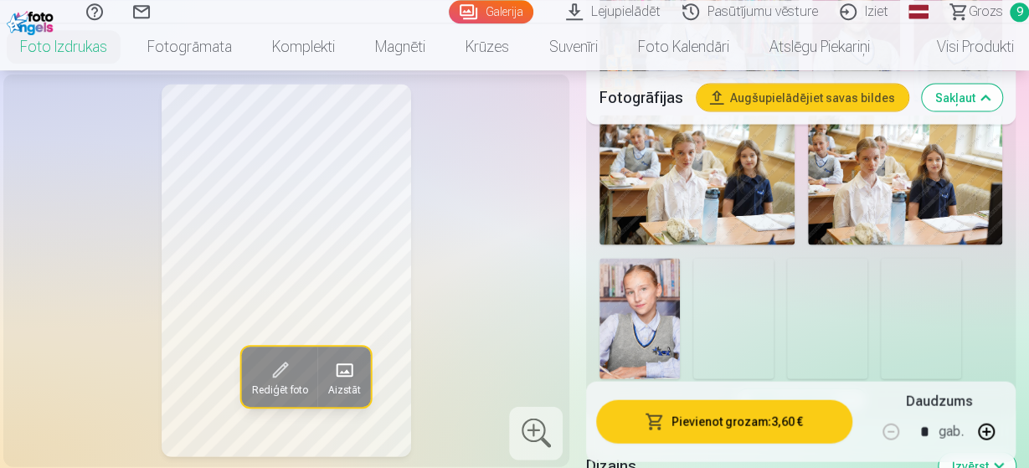
scroll to position [1654, 0]
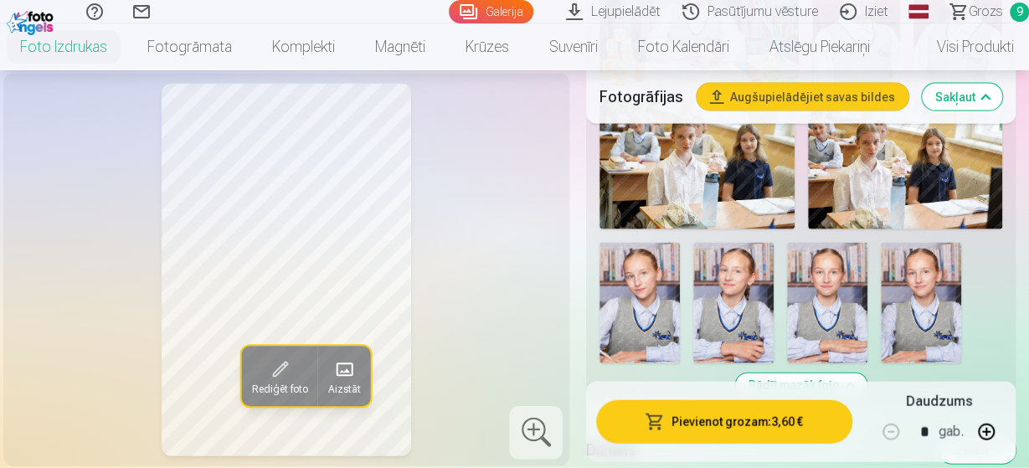
click at [919, 279] on img at bounding box center [921, 303] width 80 height 121
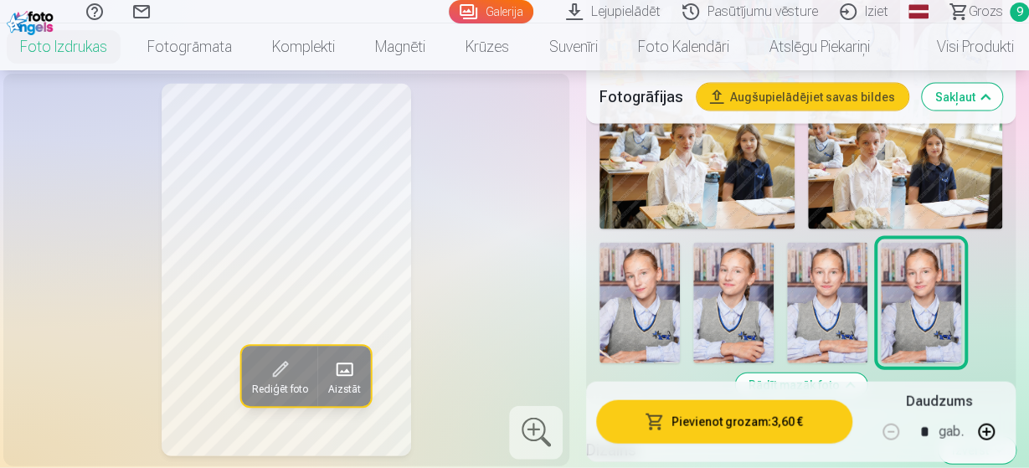
click at [867, 272] on img at bounding box center [827, 303] width 80 height 121
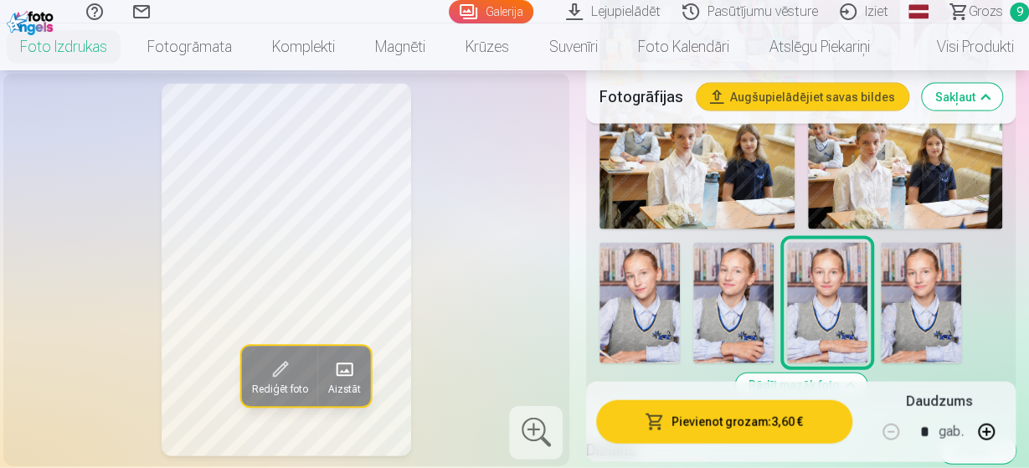
click at [768, 266] on img at bounding box center [733, 303] width 80 height 121
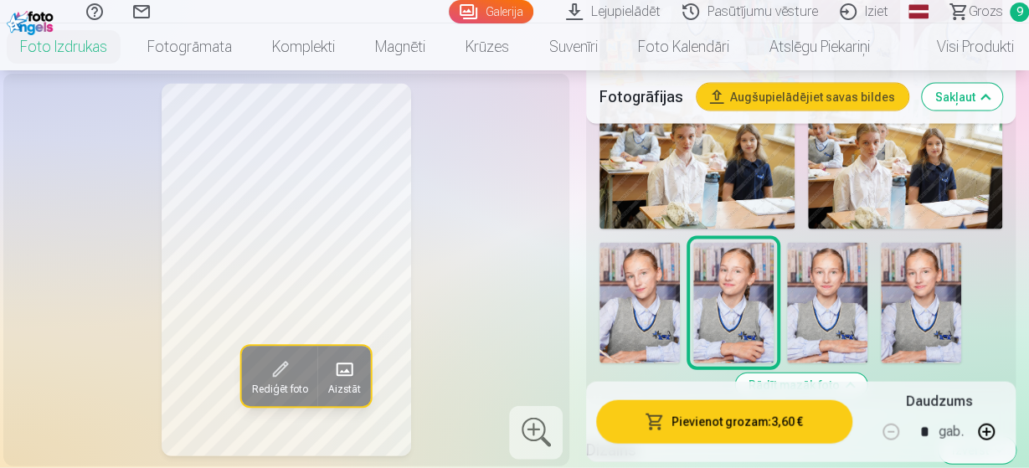
click at [663, 269] on img at bounding box center [639, 303] width 80 height 121
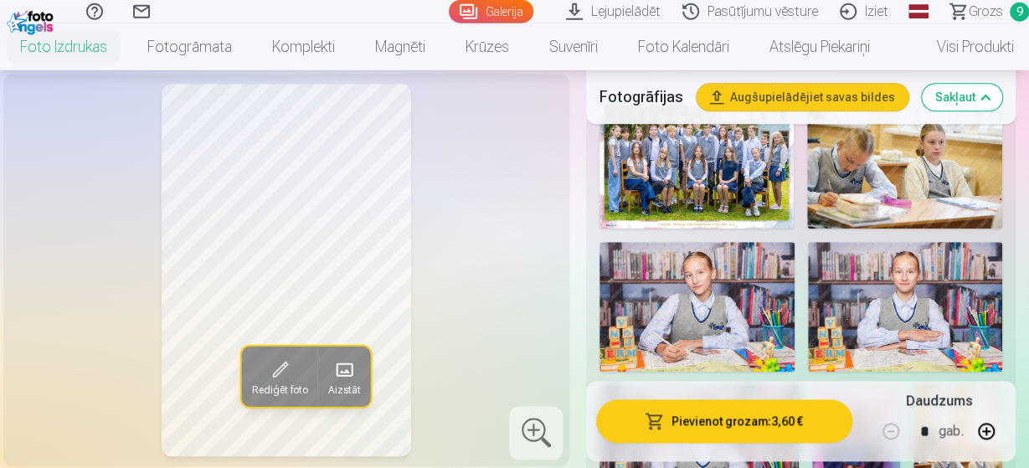
scroll to position [522, 0]
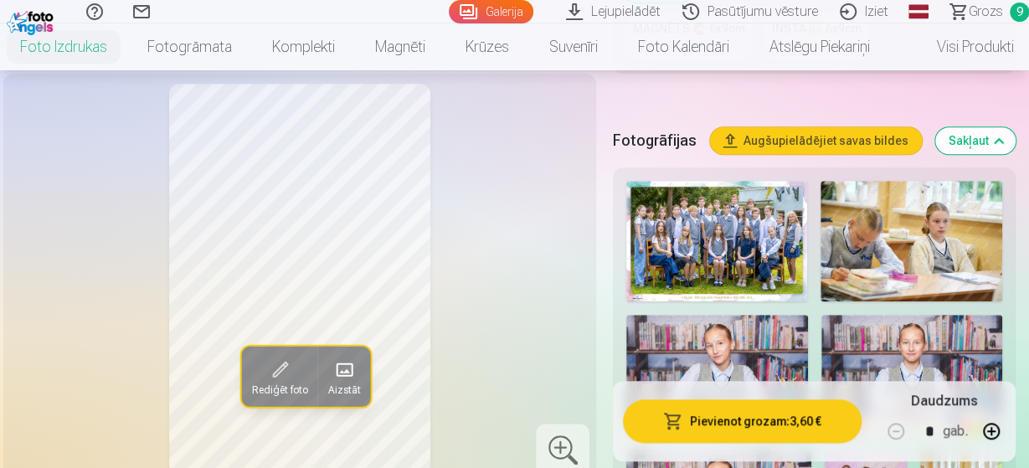
click at [973, 9] on span "Grozs" at bounding box center [985, 12] width 34 height 20
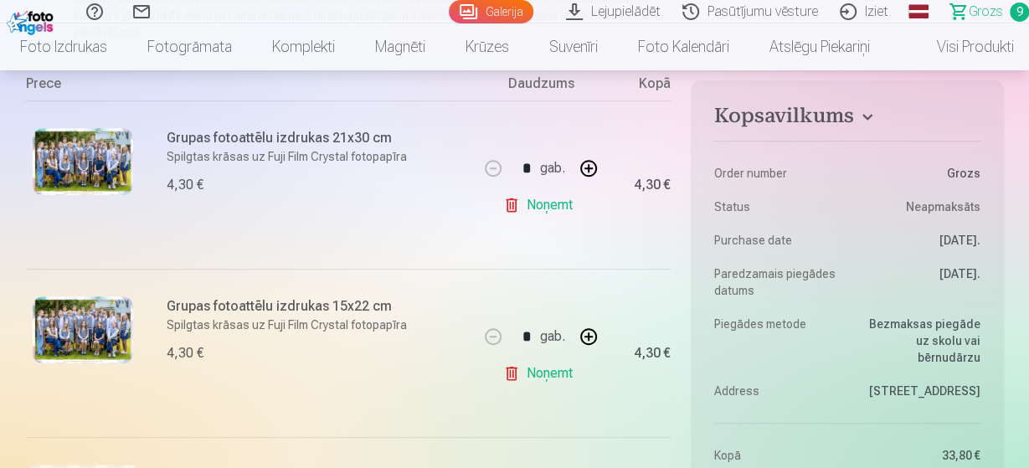
scroll to position [348, 0]
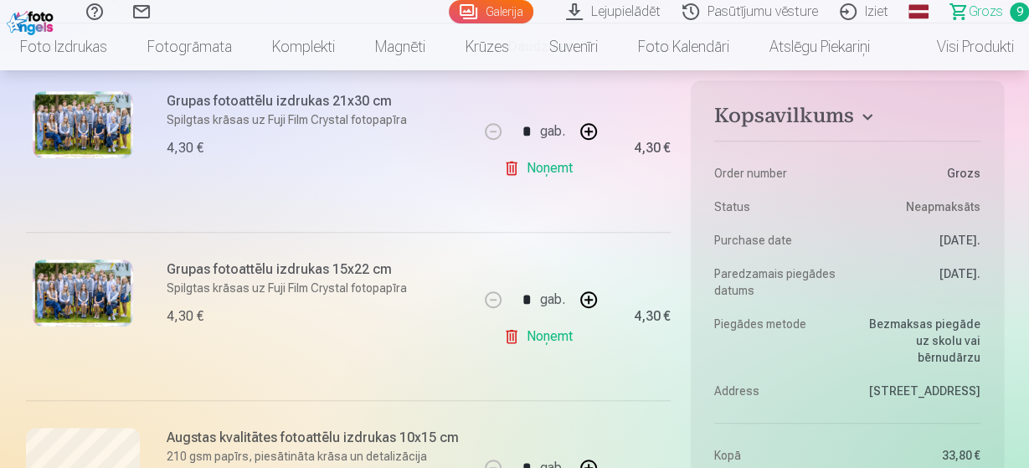
click at [532, 165] on link "Noņemt" at bounding box center [541, 168] width 76 height 33
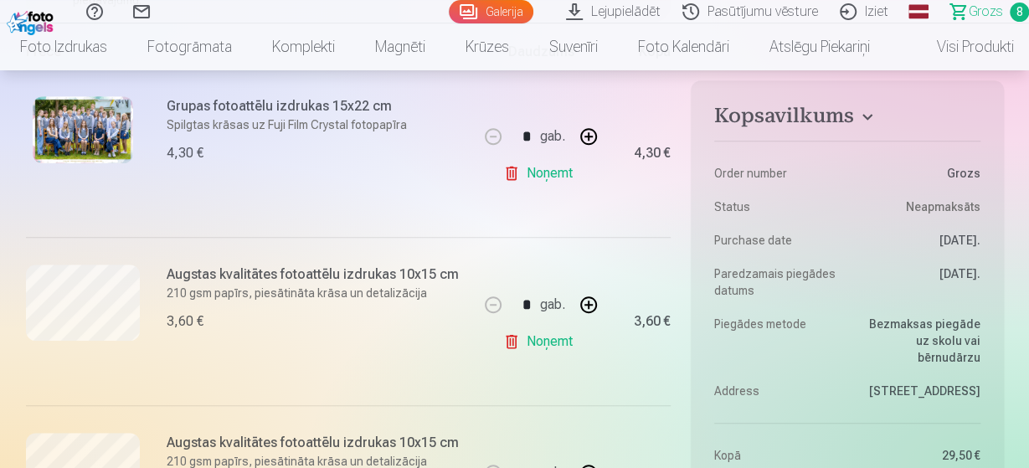
scroll to position [0, 0]
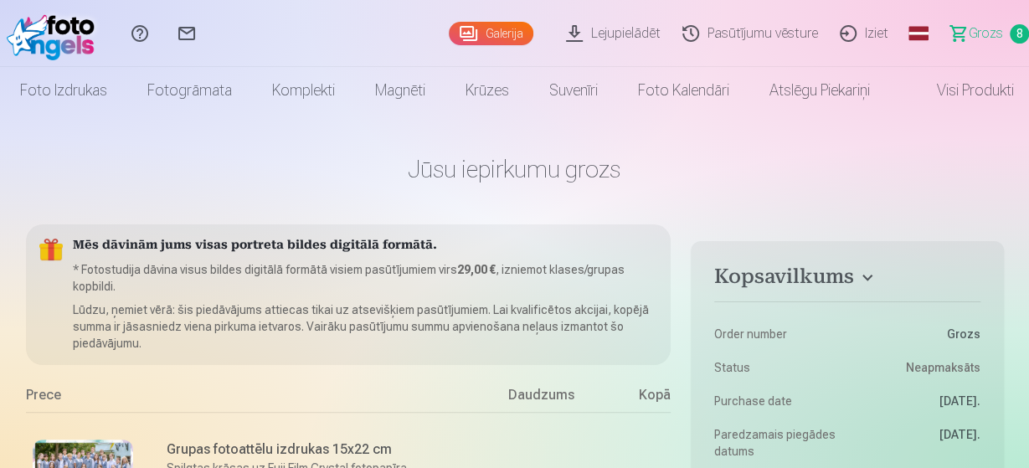
click at [496, 26] on link "Galerija" at bounding box center [491, 33] width 85 height 23
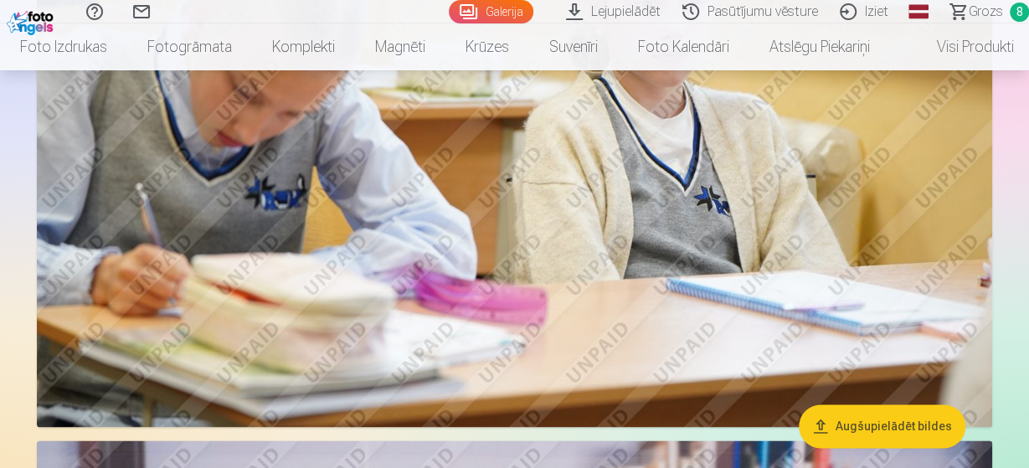
scroll to position [1132, 0]
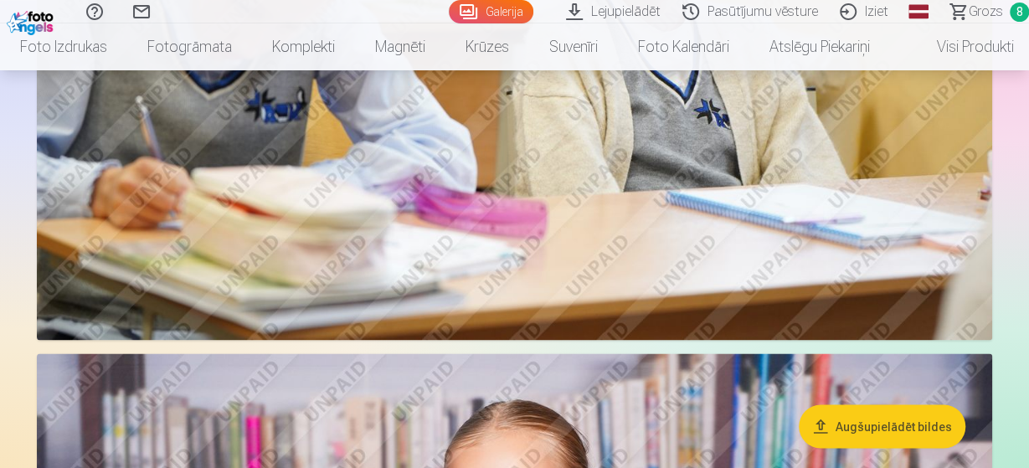
click at [744, 237] on img at bounding box center [514, 21] width 955 height 636
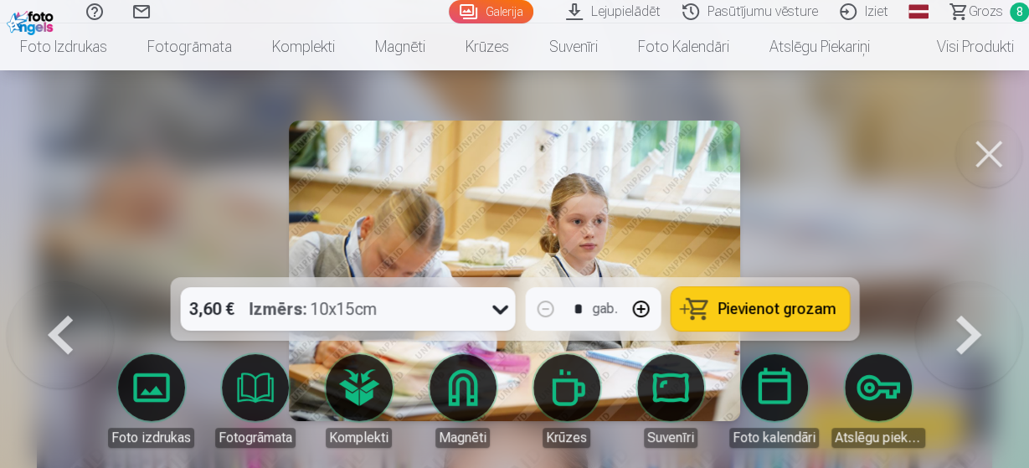
click at [759, 312] on span "Pievienot grozam" at bounding box center [776, 308] width 118 height 15
click at [979, 156] on button at bounding box center [988, 154] width 67 height 67
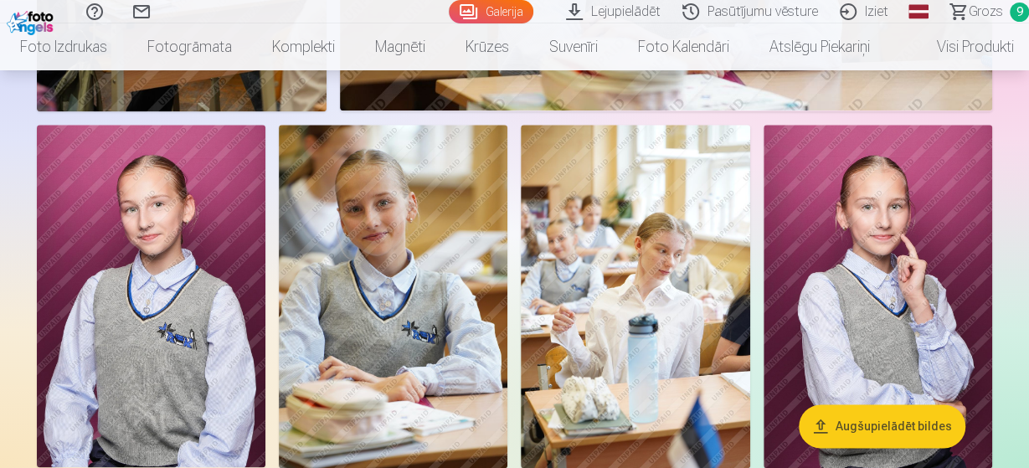
scroll to position [4091, 0]
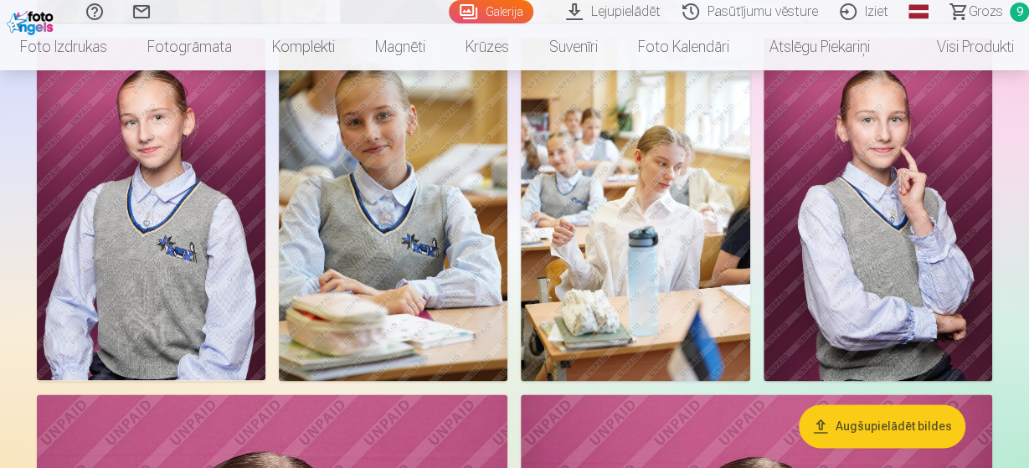
click at [488, 240] on img at bounding box center [393, 209] width 229 height 343
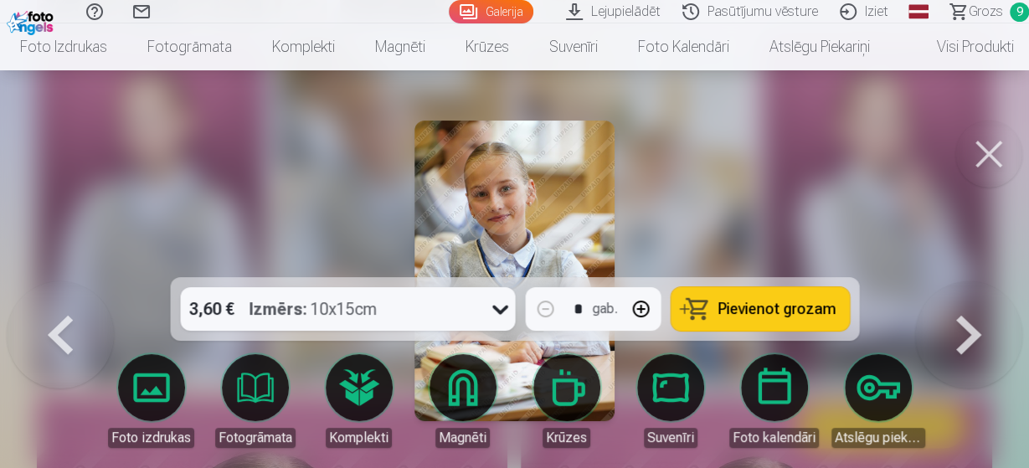
click at [754, 307] on span "Pievienot grozam" at bounding box center [776, 308] width 118 height 15
click at [991, 159] on button at bounding box center [988, 154] width 67 height 67
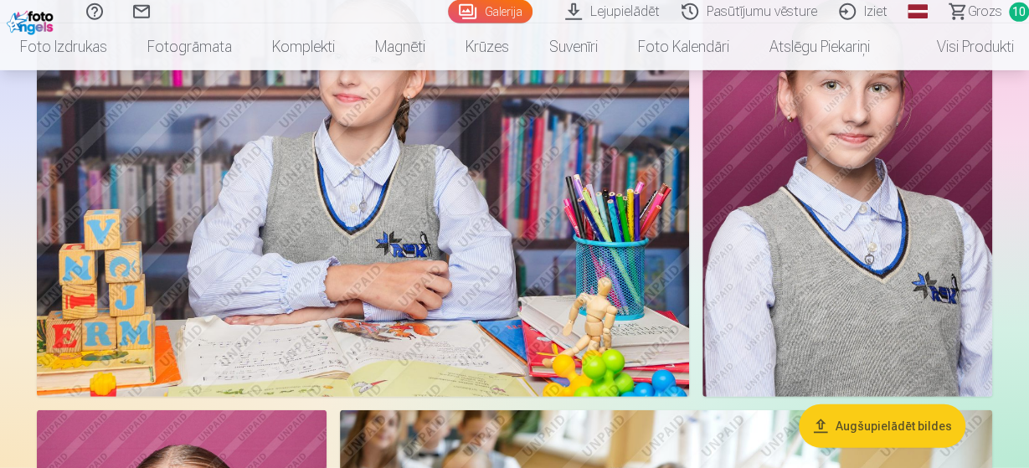
scroll to position [5136, 0]
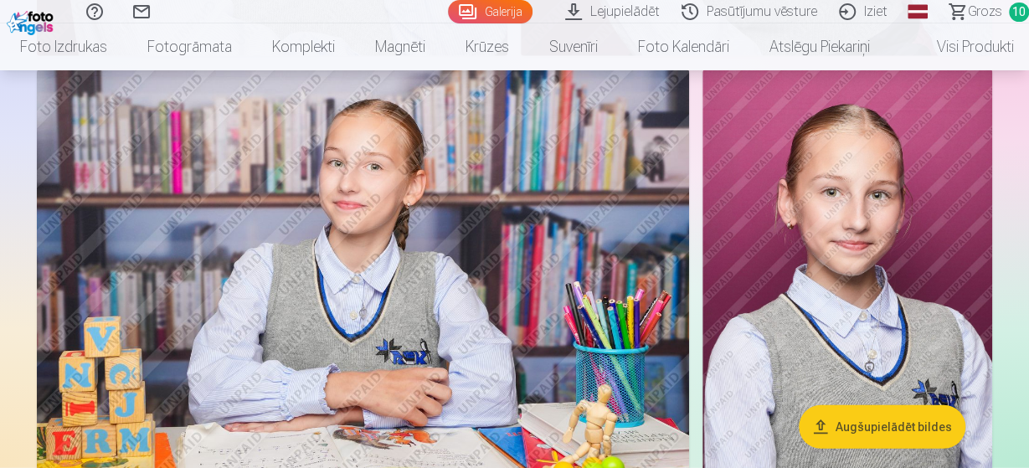
click at [572, 249] on img at bounding box center [363, 286] width 652 height 434
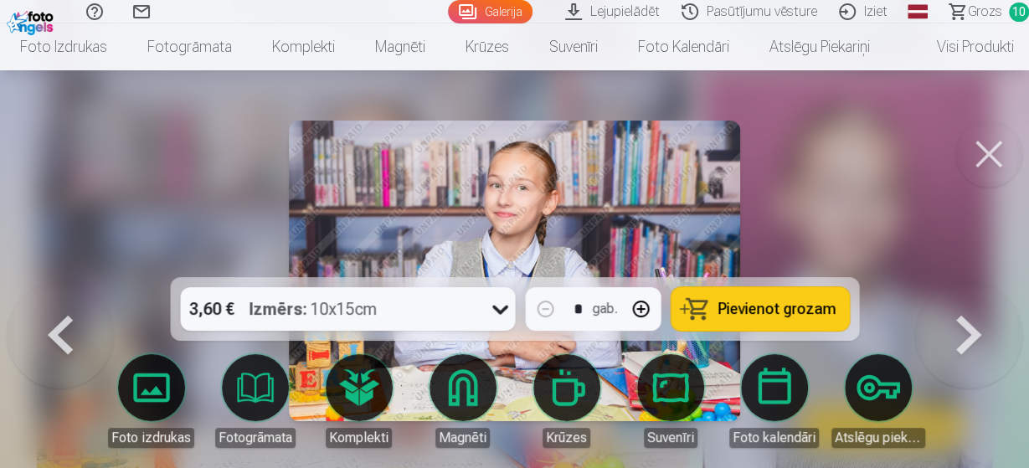
click at [764, 303] on span "Pievienot grozam" at bounding box center [776, 308] width 118 height 15
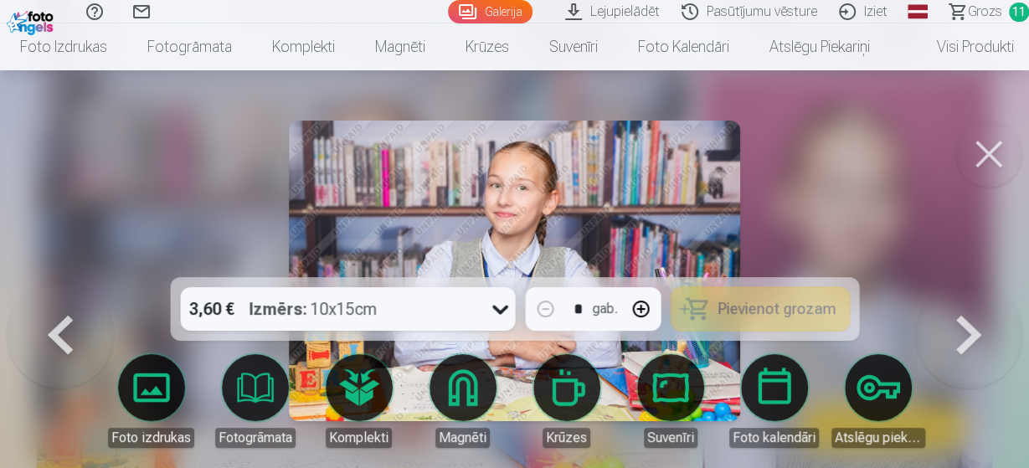
click at [978, 161] on button at bounding box center [988, 154] width 67 height 67
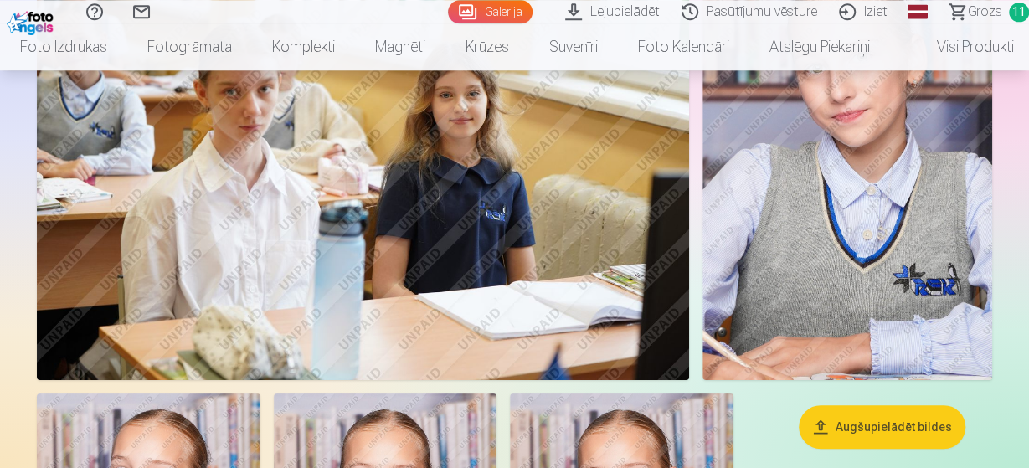
scroll to position [6007, 0]
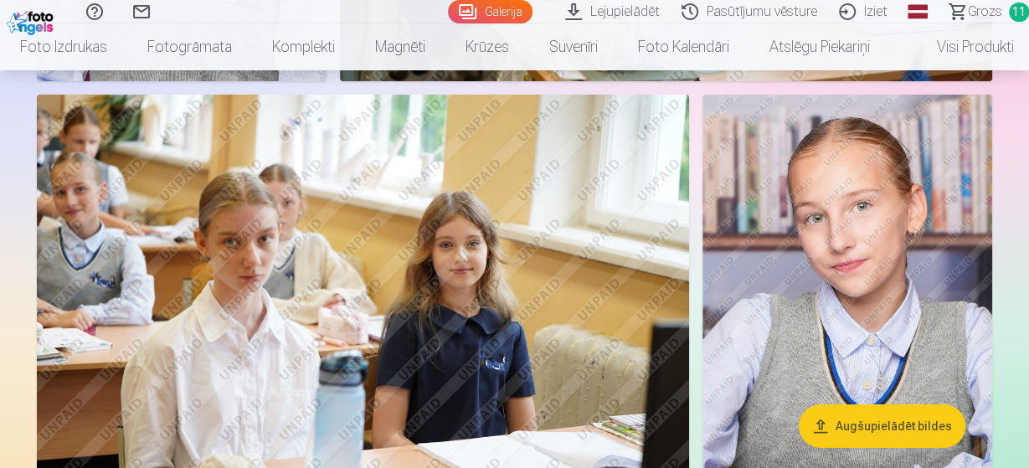
click at [984, 18] on span "Grozs" at bounding box center [985, 12] width 34 height 20
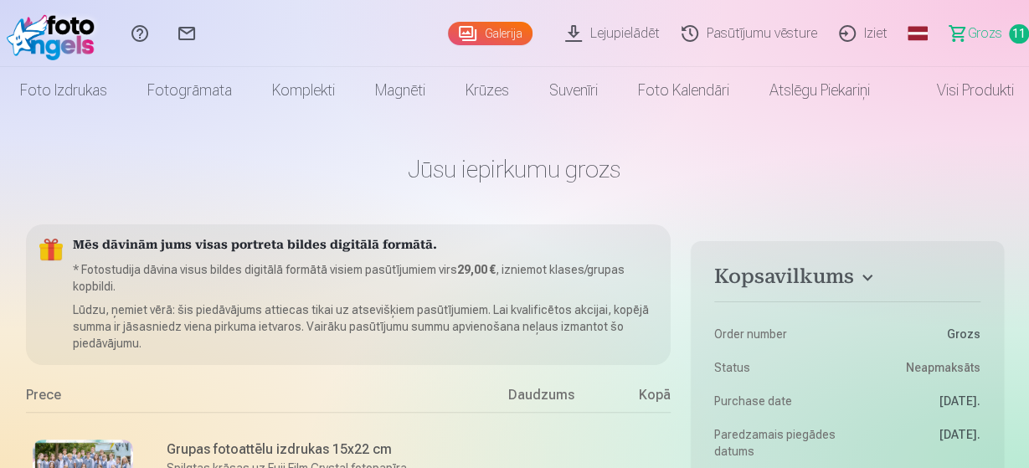
click at [495, 32] on link "Galerija" at bounding box center [490, 33] width 85 height 23
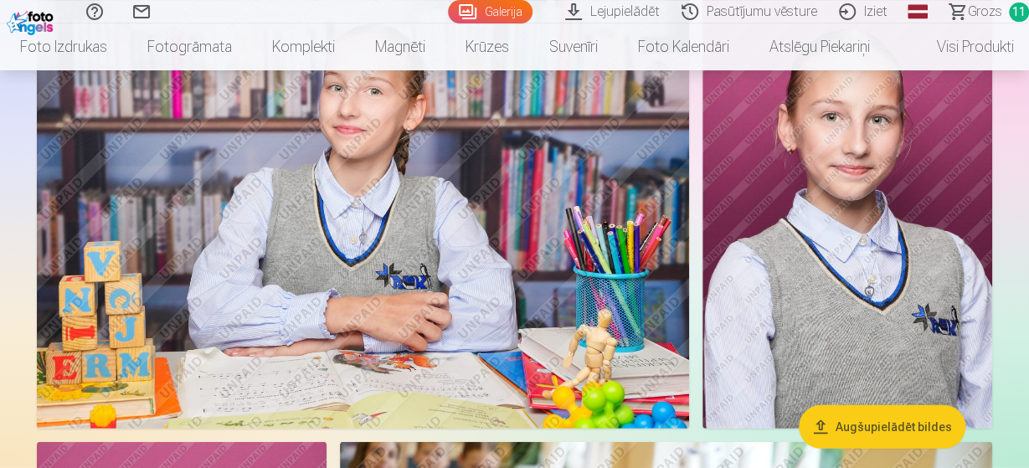
scroll to position [5310, 0]
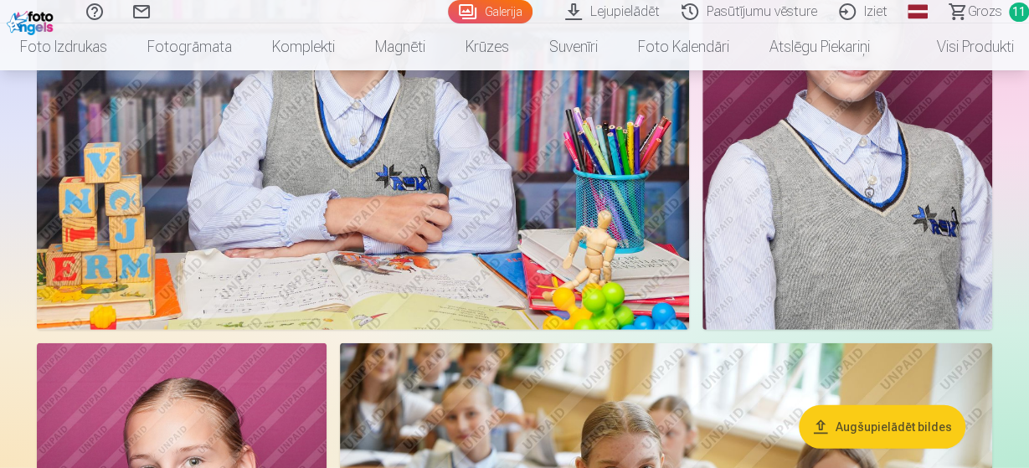
click at [980, 16] on span "Grozs" at bounding box center [985, 12] width 34 height 20
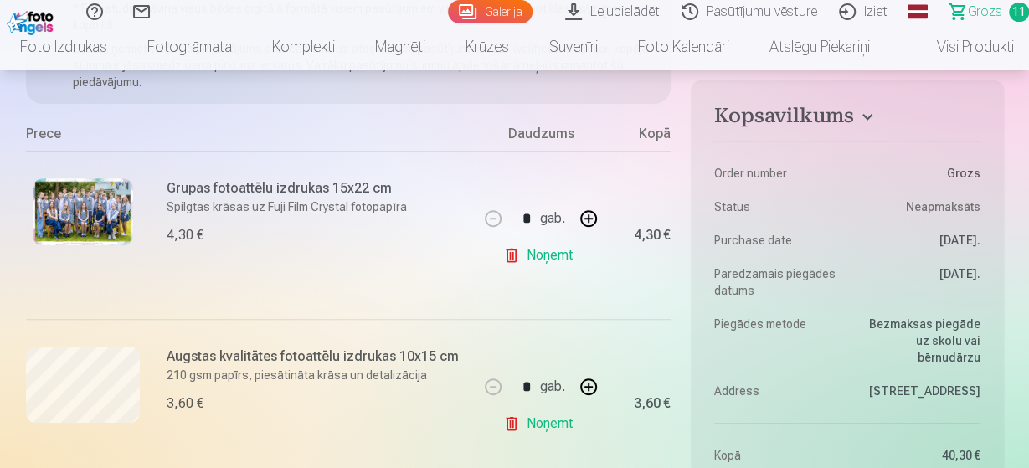
scroll to position [174, 0]
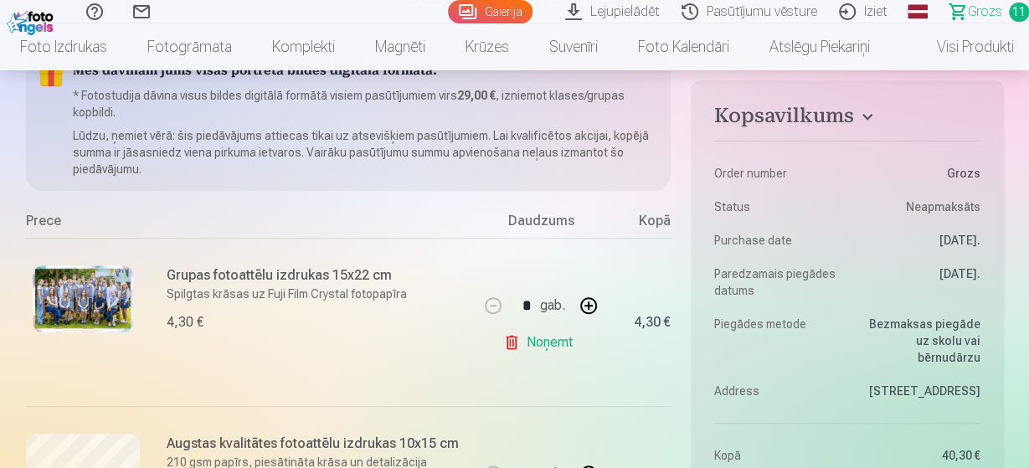
click at [521, 9] on link "Galerija" at bounding box center [490, 11] width 85 height 23
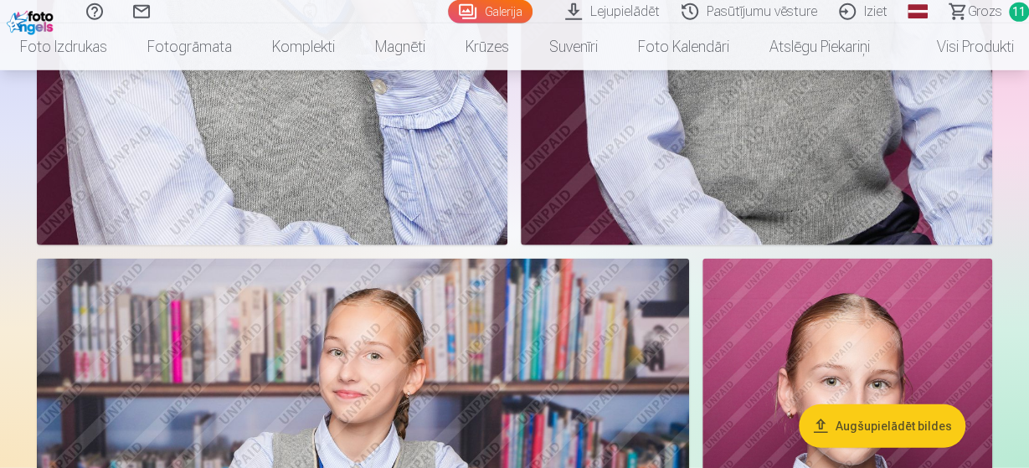
scroll to position [5136, 0]
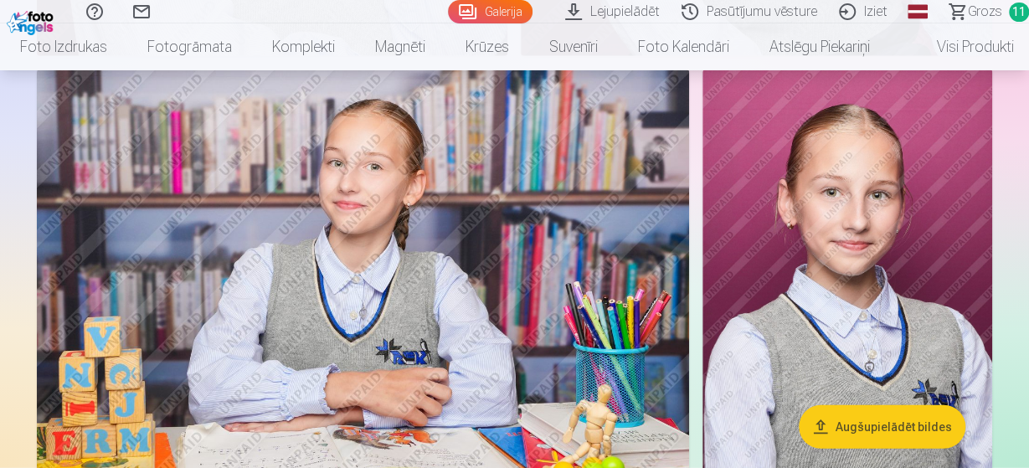
click at [516, 145] on img at bounding box center [363, 286] width 652 height 434
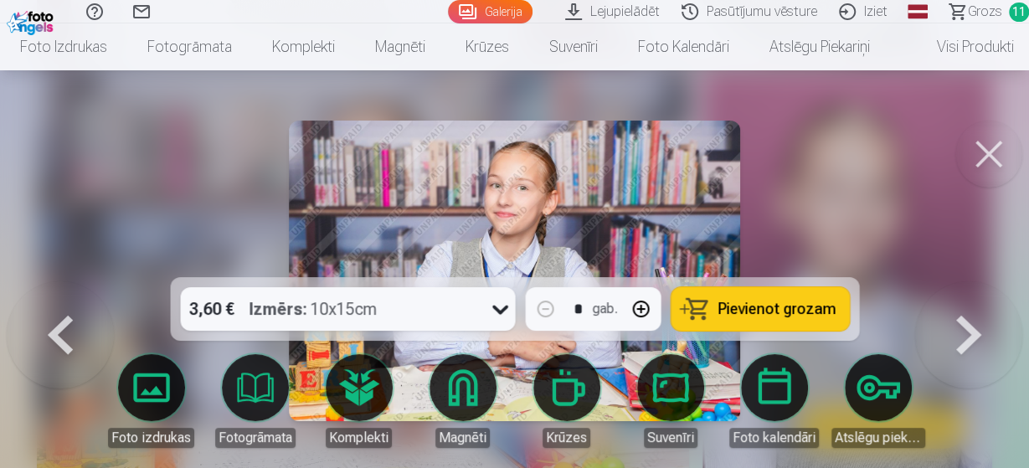
click at [770, 306] on span "Pievienot grozam" at bounding box center [776, 308] width 118 height 15
click at [1002, 154] on button at bounding box center [988, 154] width 67 height 67
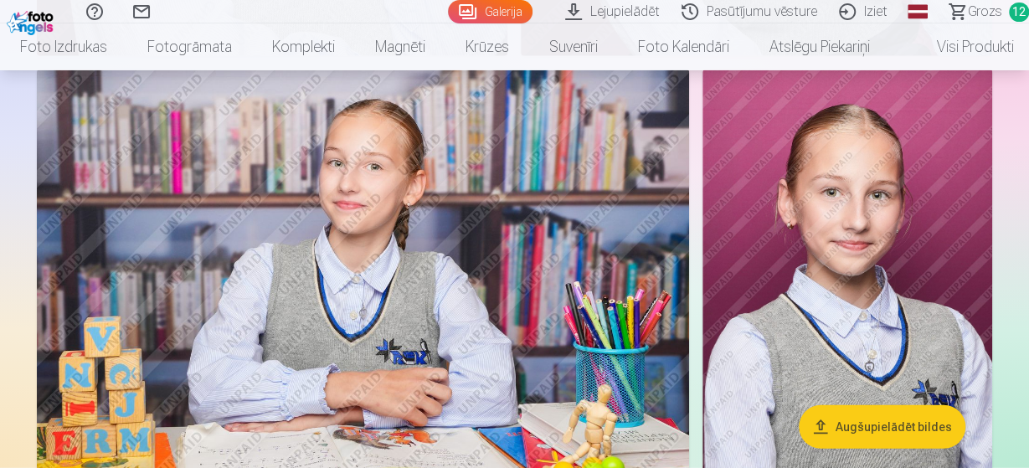
click at [1000, 4] on span "Grozs" at bounding box center [985, 12] width 34 height 20
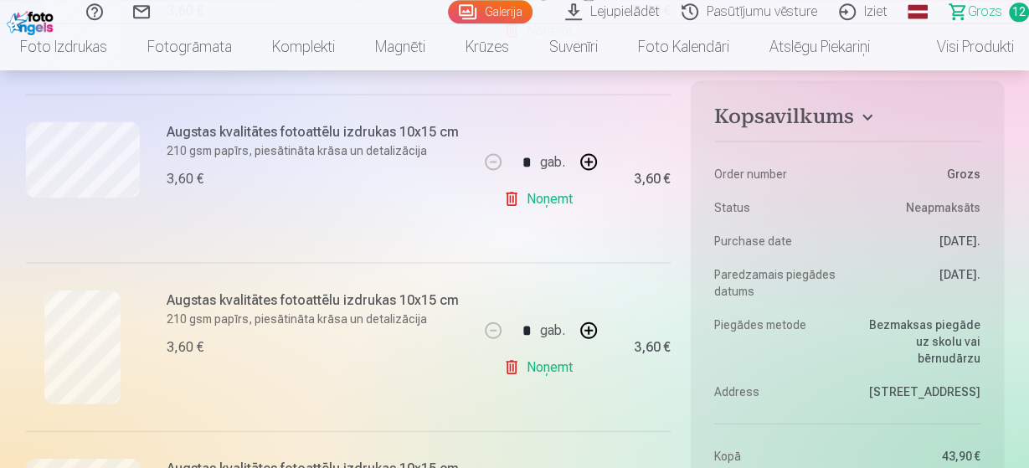
scroll to position [1654, 0]
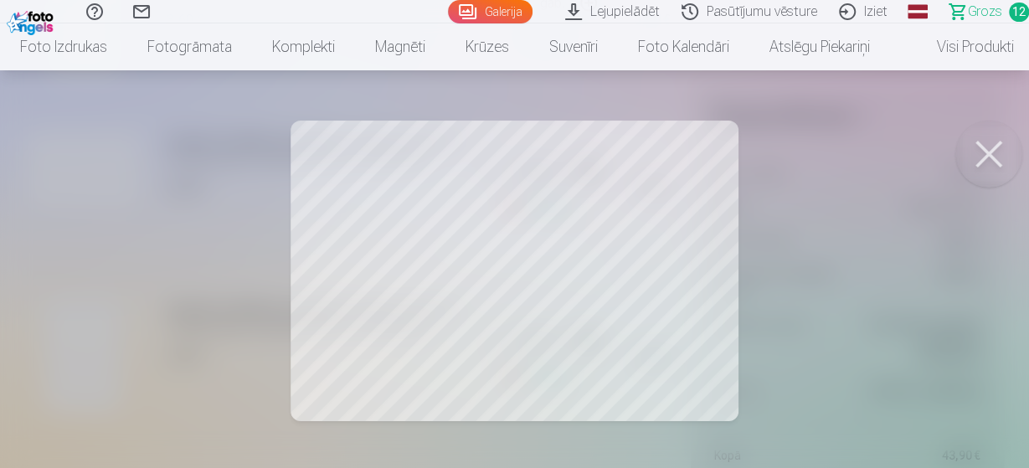
click at [977, 152] on button at bounding box center [988, 154] width 67 height 67
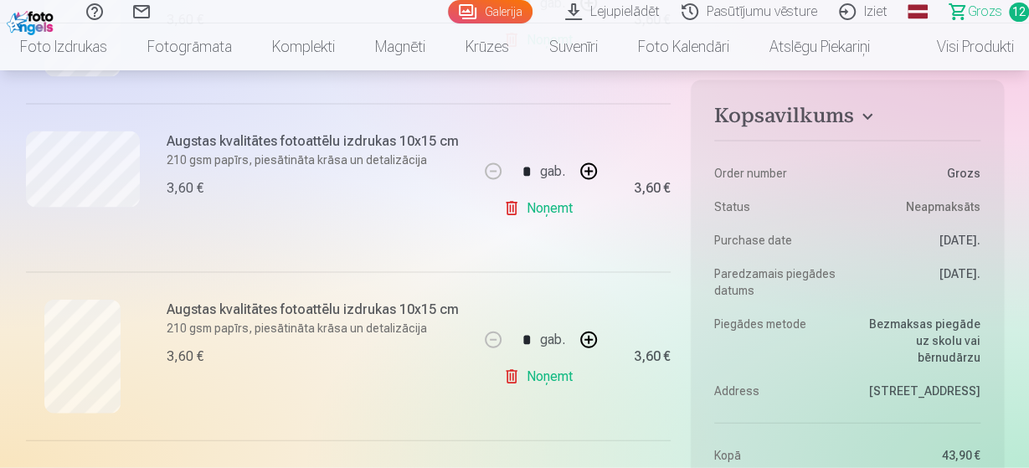
click at [557, 204] on link "Noņemt" at bounding box center [541, 208] width 76 height 33
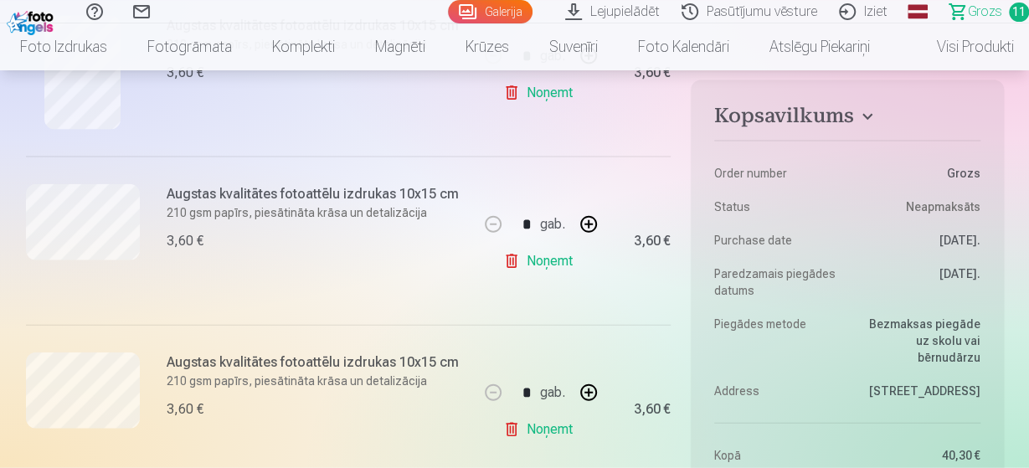
scroll to position [1915, 0]
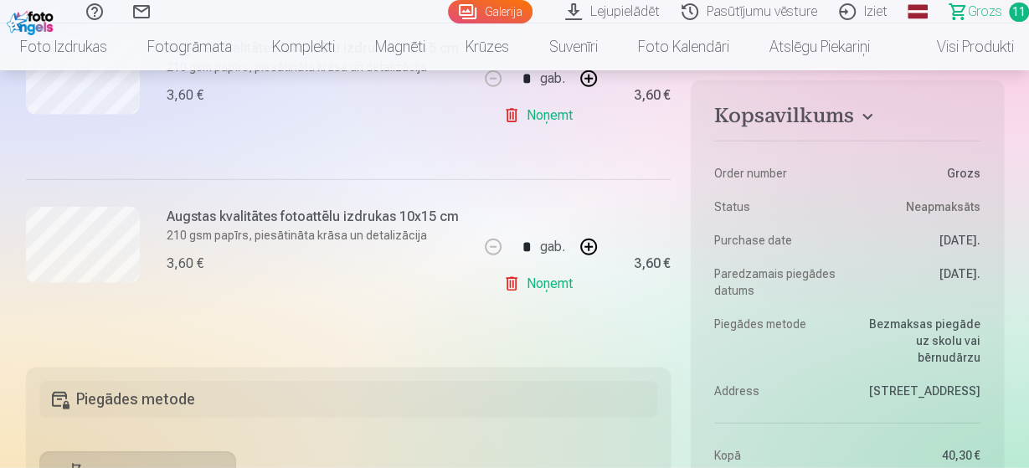
click at [543, 278] on link "Noņemt" at bounding box center [541, 283] width 76 height 33
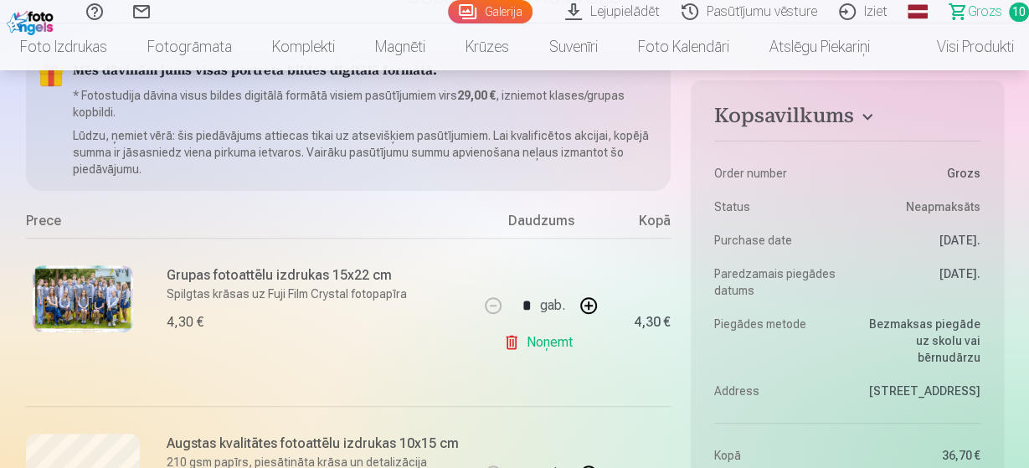
scroll to position [0, 0]
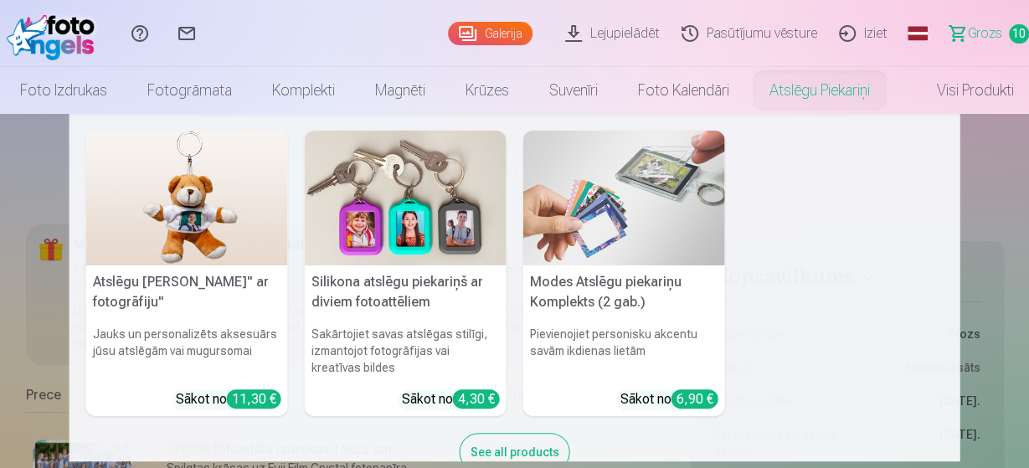
click at [185, 215] on img at bounding box center [187, 198] width 202 height 135
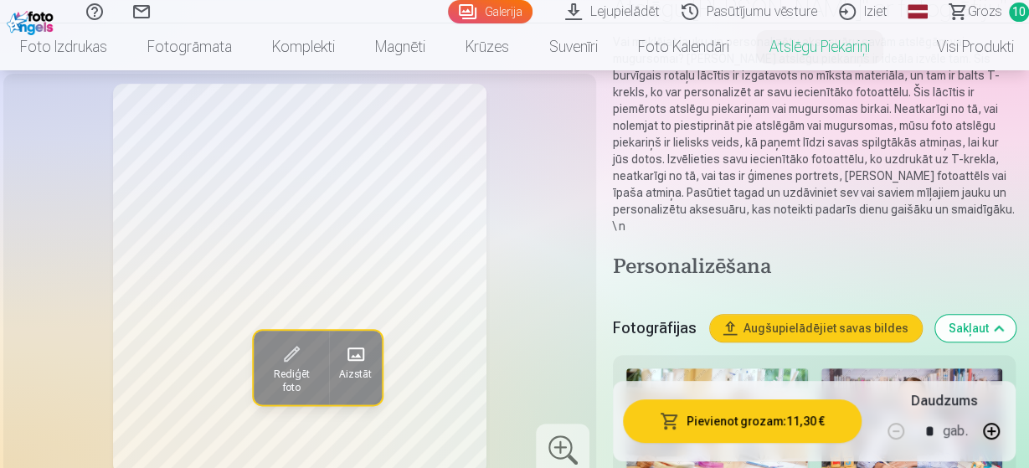
scroll to position [174, 0]
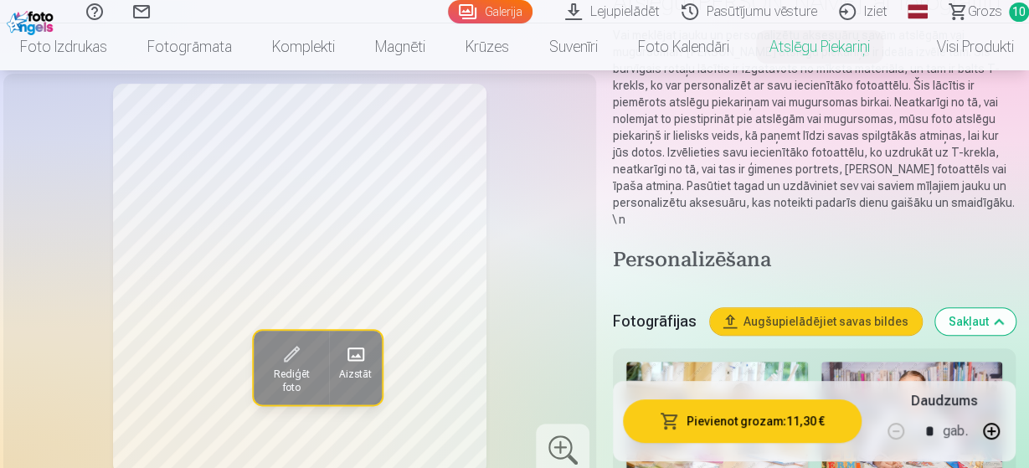
click at [586, 259] on div "Rediģēt foto Aizstāt" at bounding box center [299, 279] width 573 height 390
click at [560, 289] on div "Rediģēt foto Aizstāt" at bounding box center [299, 279] width 573 height 390
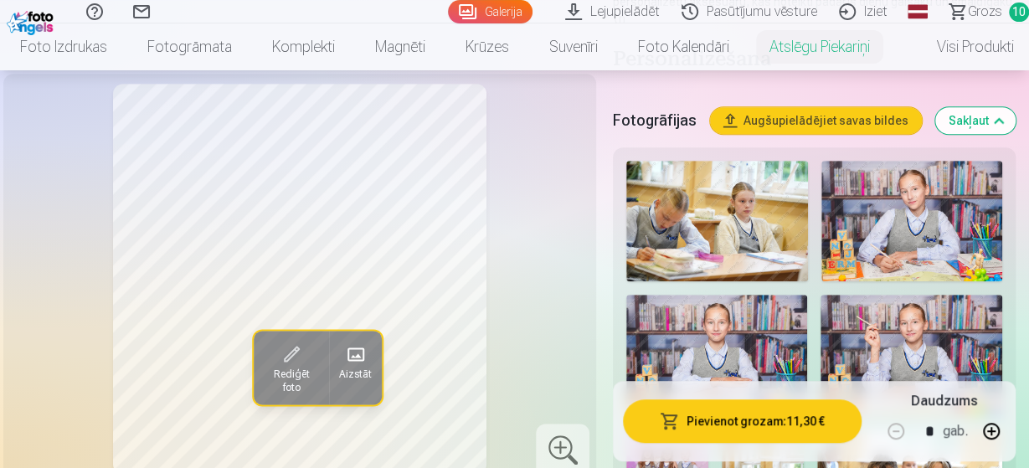
scroll to position [435, 0]
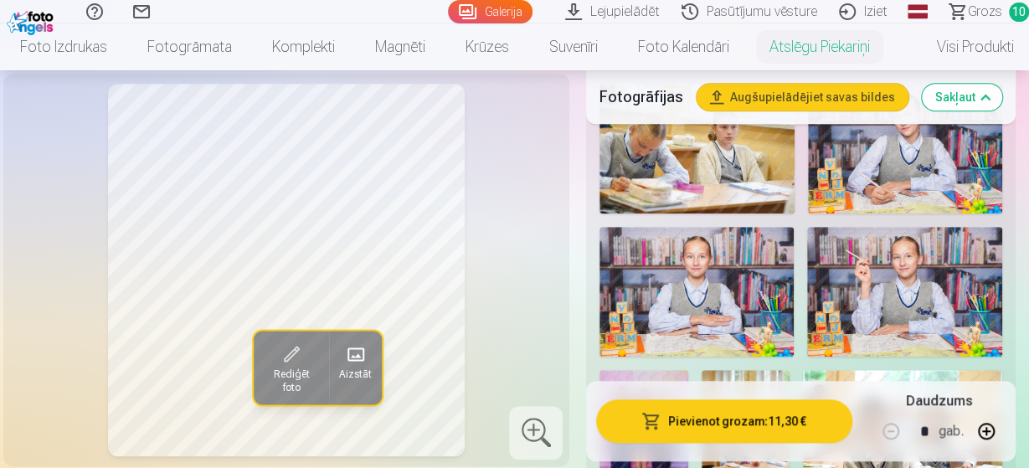
click at [973, 14] on span "Grozs" at bounding box center [985, 12] width 34 height 20
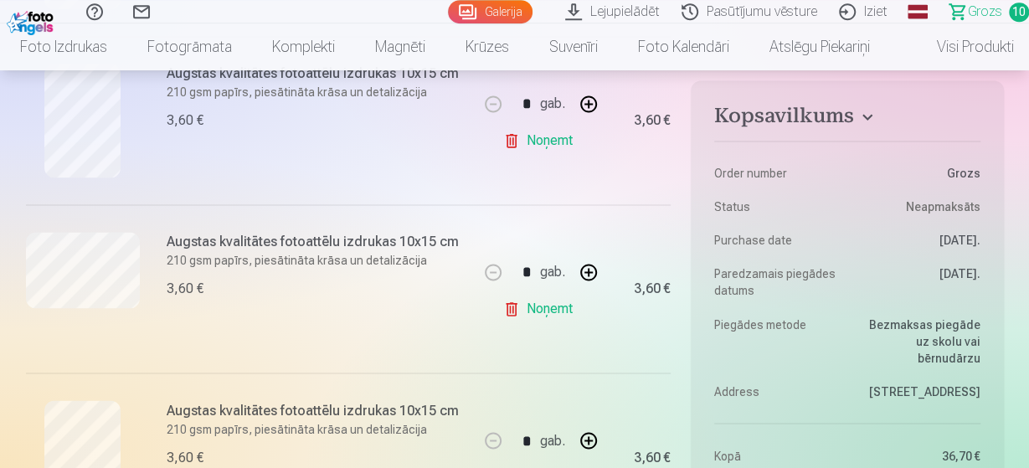
scroll to position [1219, 0]
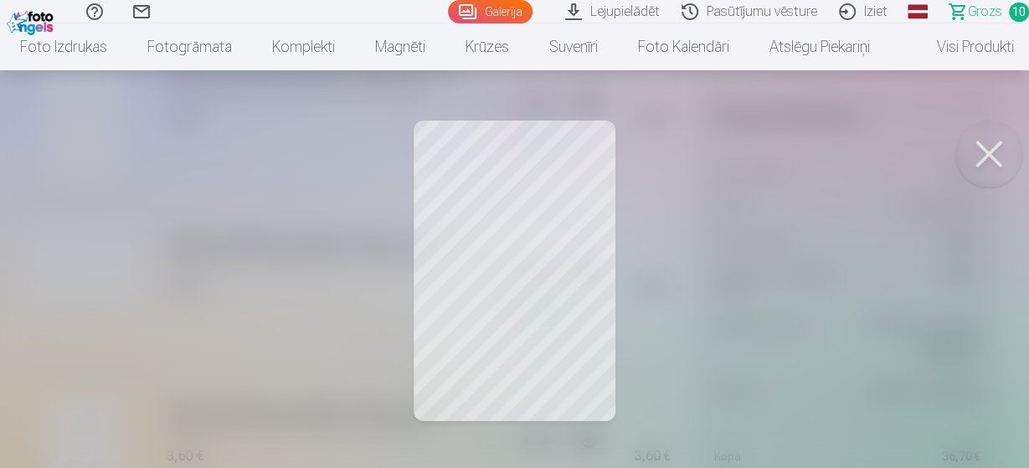
click at [1015, 157] on button at bounding box center [988, 154] width 67 height 67
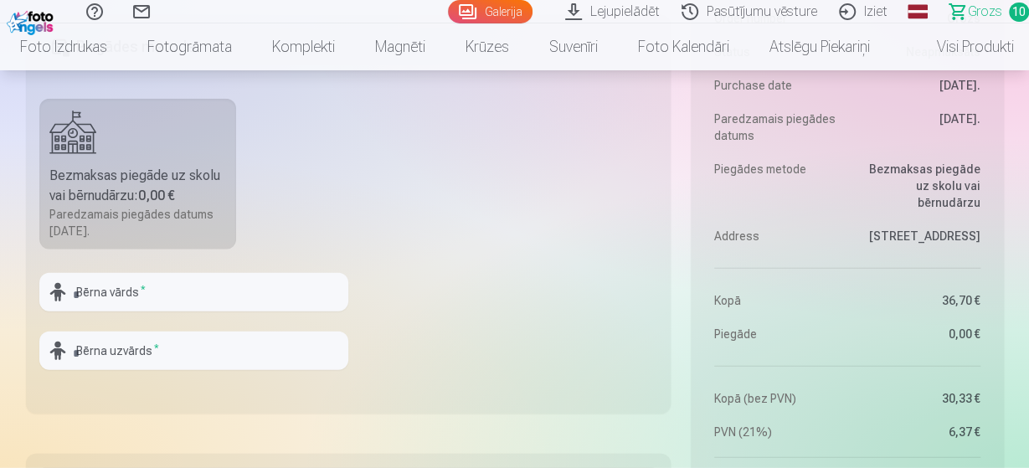
scroll to position [2089, 0]
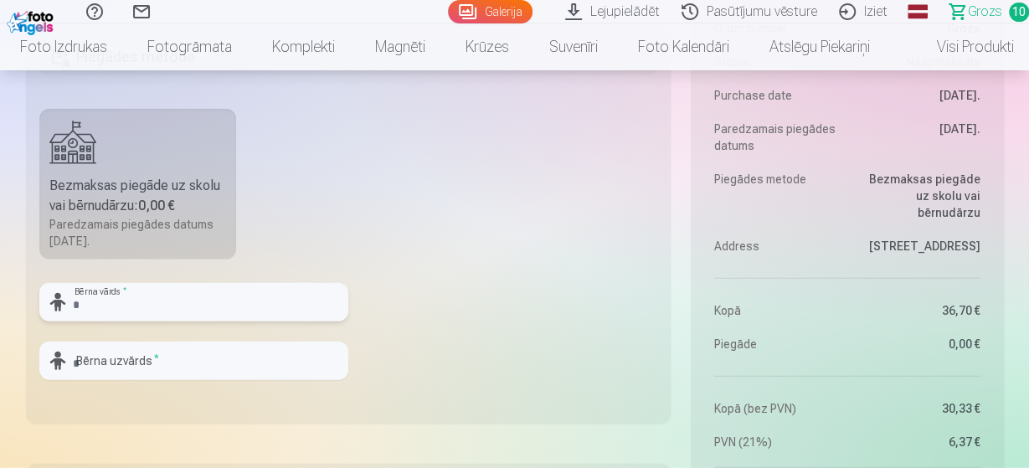
click at [177, 303] on input "text" at bounding box center [193, 302] width 309 height 39
type input "*"
type input "*******"
type input "**********"
click at [428, 322] on fieldset "**********" at bounding box center [348, 224] width 645 height 398
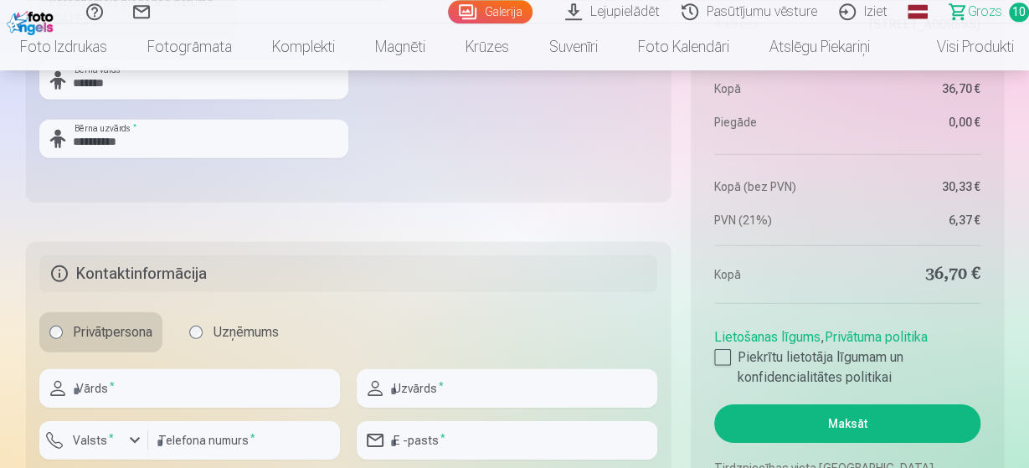
scroll to position [2350, 0]
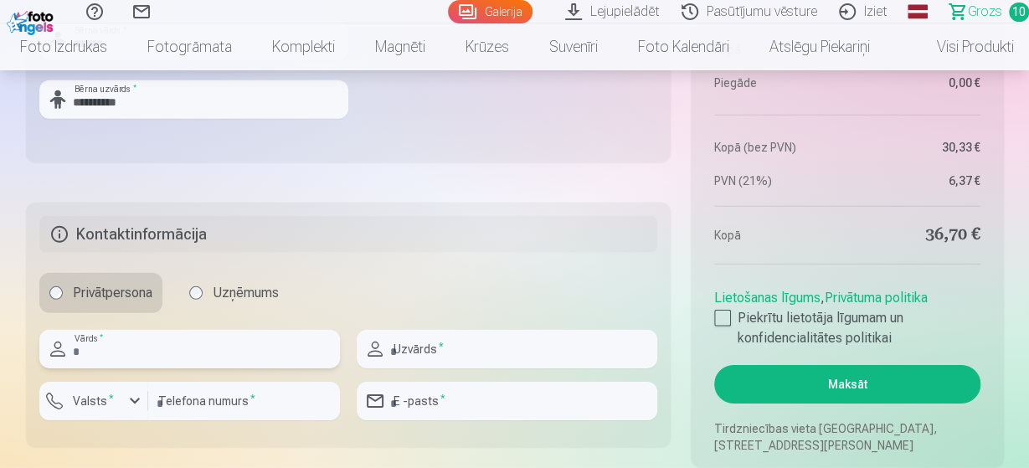
click at [209, 341] on input "text" at bounding box center [189, 349] width 300 height 39
type input "******"
type input "**********"
click at [185, 399] on input "number" at bounding box center [244, 401] width 192 height 39
type input "********"
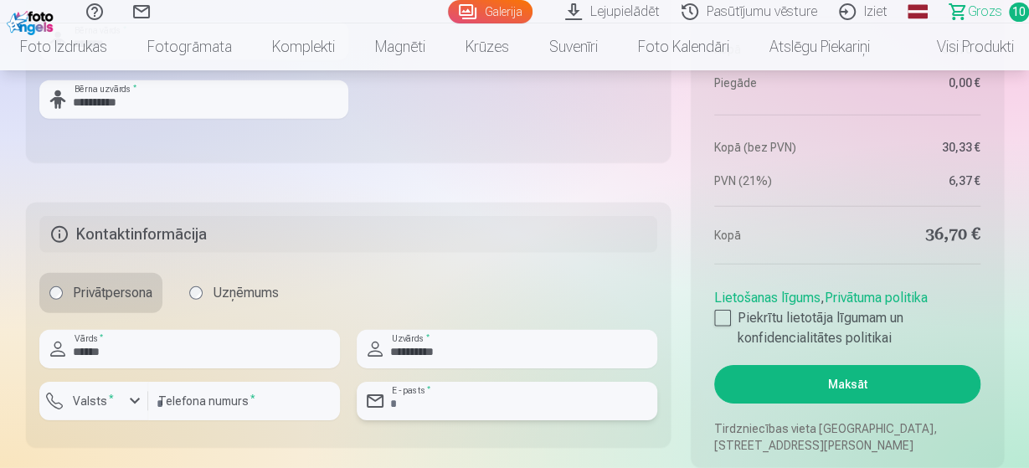
click at [516, 393] on input "email" at bounding box center [507, 401] width 300 height 39
type input "**********"
click at [722, 319] on div at bounding box center [722, 318] width 17 height 17
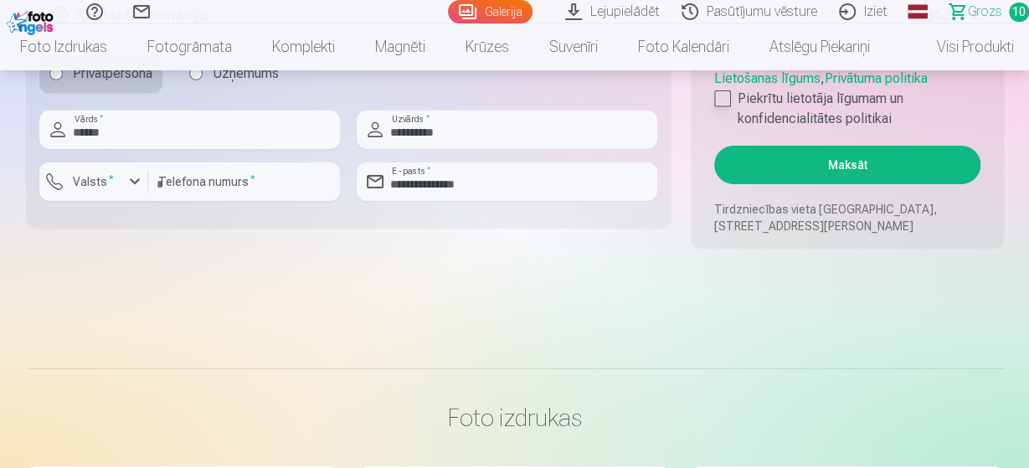
scroll to position [2525, 0]
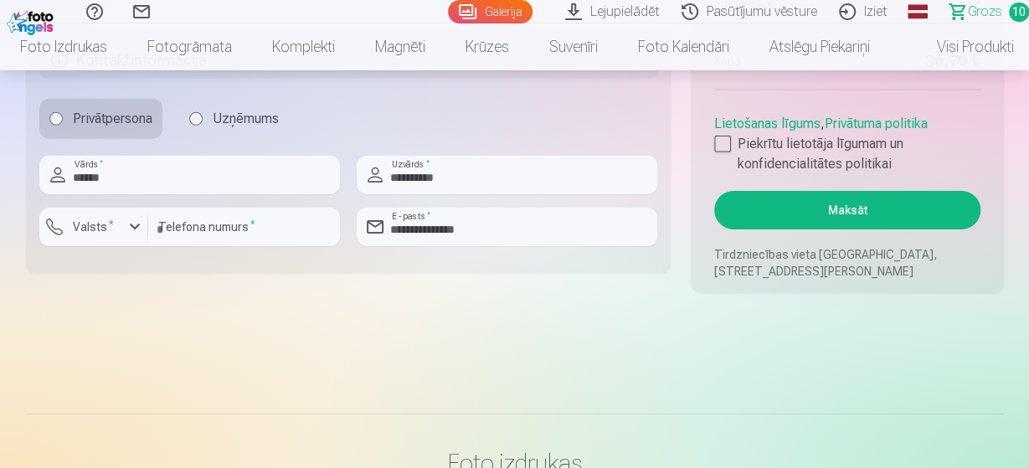
click at [885, 215] on button "Maksāt" at bounding box center [846, 210] width 265 height 39
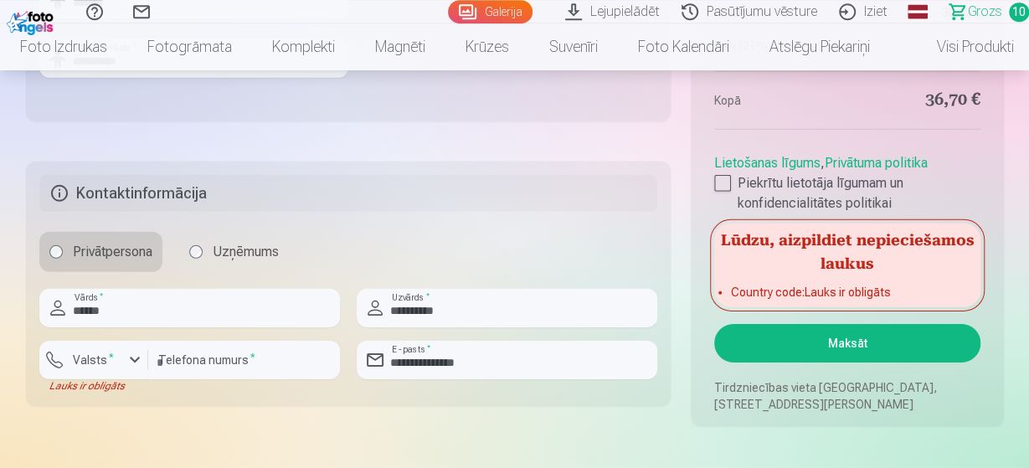
scroll to position [2437, 0]
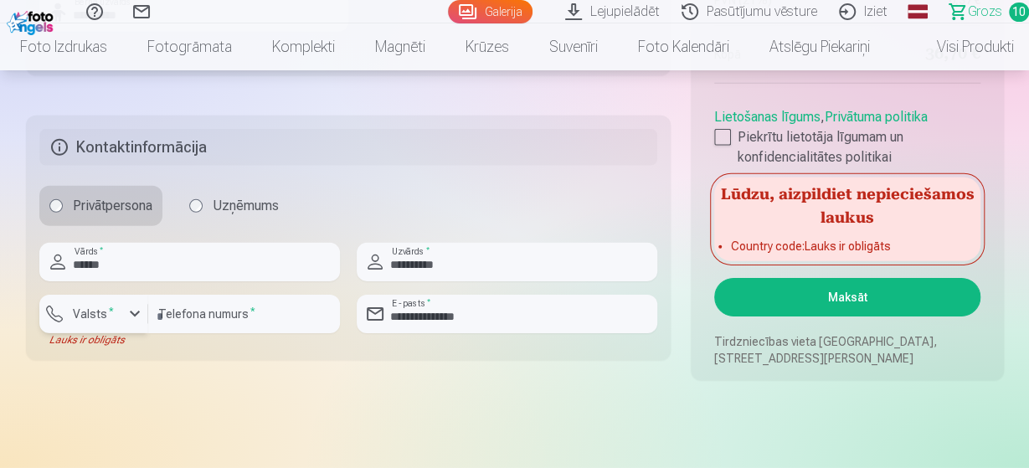
click at [125, 319] on div "button" at bounding box center [135, 314] width 20 height 20
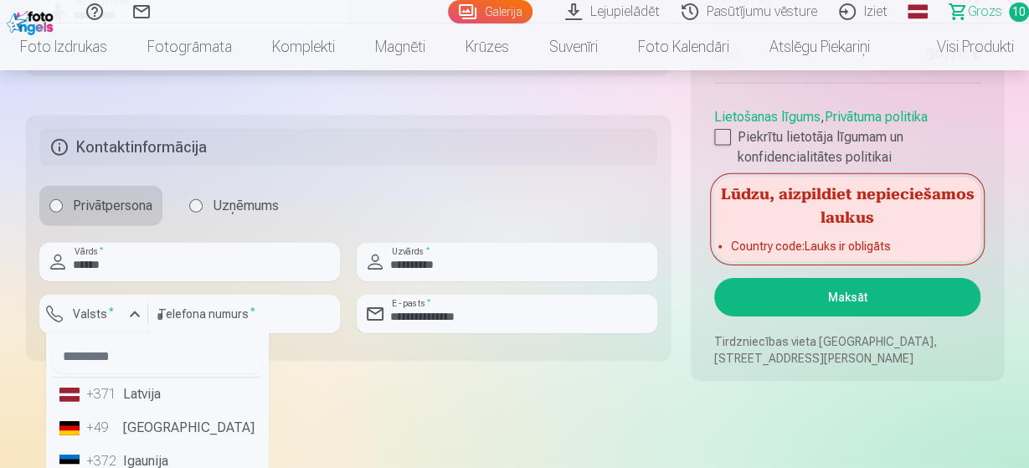
click at [128, 386] on li "+371 Latvija" at bounding box center [157, 394] width 208 height 33
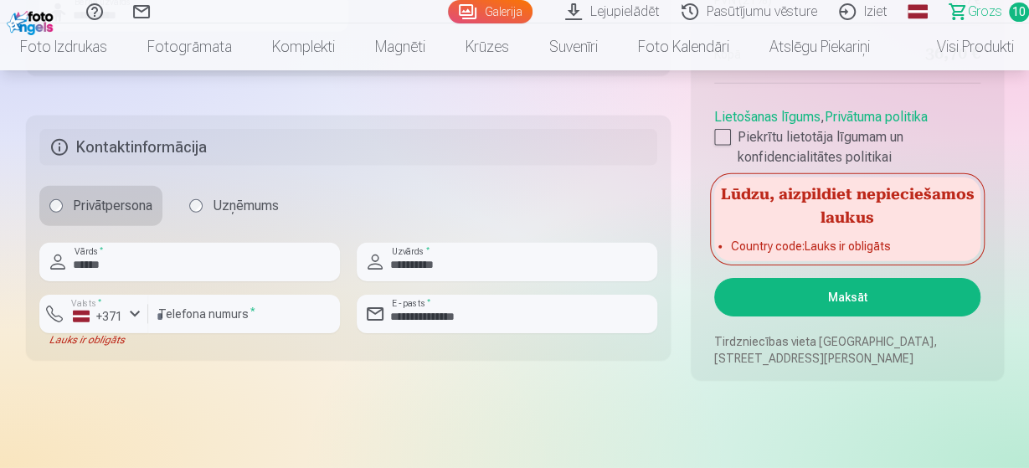
click at [789, 298] on button "Maksāt" at bounding box center [846, 297] width 265 height 39
